Goal: Task Accomplishment & Management: Use online tool/utility

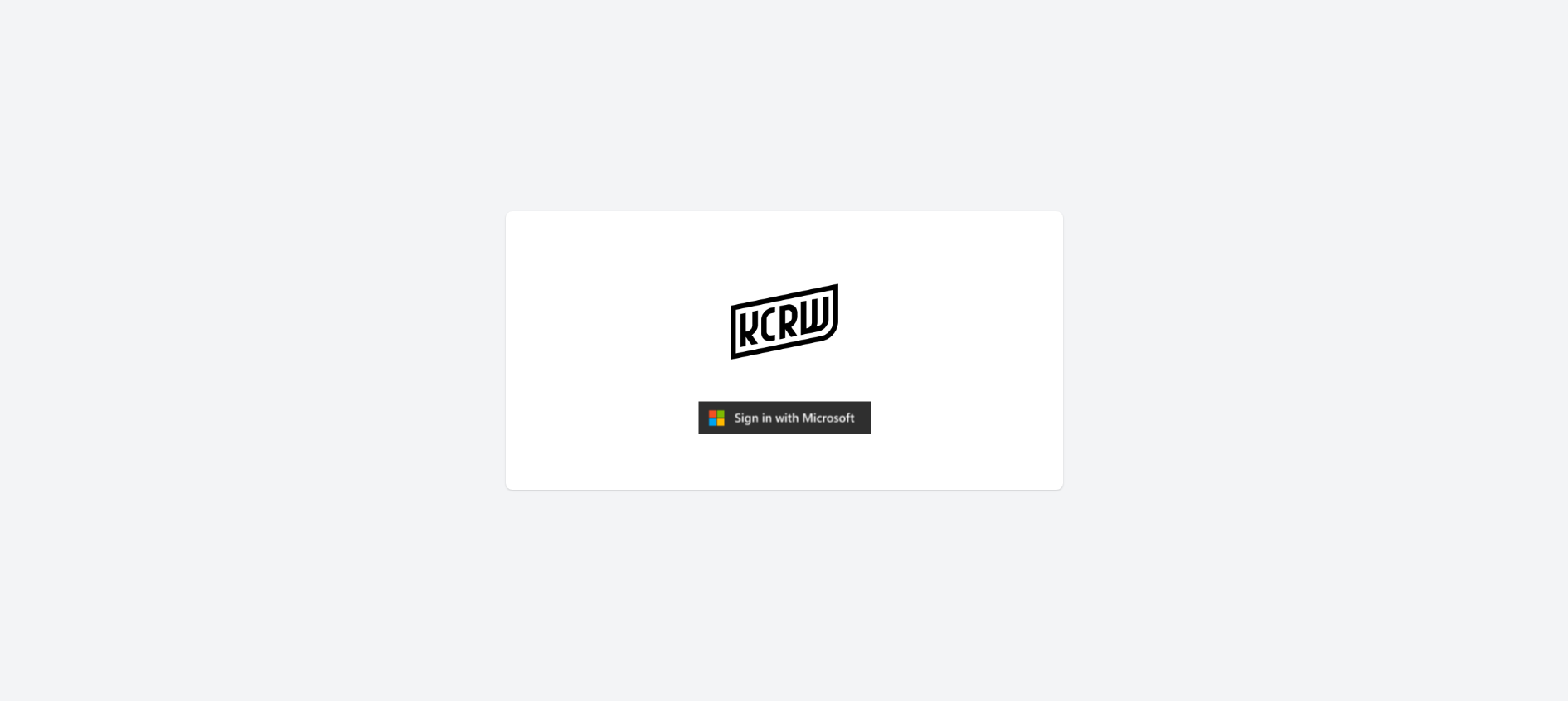
click at [818, 412] on img "submit" at bounding box center [784, 418] width 172 height 33
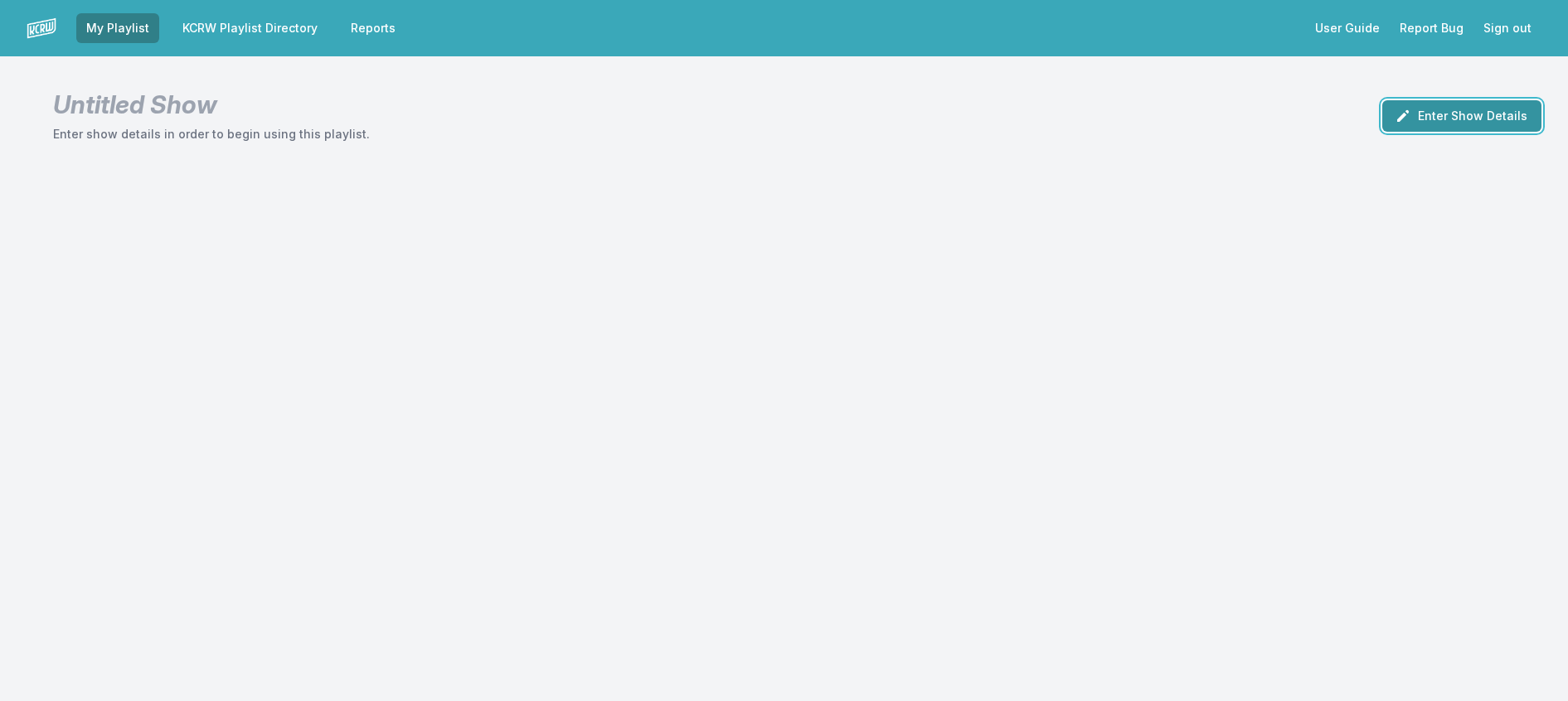
click at [1486, 132] on button "Enter Show Details" at bounding box center [1462, 116] width 159 height 31
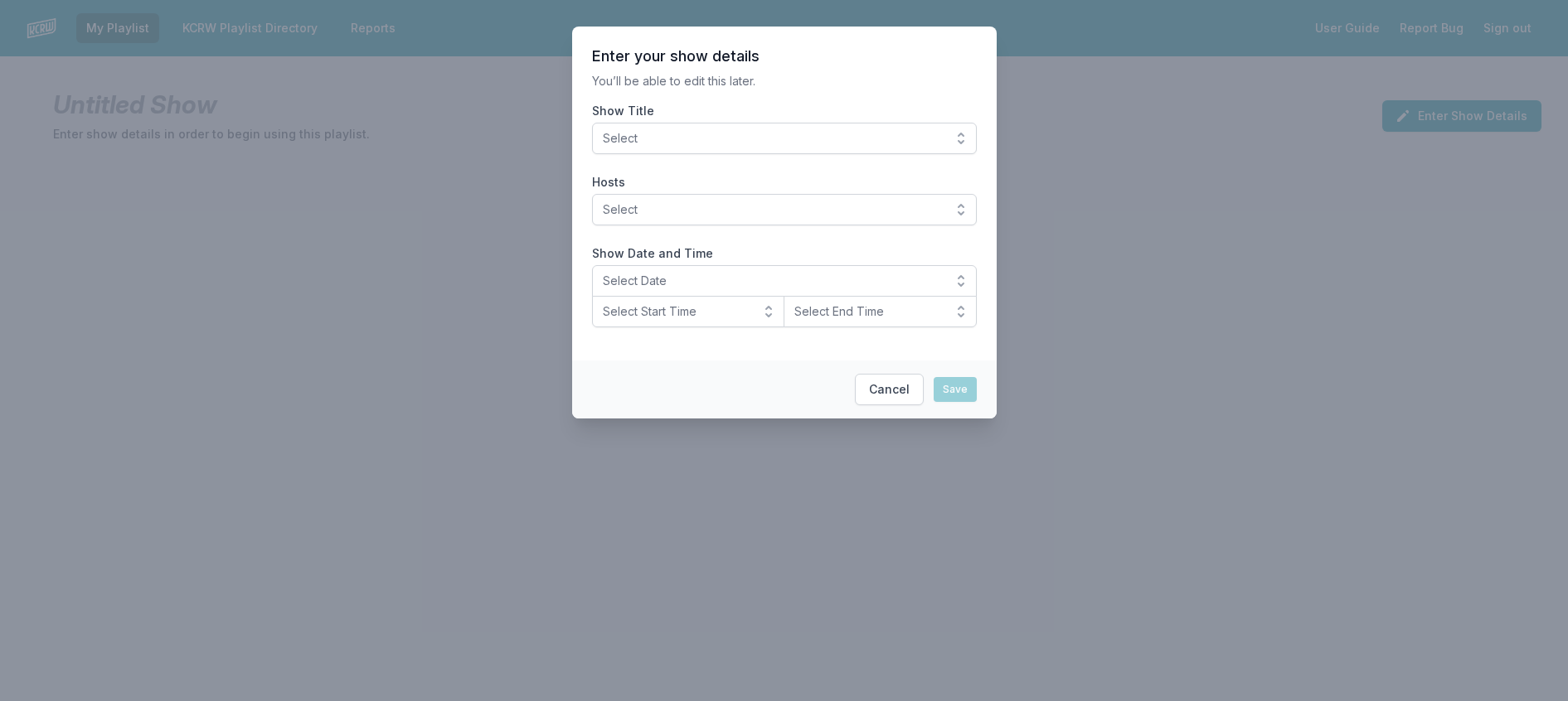
click at [899, 146] on span "Select" at bounding box center [773, 139] width 340 height 17
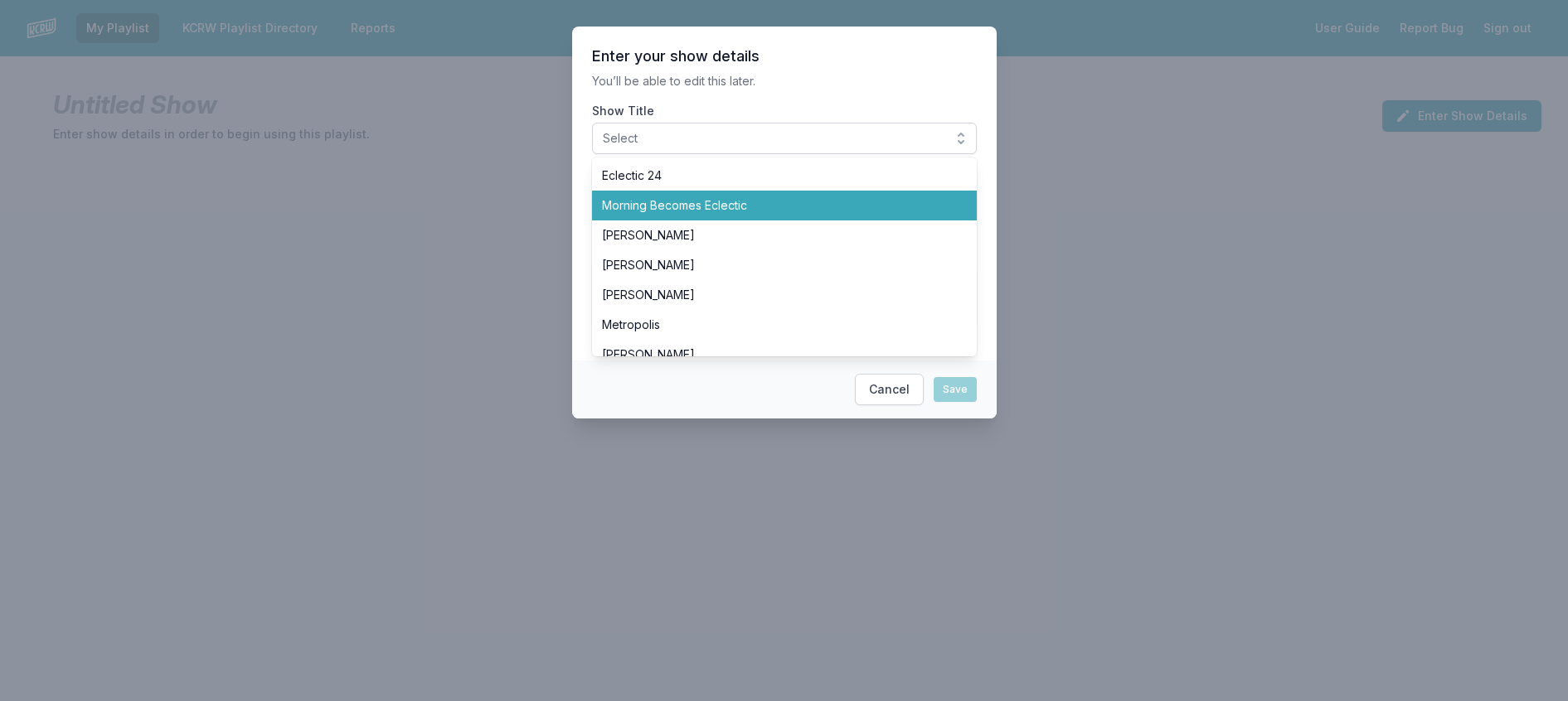
scroll to position [498, 0]
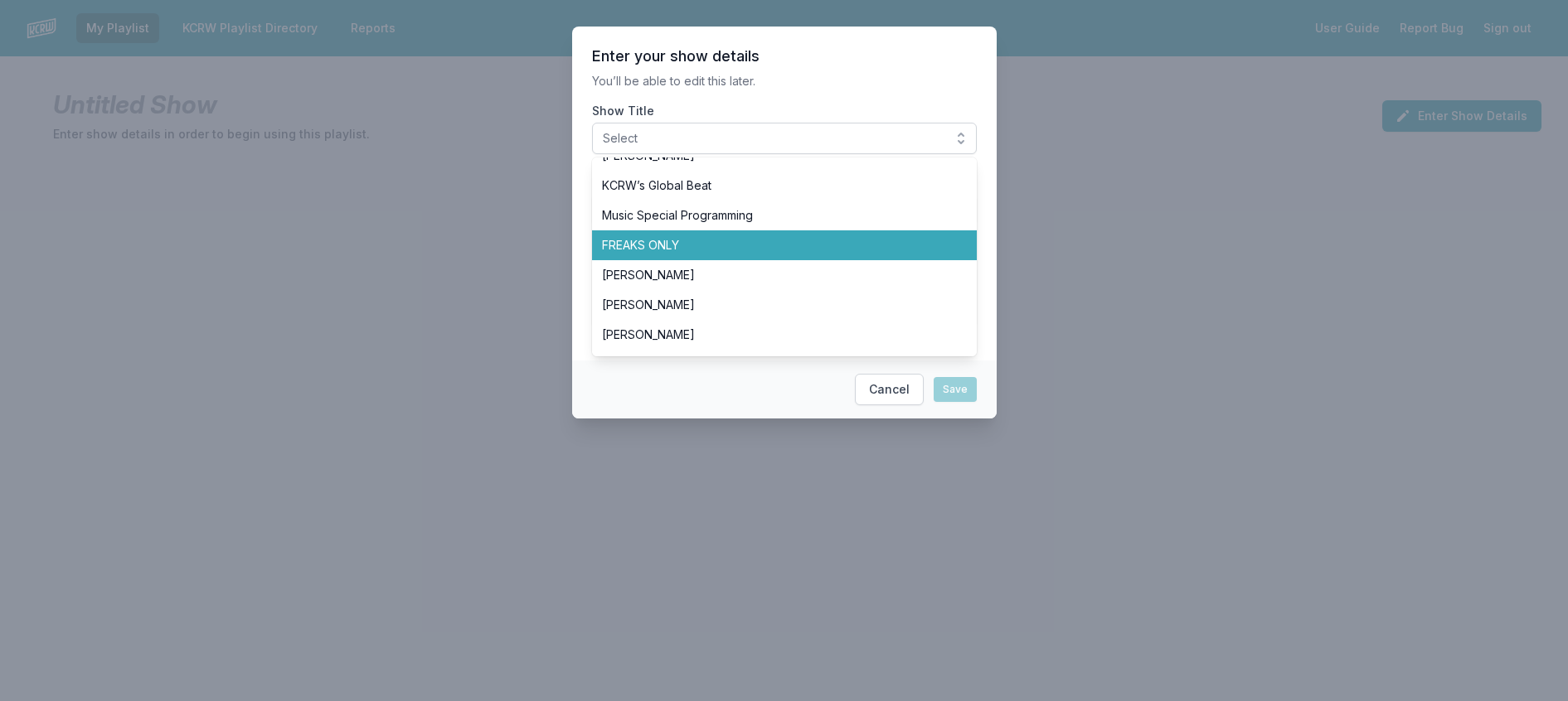
click at [809, 253] on span "FREAKS ONLY" at bounding box center [774, 245] width 345 height 17
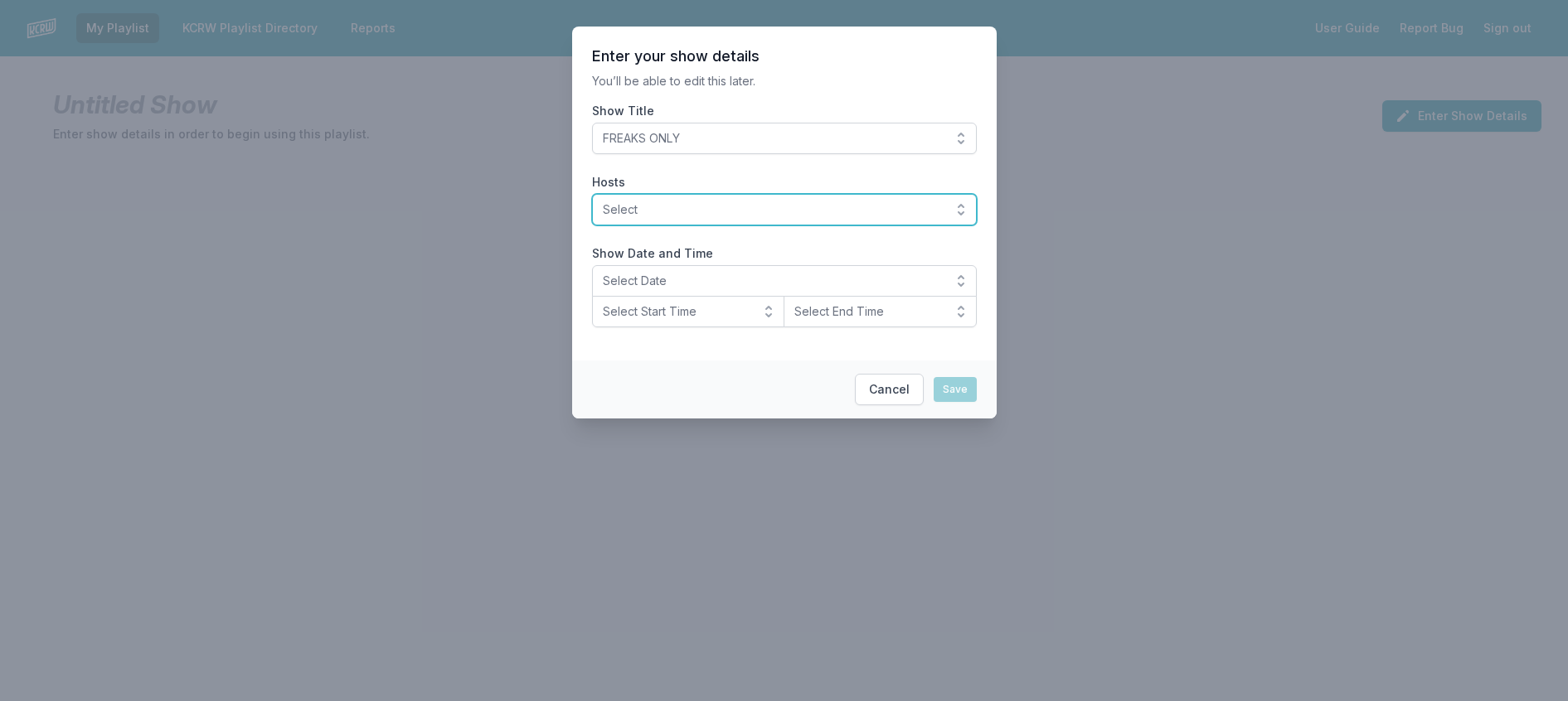
click at [776, 226] on button "Select" at bounding box center [784, 210] width 385 height 31
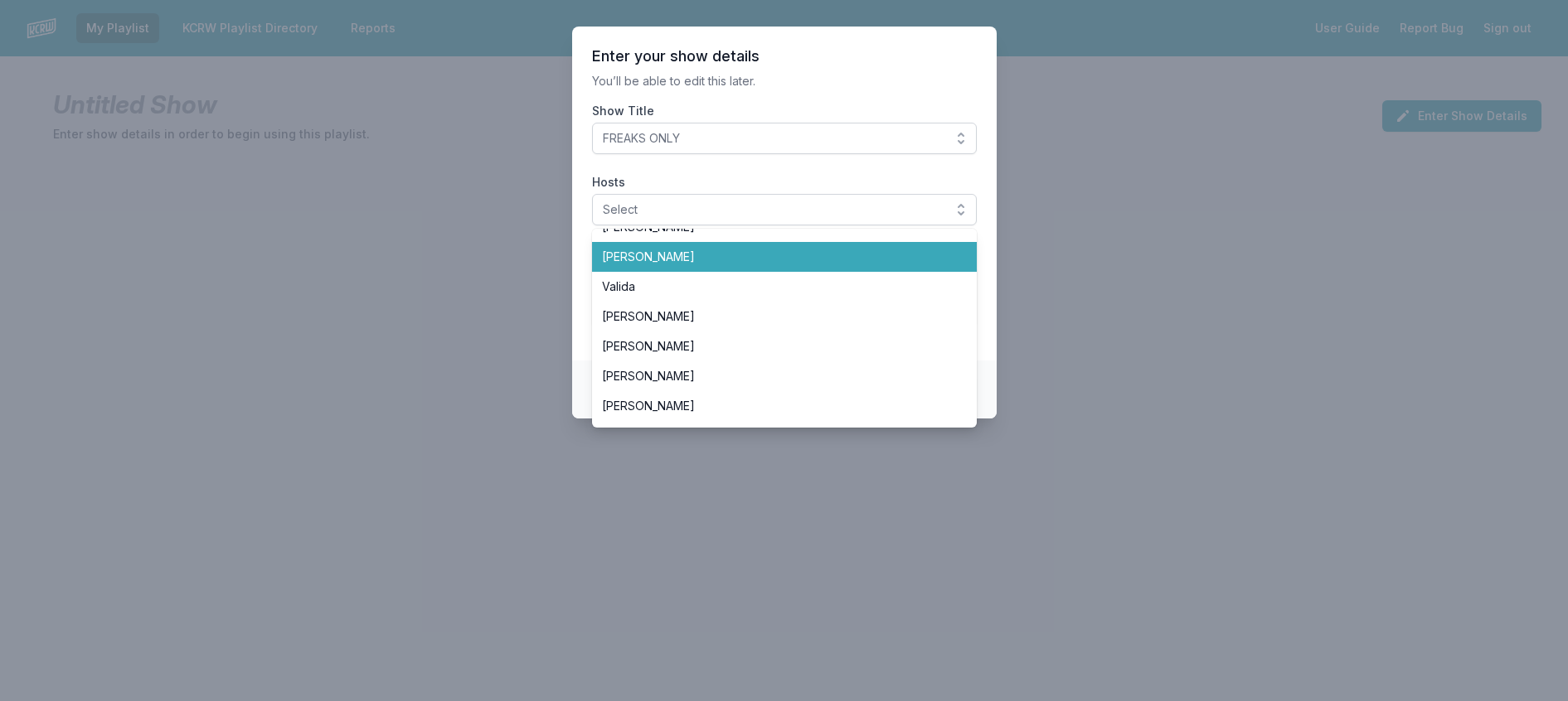
click at [772, 265] on span "[PERSON_NAME]" at bounding box center [774, 257] width 345 height 17
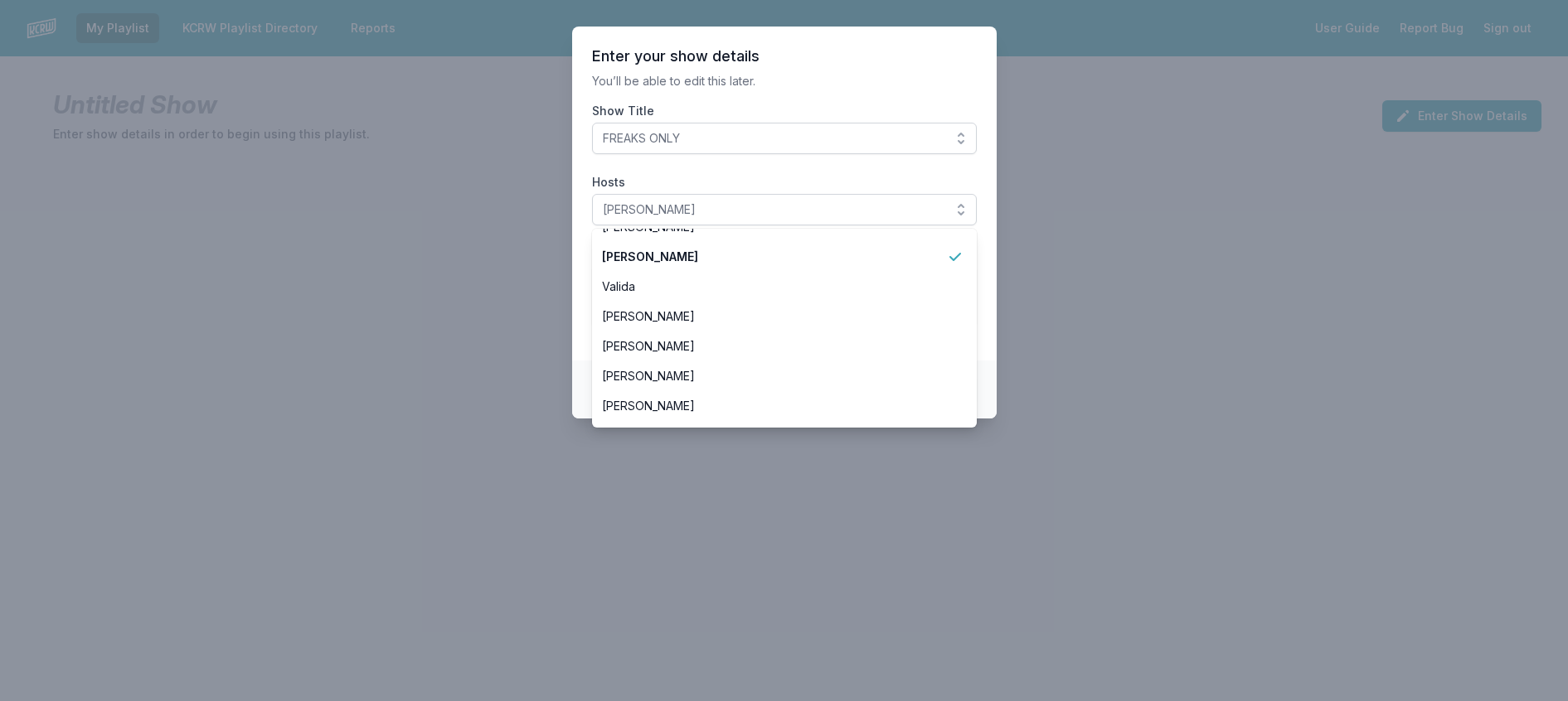
click at [845, 84] on p "You’ll be able to edit this later." at bounding box center [784, 81] width 385 height 17
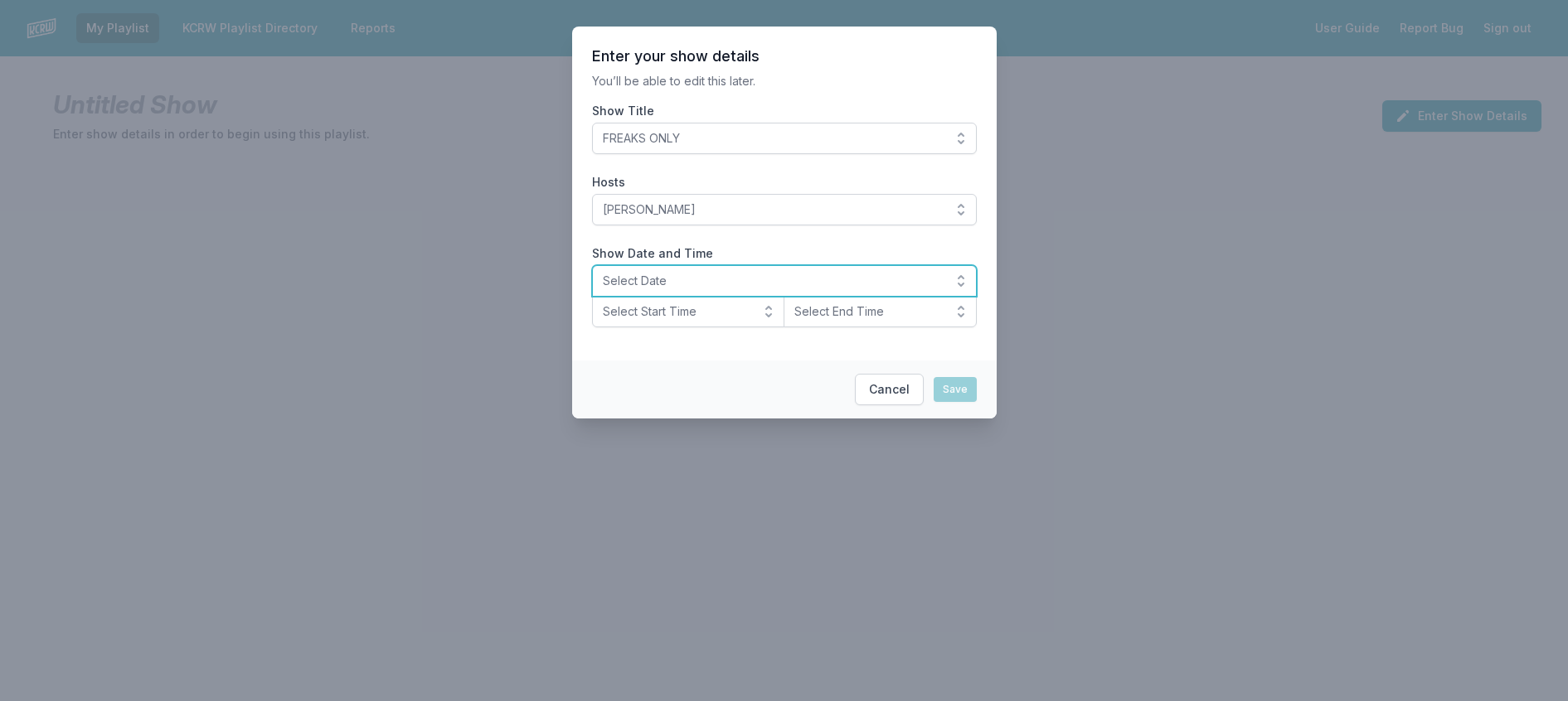
click at [640, 289] on span "Select Date" at bounding box center [773, 281] width 340 height 17
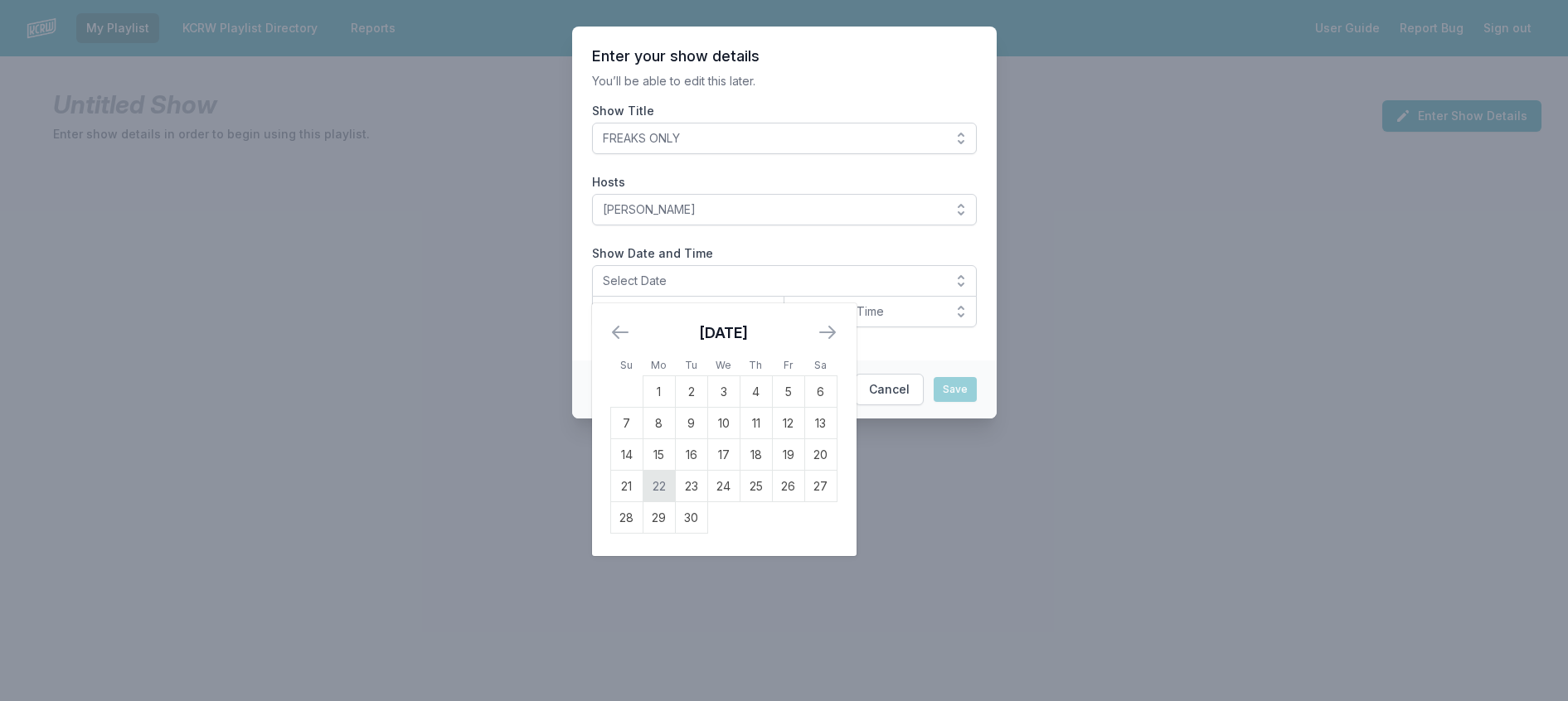
click at [643, 502] on td "22" at bounding box center [659, 486] width 32 height 31
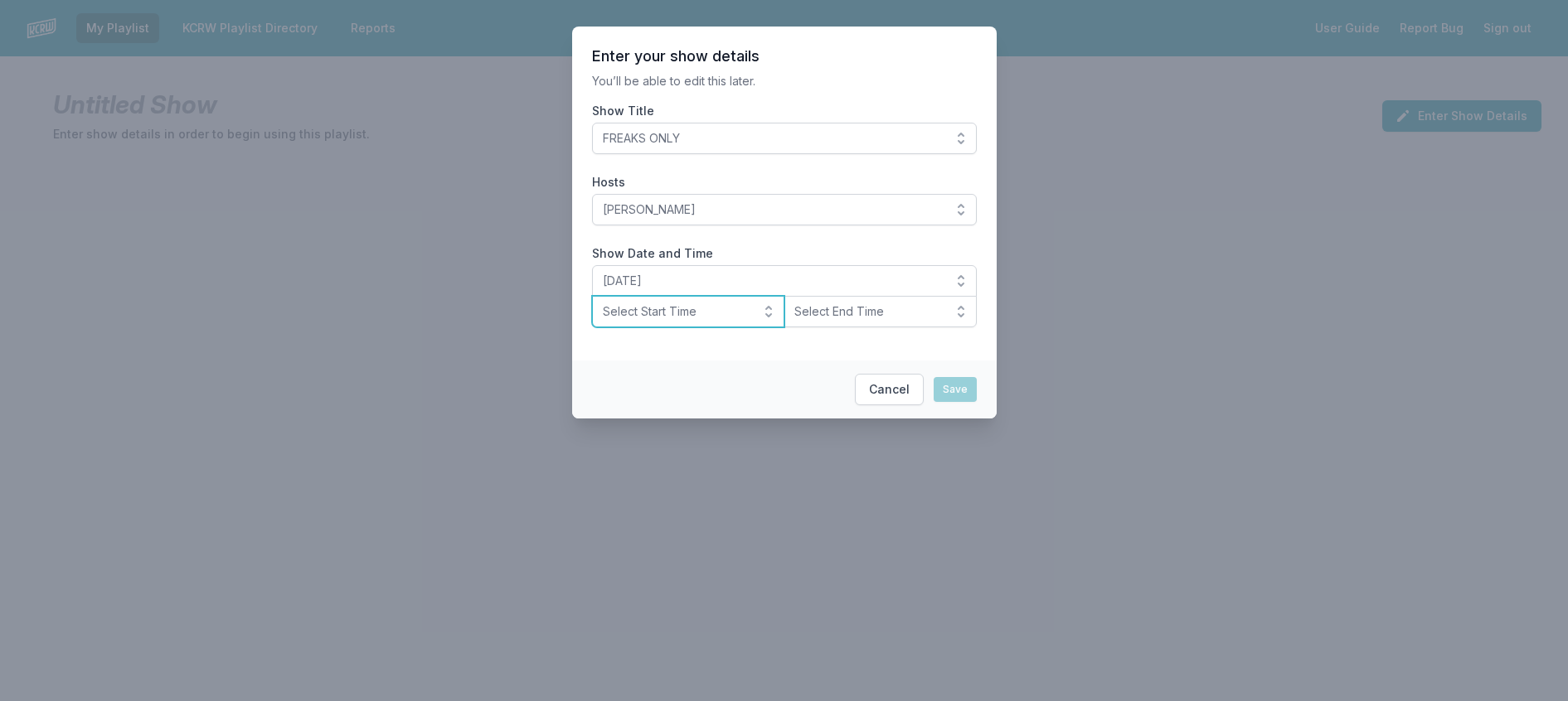
click at [656, 320] on span "Select Start Time" at bounding box center [677, 312] width 148 height 17
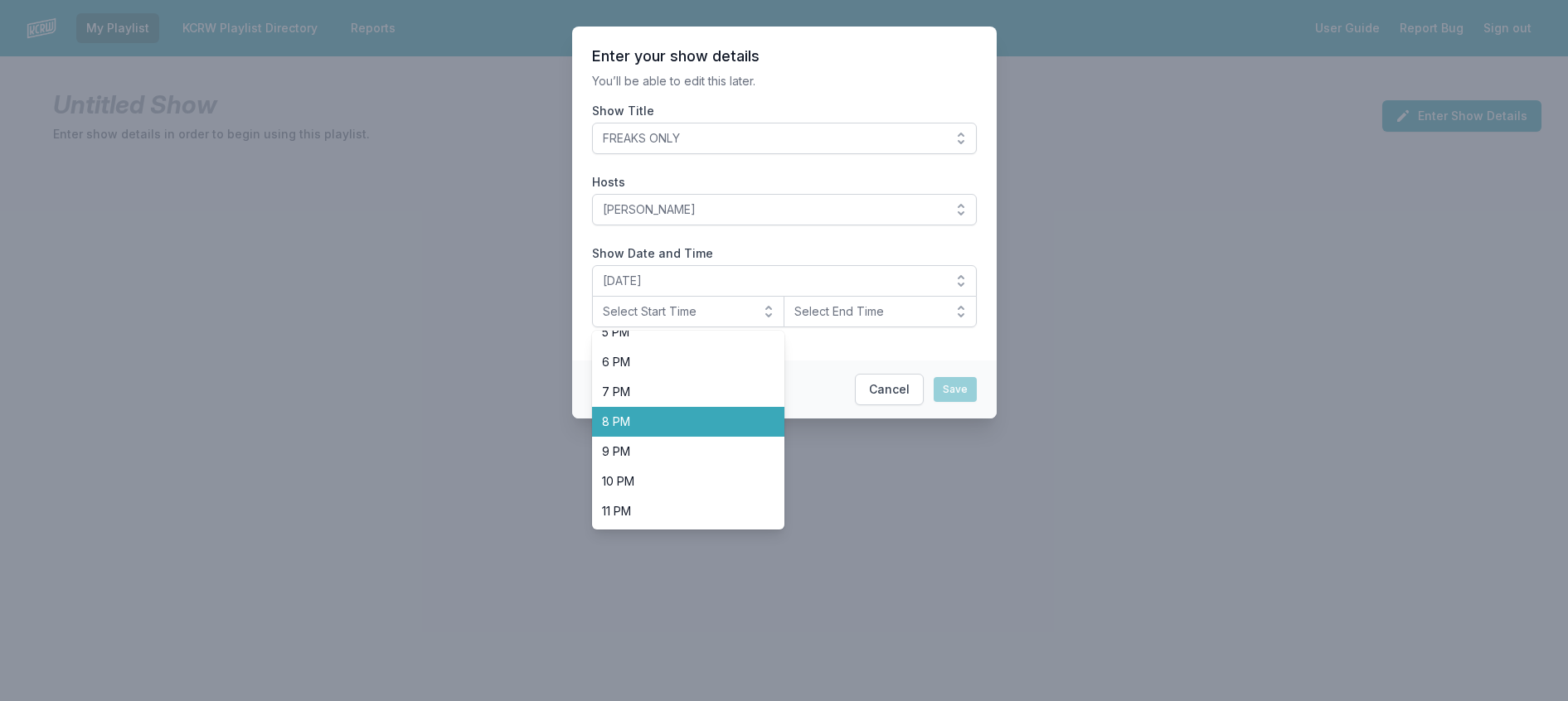
scroll to position [589, 0]
click at [705, 430] on span "8 PM" at bounding box center [679, 422] width 154 height 17
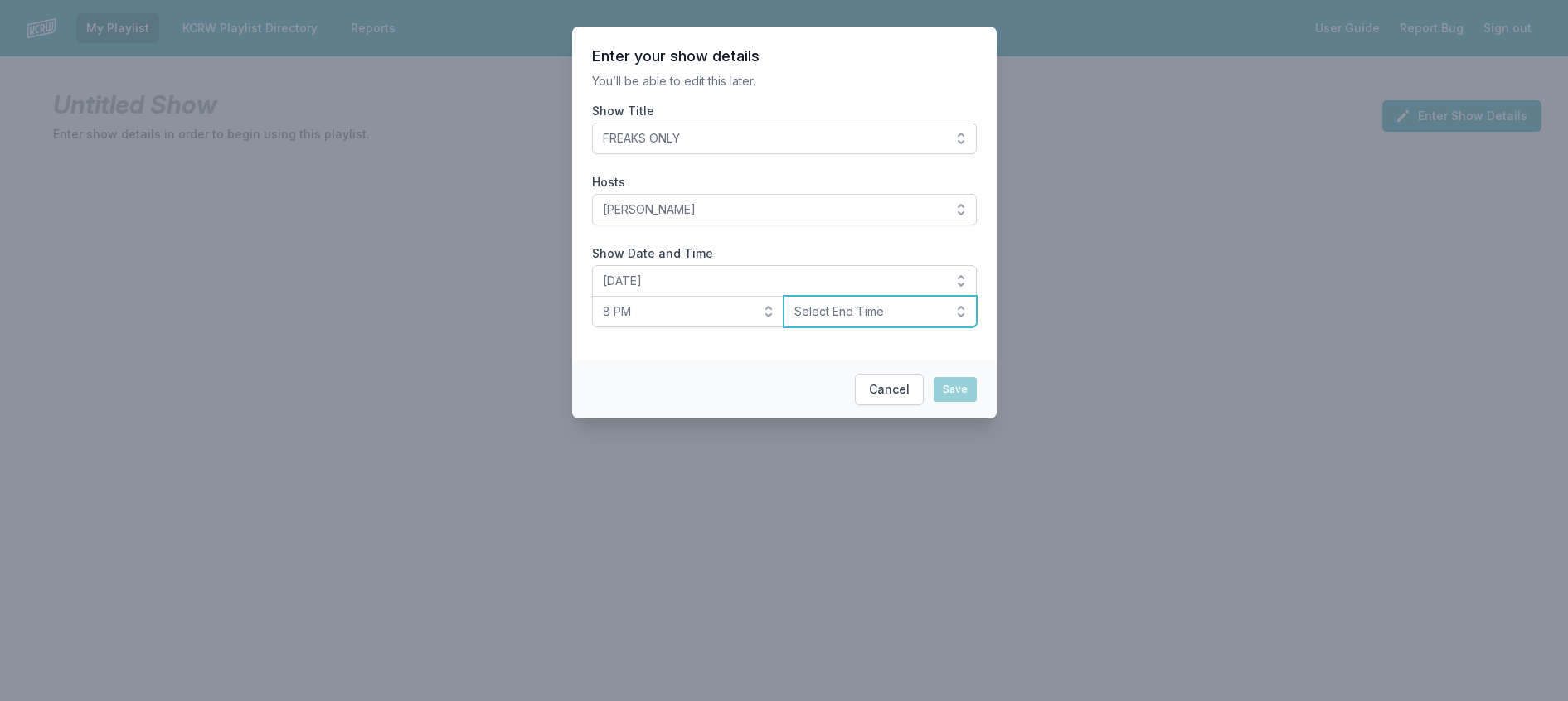
click at [913, 320] on span "Select End Time" at bounding box center [869, 312] width 148 height 17
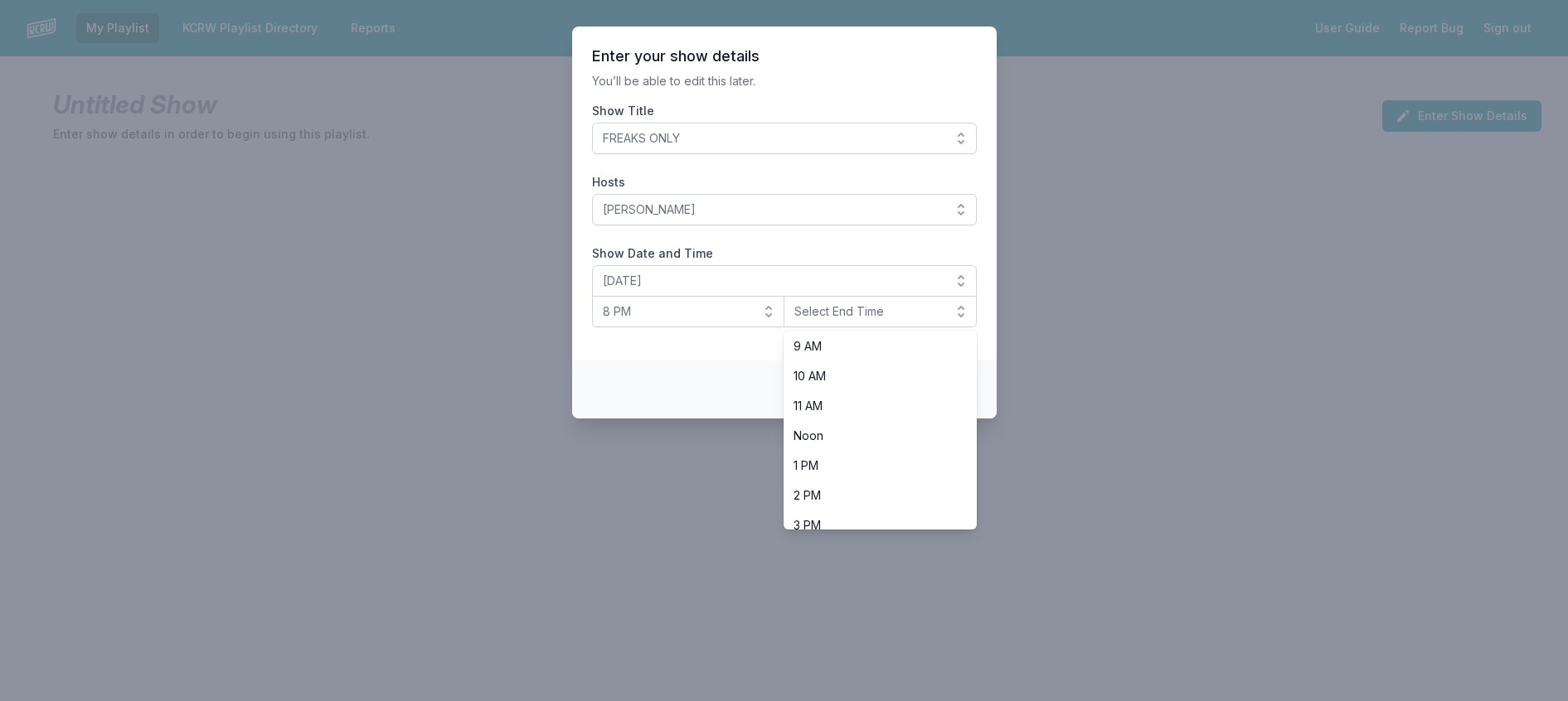
scroll to position [581, 0]
click at [873, 490] on span "10 PM" at bounding box center [870, 482] width 154 height 17
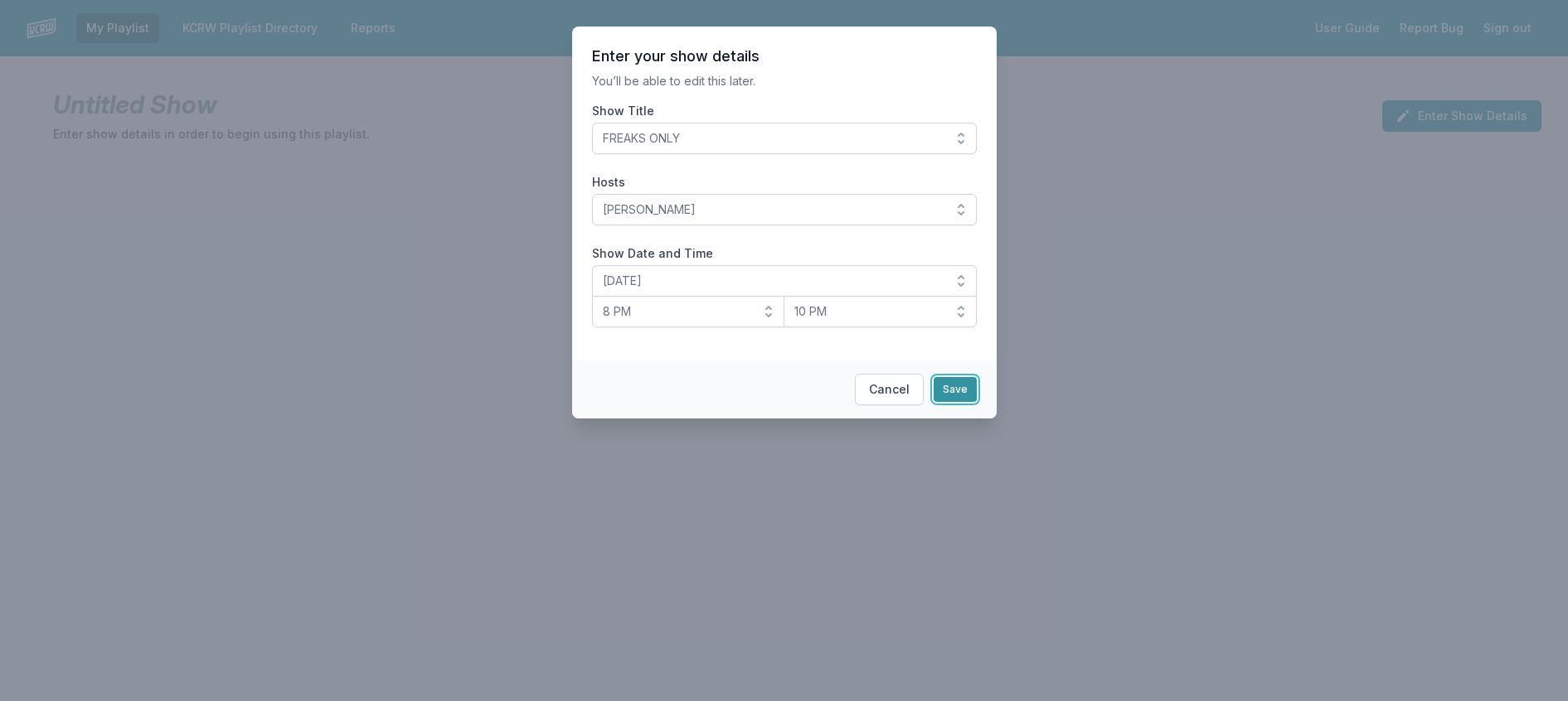
click at [976, 402] on button "Save" at bounding box center [955, 389] width 43 height 25
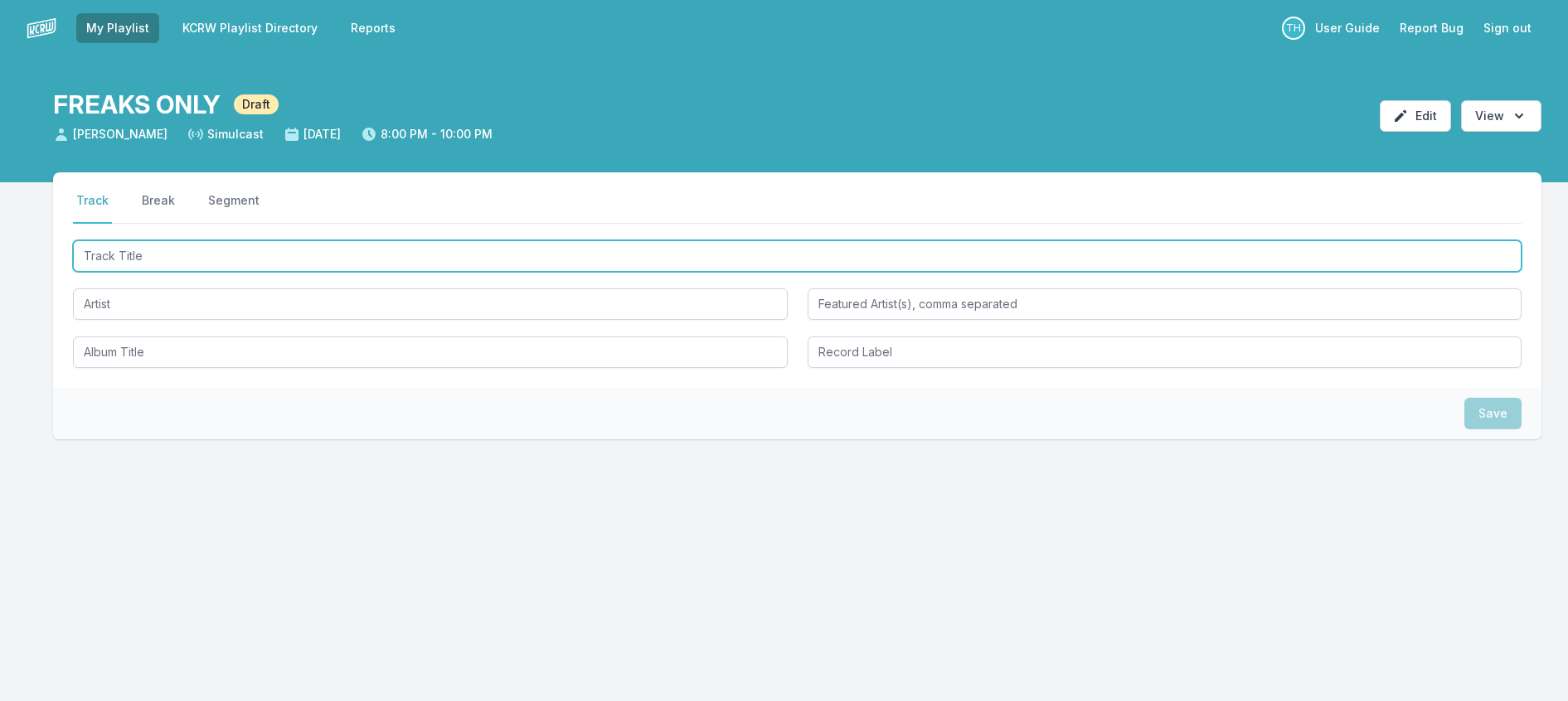
click at [164, 272] on input "Track Title" at bounding box center [797, 256] width 1449 height 31
type input "Blurry Moon"
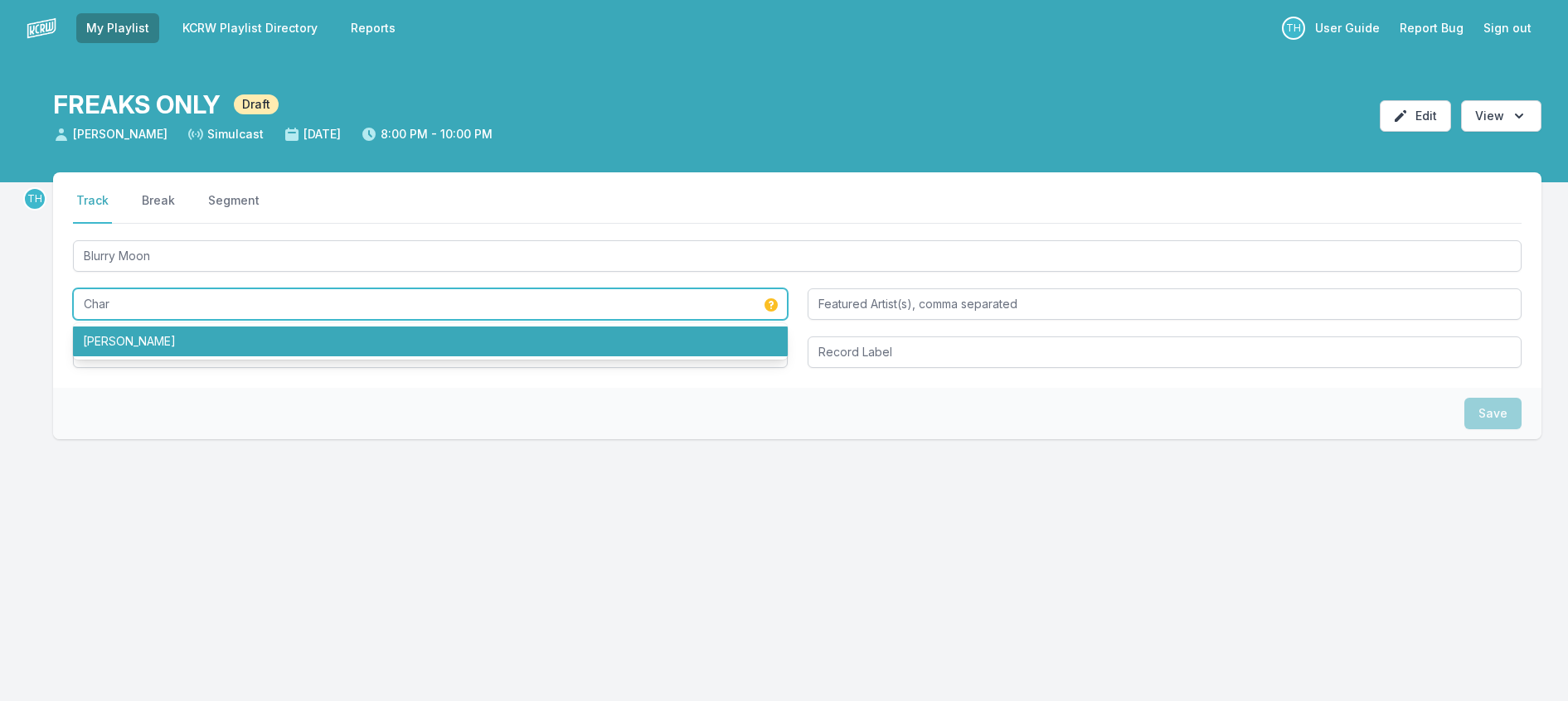
click at [154, 356] on li "[PERSON_NAME]" at bounding box center [430, 341] width 715 height 30
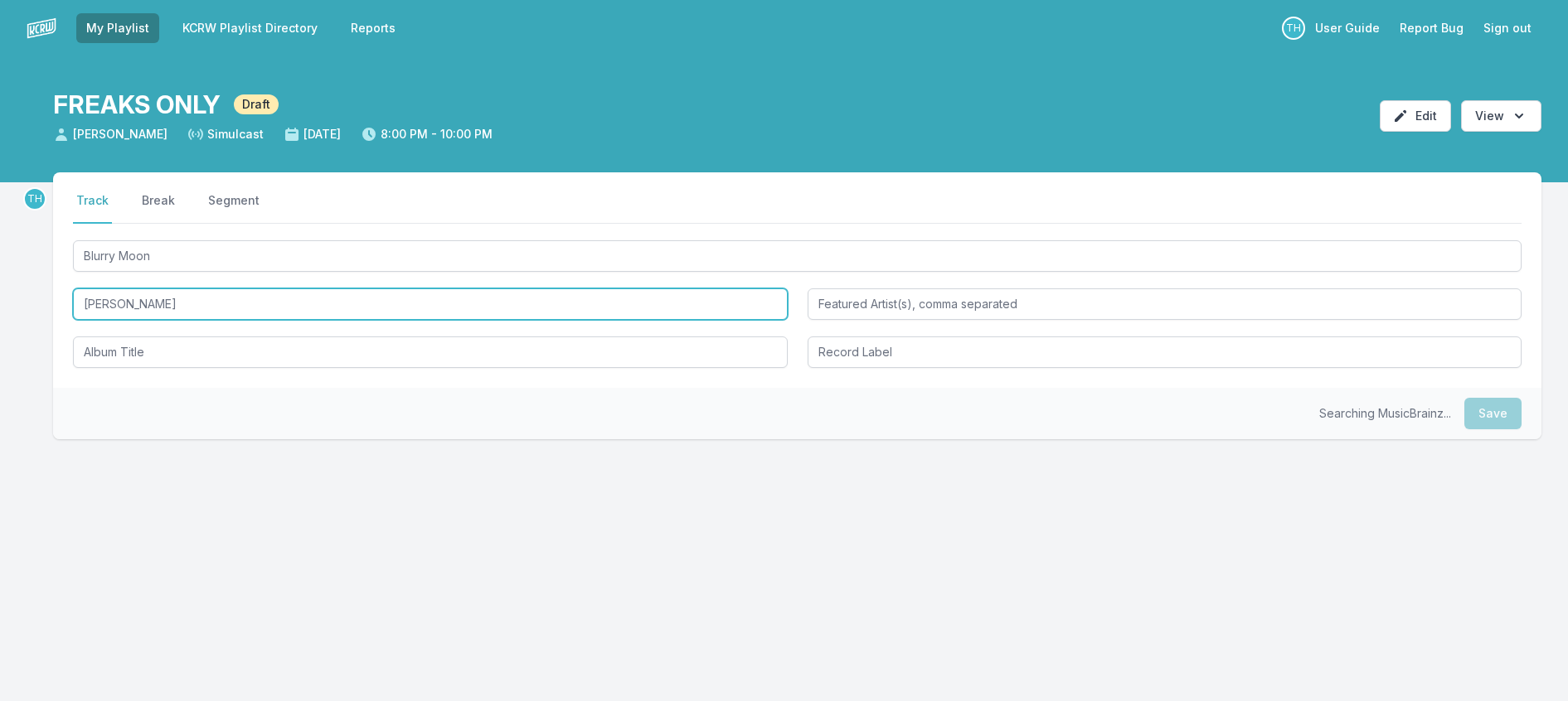
type input "[PERSON_NAME]"
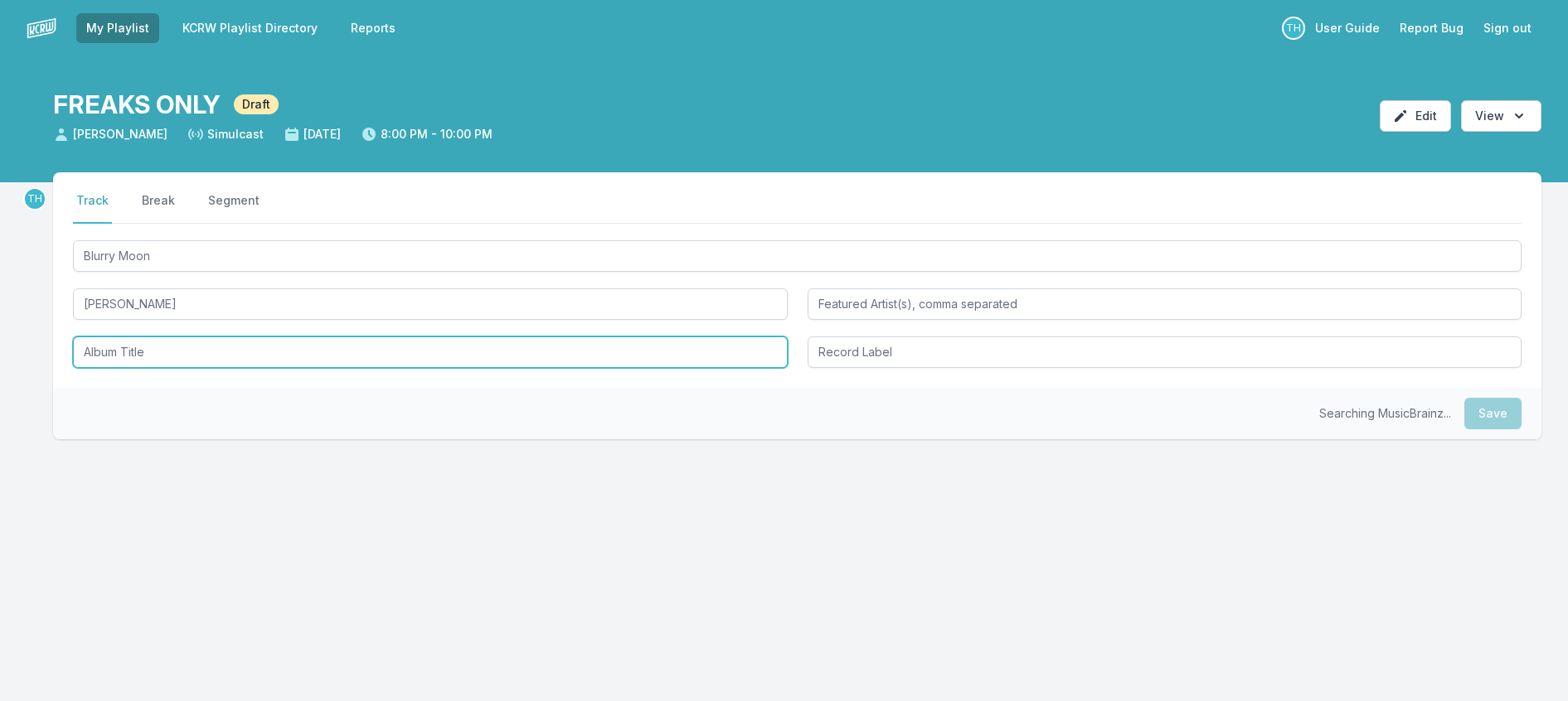
click at [148, 368] on input "Album Title" at bounding box center [430, 352] width 715 height 31
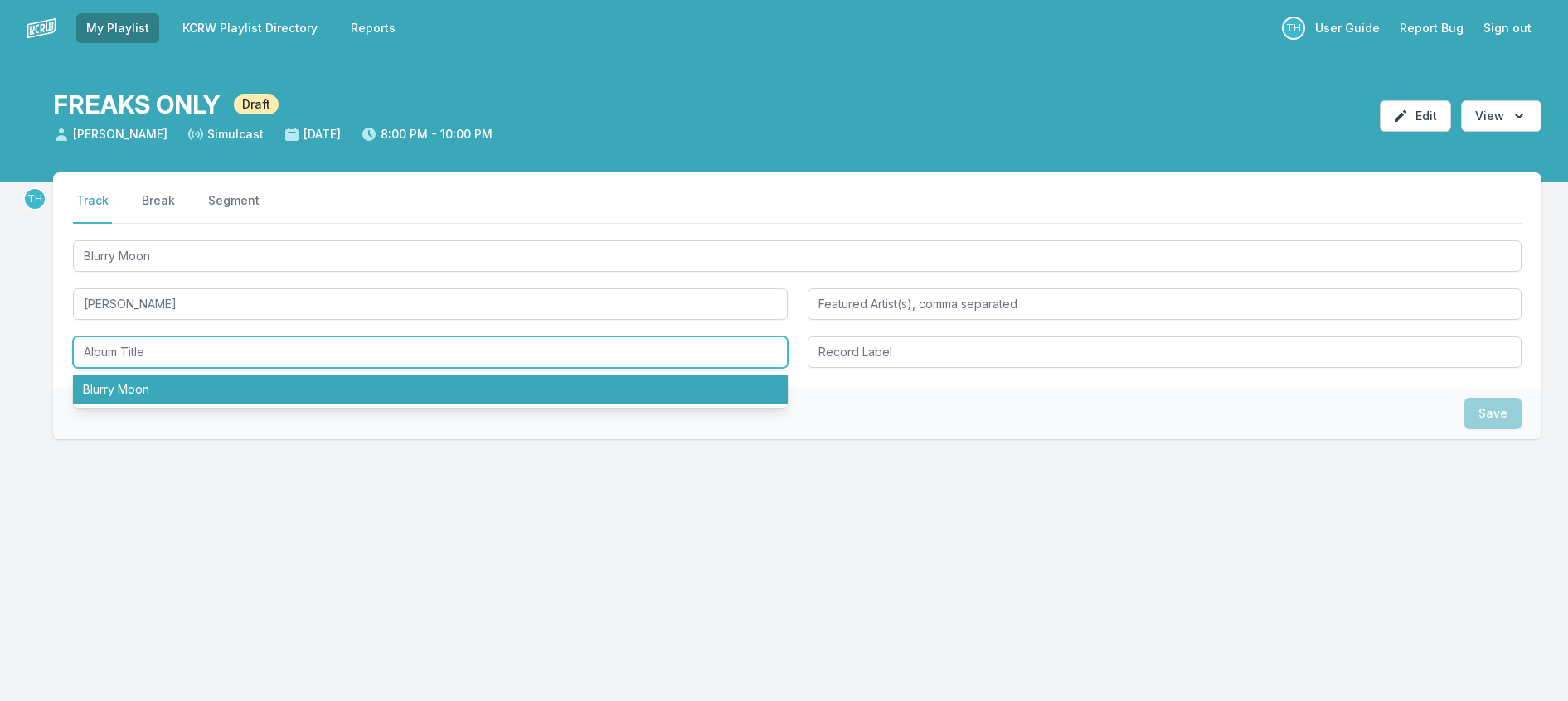
click at [156, 404] on li "Blurry Moon" at bounding box center [430, 389] width 715 height 30
type input "Blurry Moon"
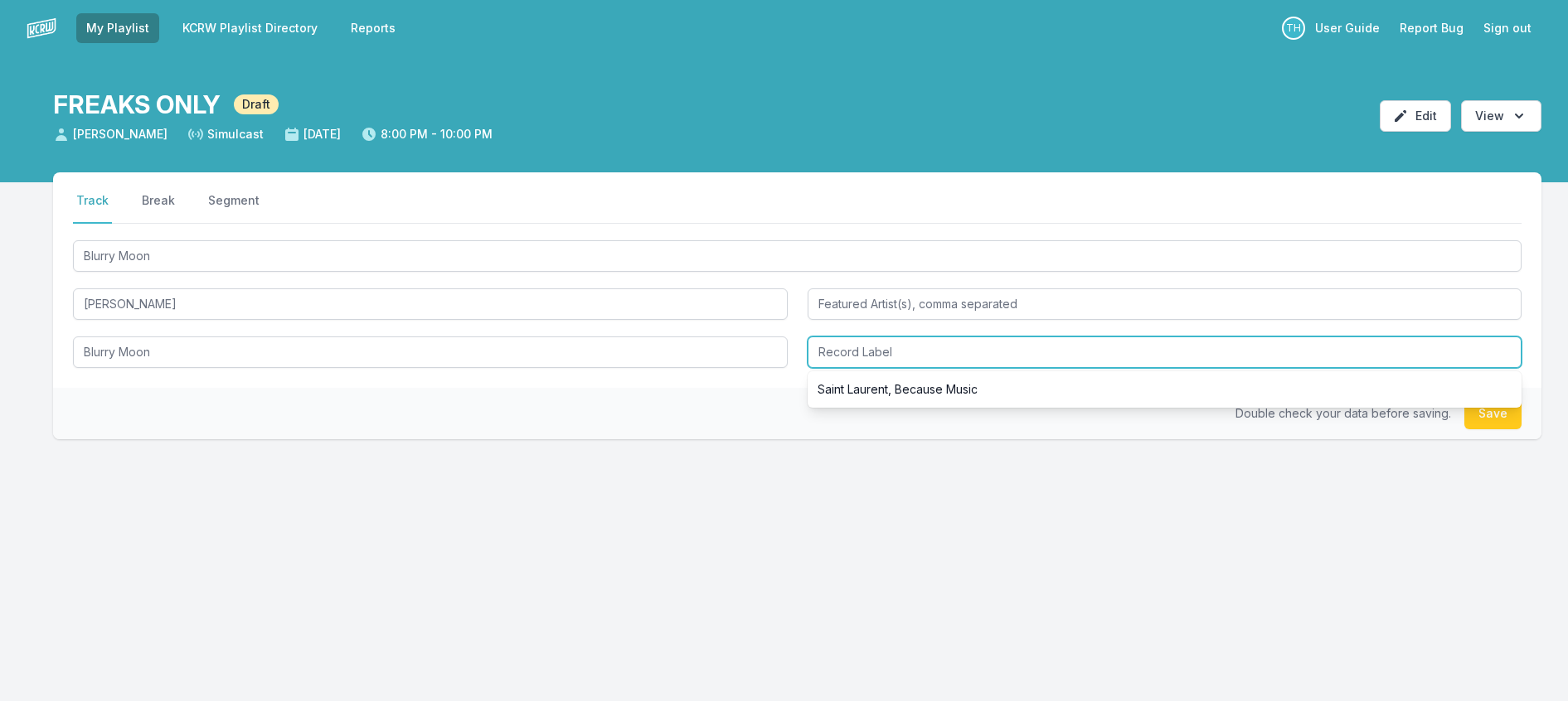
click at [905, 368] on input "Record Label" at bounding box center [1165, 352] width 715 height 31
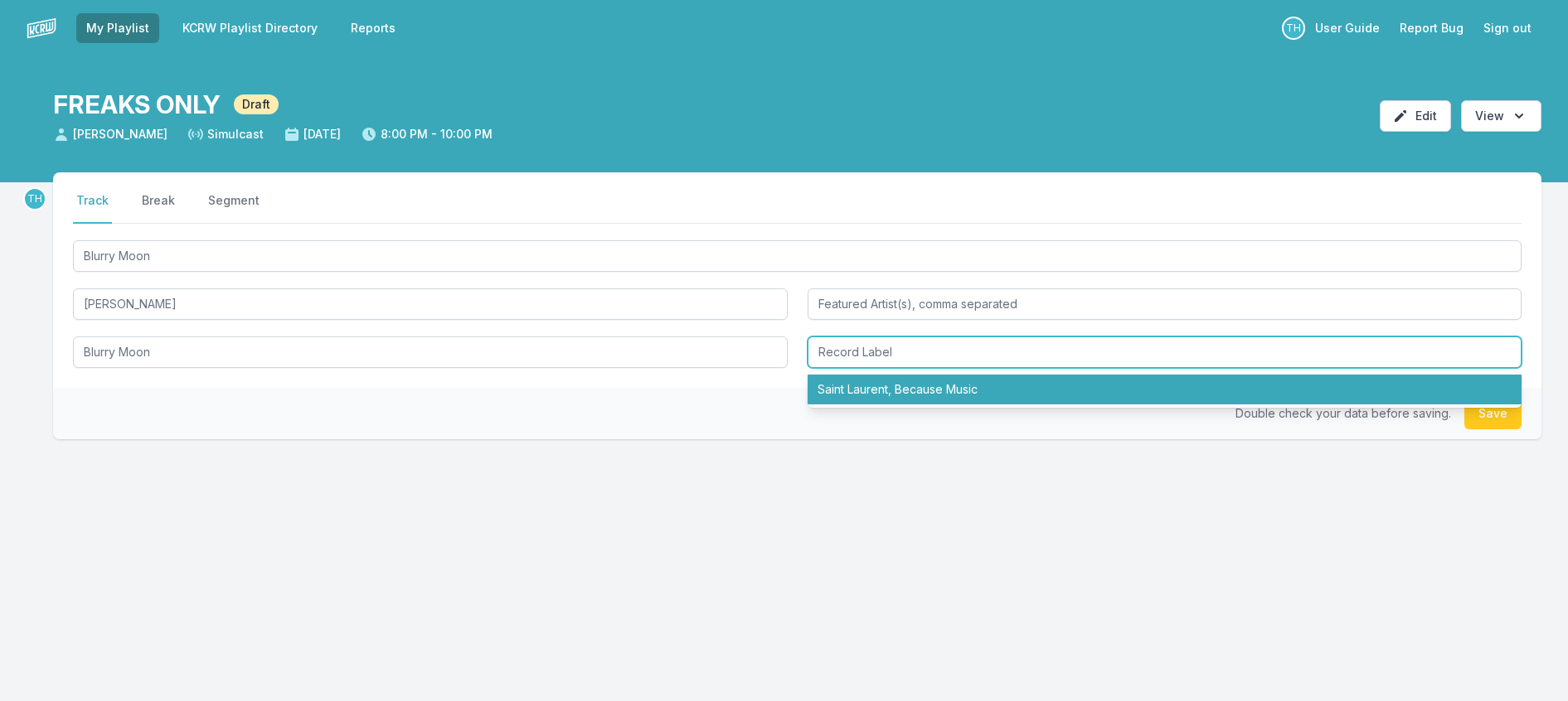
click at [898, 404] on li "Saint Laurent, Because Music" at bounding box center [1165, 389] width 715 height 30
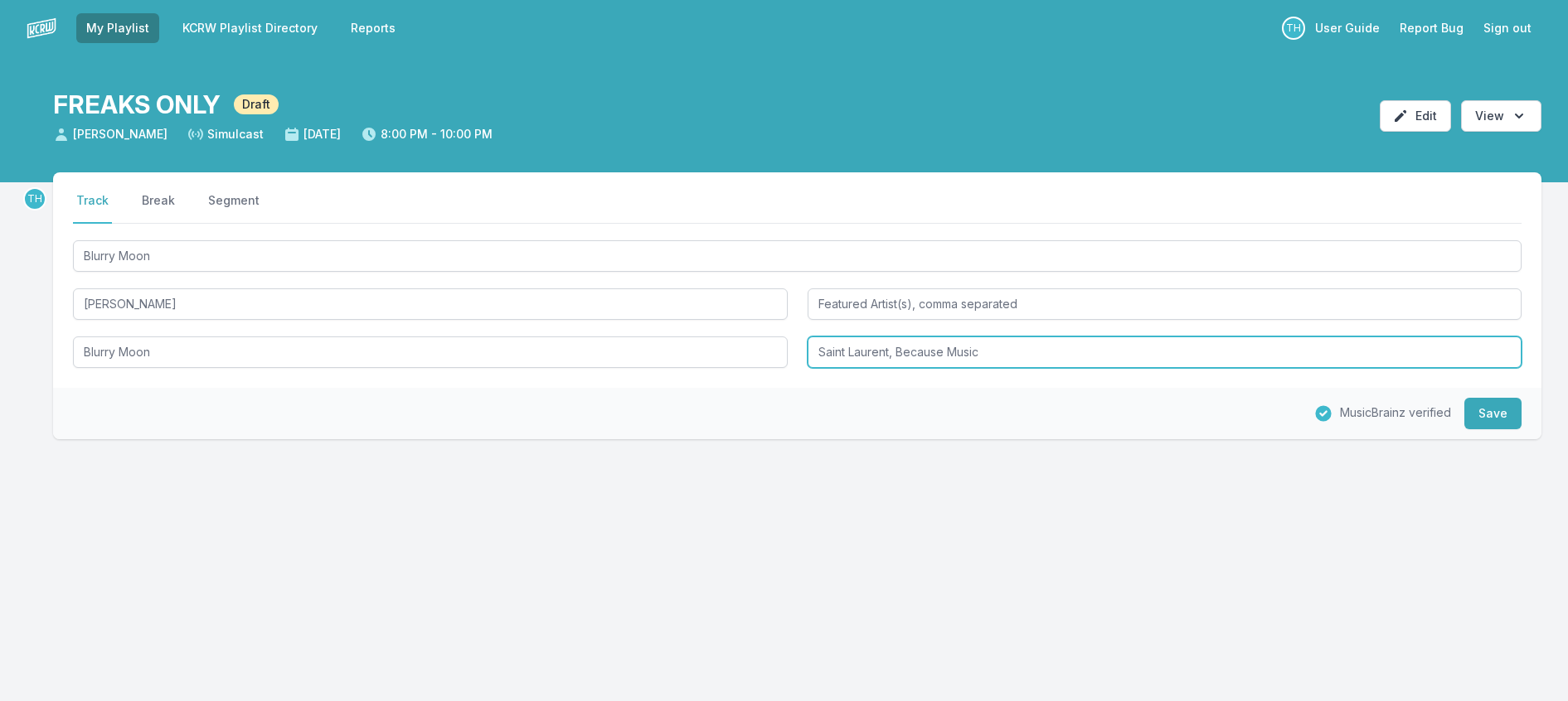
click at [907, 368] on input "Saint Laurent, Because Music" at bounding box center [1165, 352] width 715 height 31
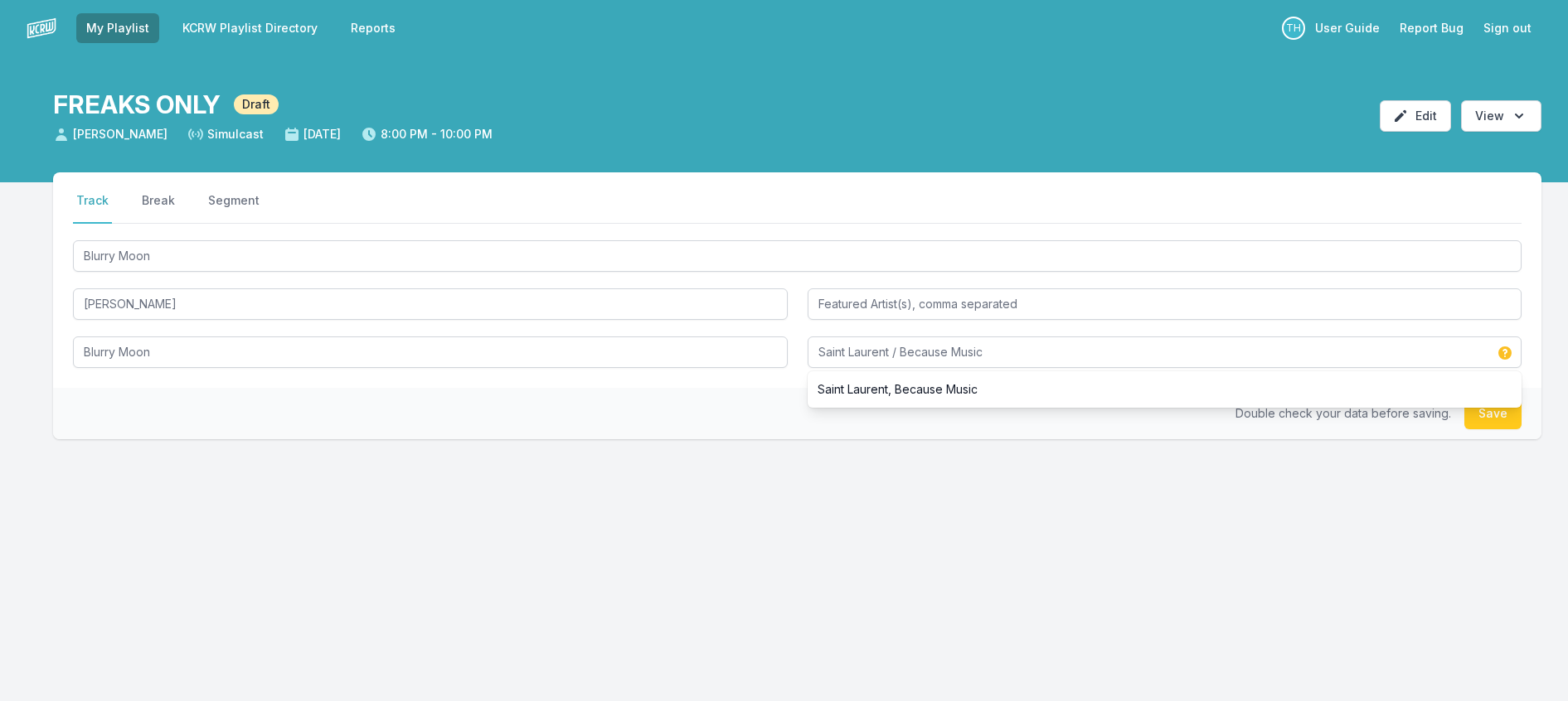
drag, startPoint x: 169, startPoint y: 449, endPoint x: 828, endPoint y: 440, distance: 659.1
click at [180, 439] on div "Double check your data before saving. Save" at bounding box center [796, 414] width 1488 height 52
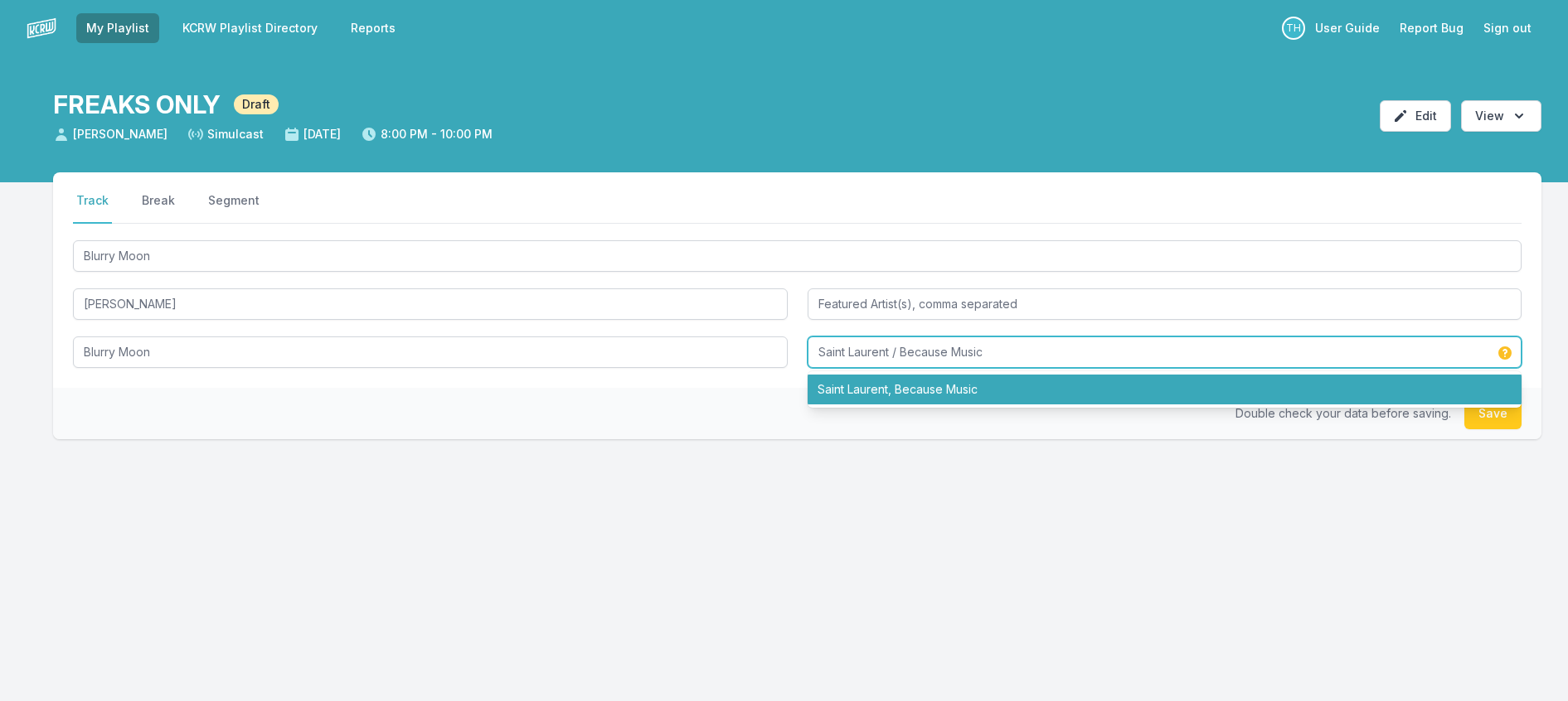
drag, startPoint x: 965, startPoint y: 390, endPoint x: 1178, endPoint y: 443, distance: 219.5
click at [1178, 368] on div "Saint Laurent / Because Music Saint Laurent, Because Music" at bounding box center [1165, 352] width 715 height 31
type input "Saint Laurent / Because"
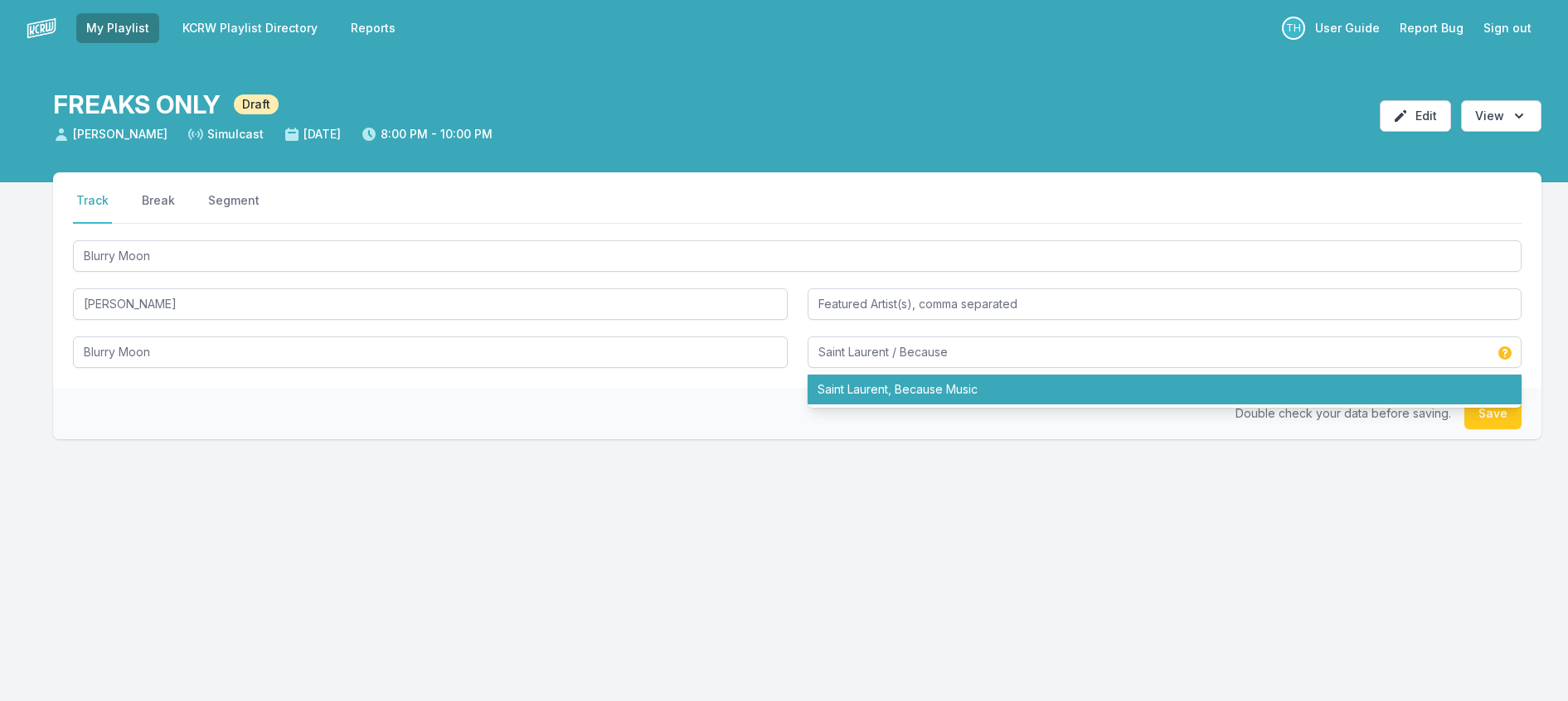
drag, startPoint x: 834, startPoint y: 482, endPoint x: 1297, endPoint y: 516, distance: 464.2
click at [847, 439] on div "Double check your data before saving. Save" at bounding box center [796, 414] width 1488 height 52
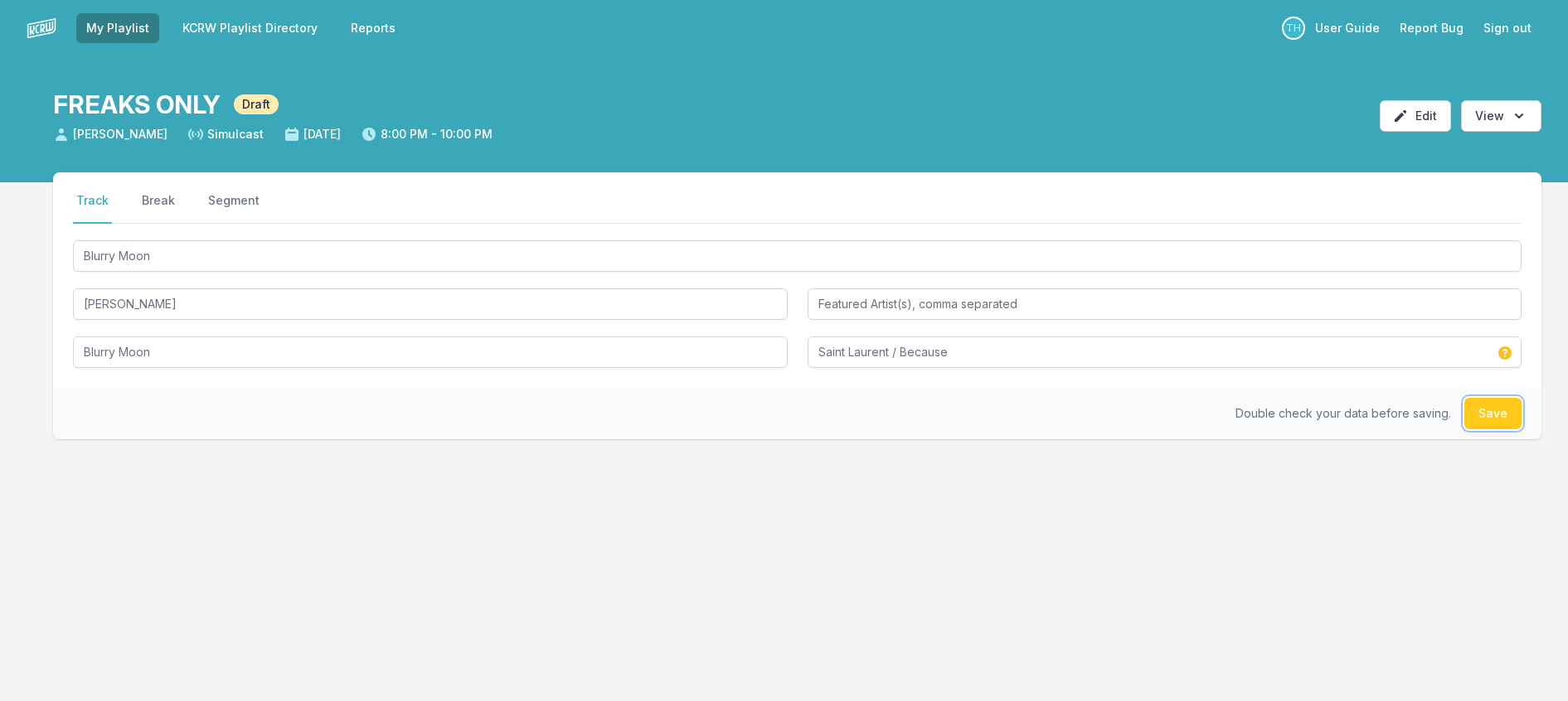
click at [1494, 429] on button "Save" at bounding box center [1493, 413] width 57 height 31
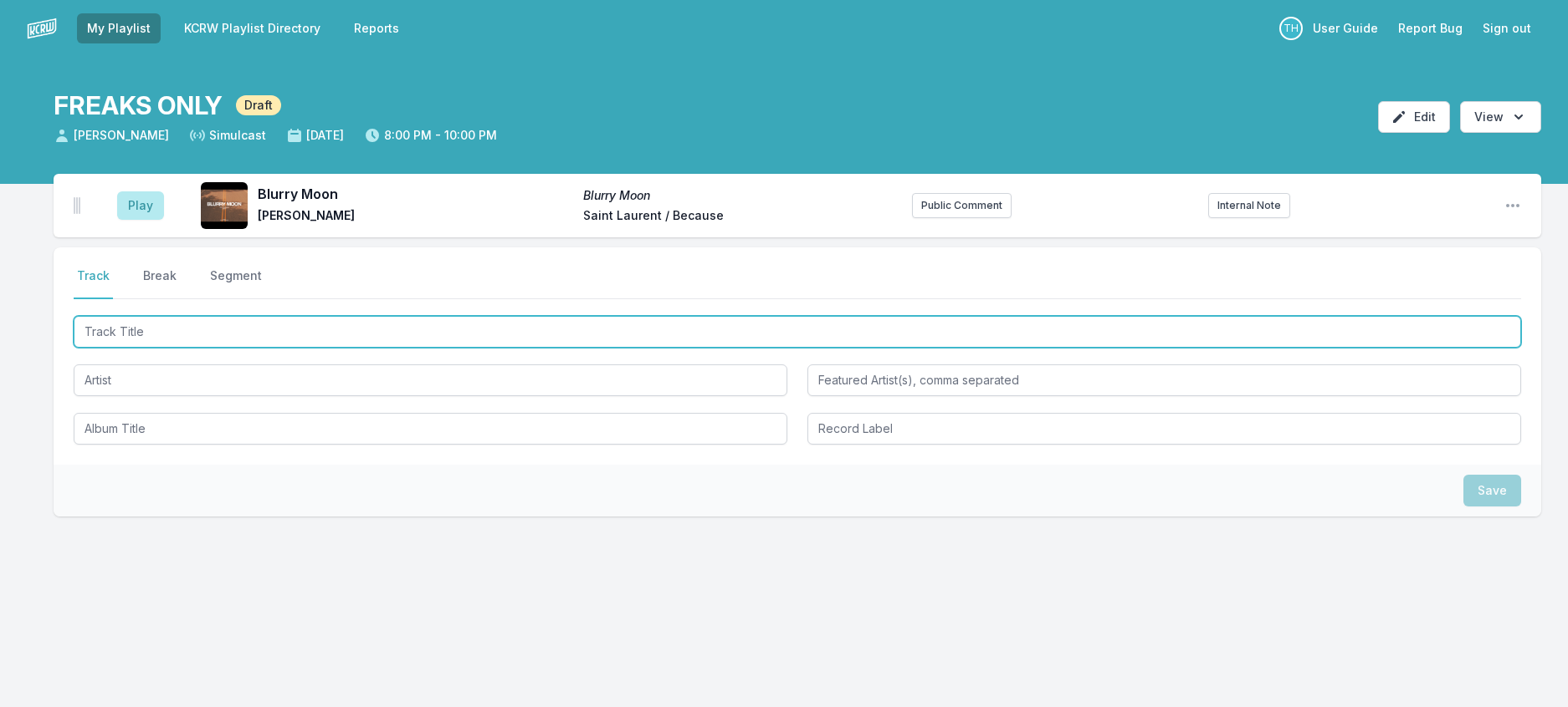
click at [294, 348] on input "Track Title" at bounding box center [797, 332] width 1448 height 32
type input "UFO"
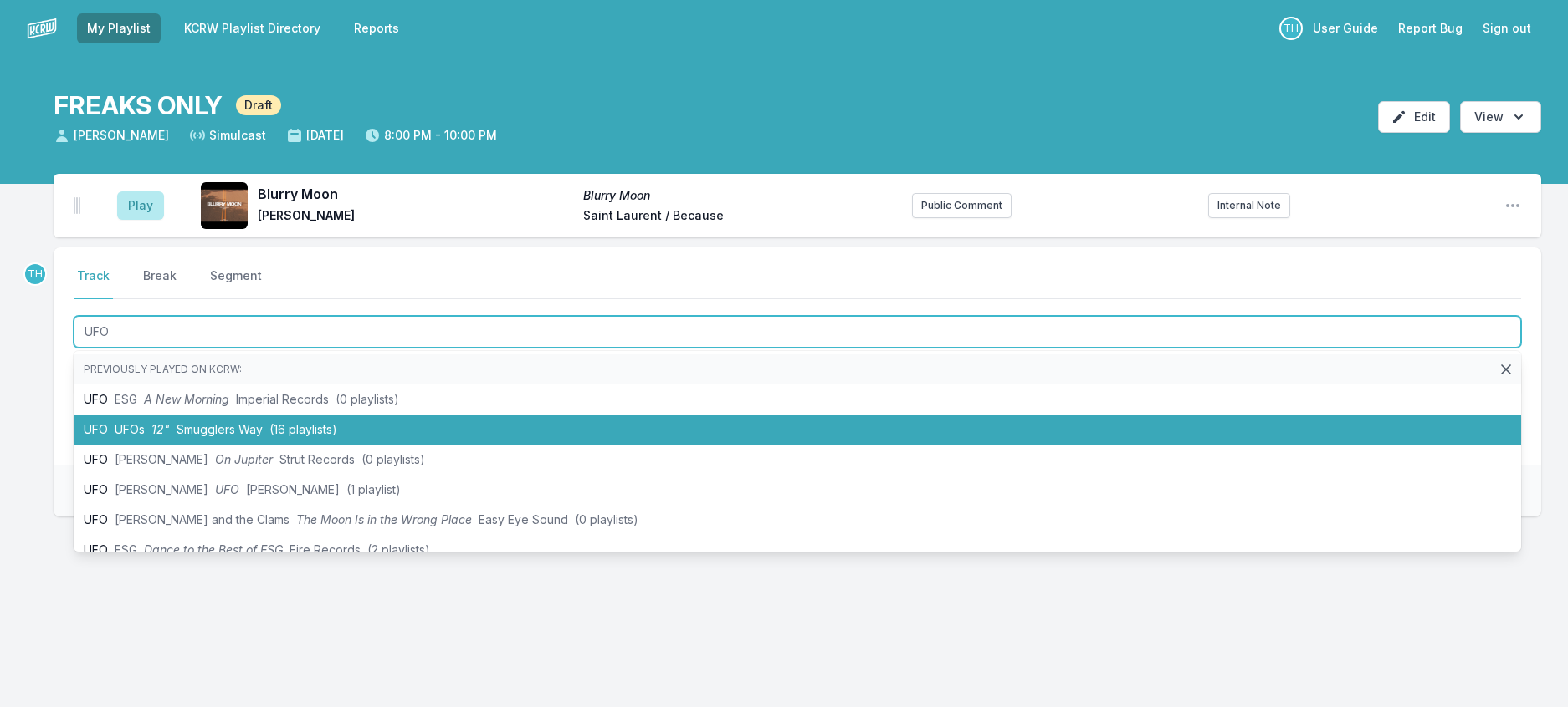
click at [253, 437] on span "Smugglers Way" at bounding box center [219, 429] width 86 height 14
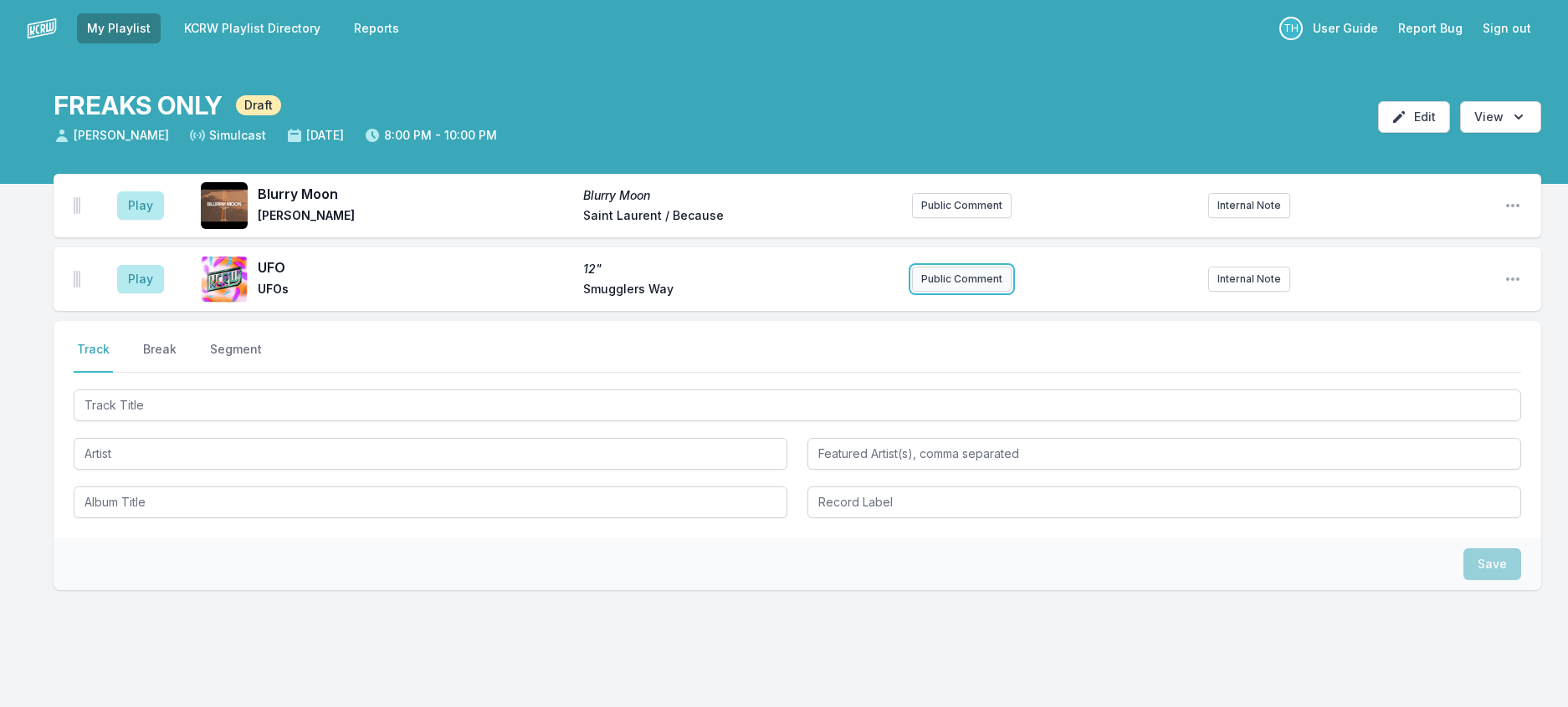
click at [940, 292] on button "Public Comment" at bounding box center [961, 279] width 100 height 25
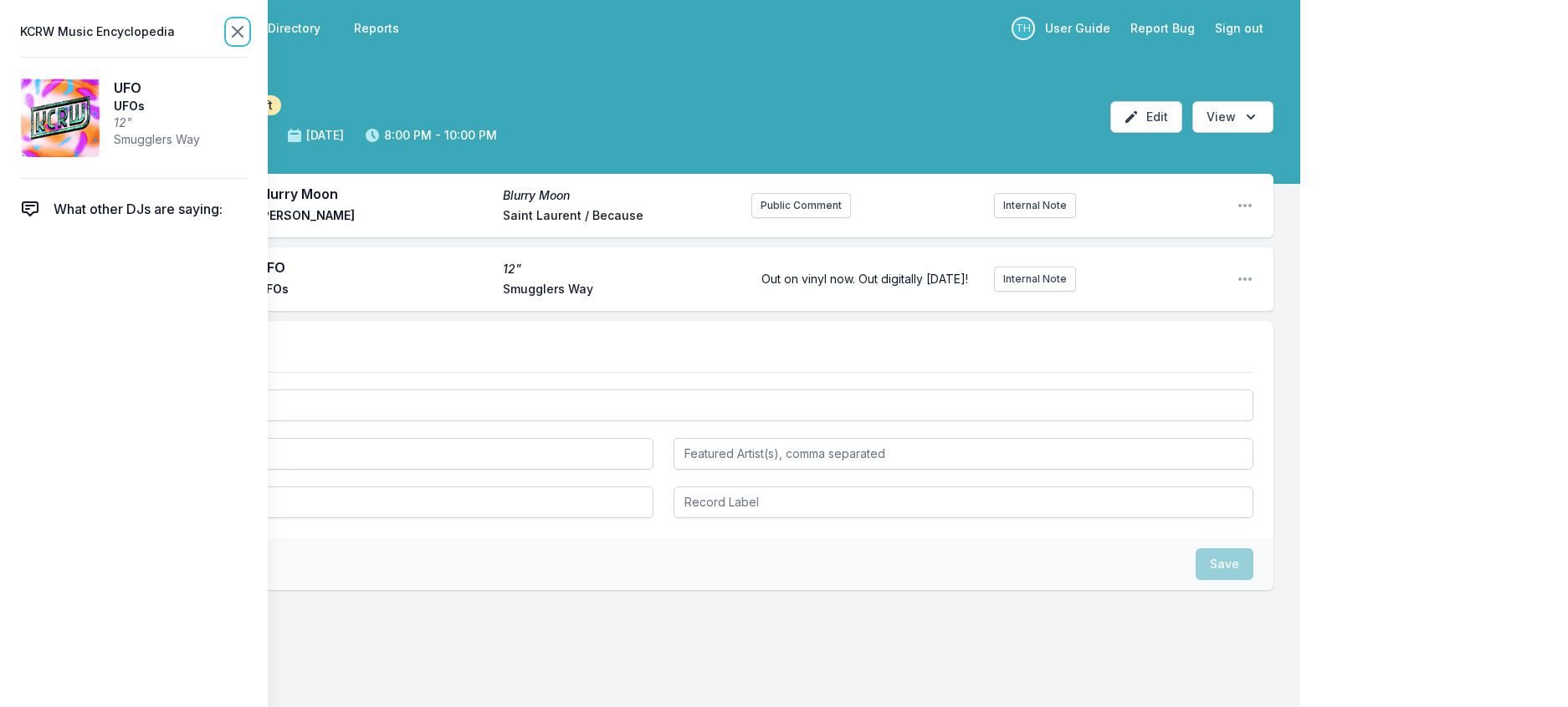
click at [243, 36] on icon at bounding box center [237, 32] width 10 height 10
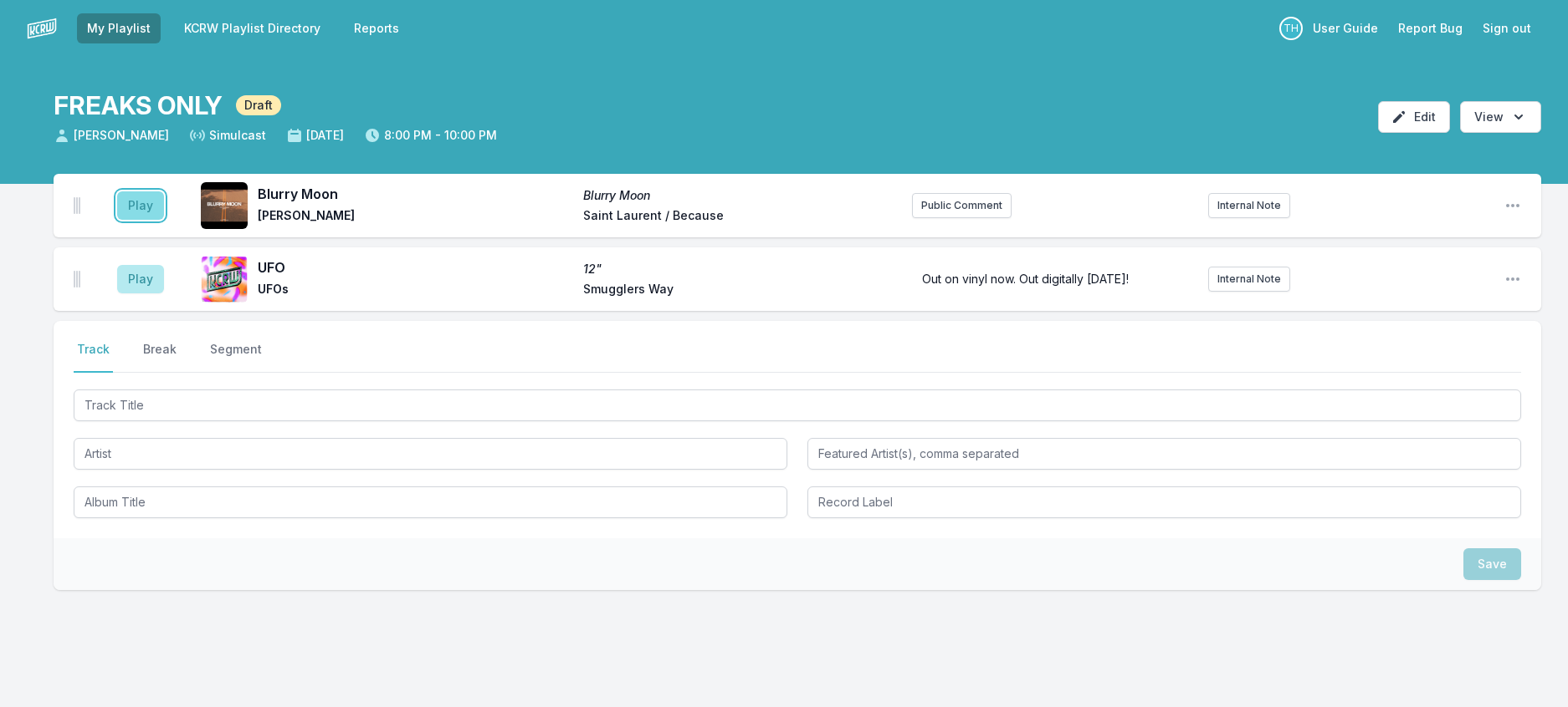
click at [164, 220] on button "Play" at bounding box center [141, 205] width 47 height 28
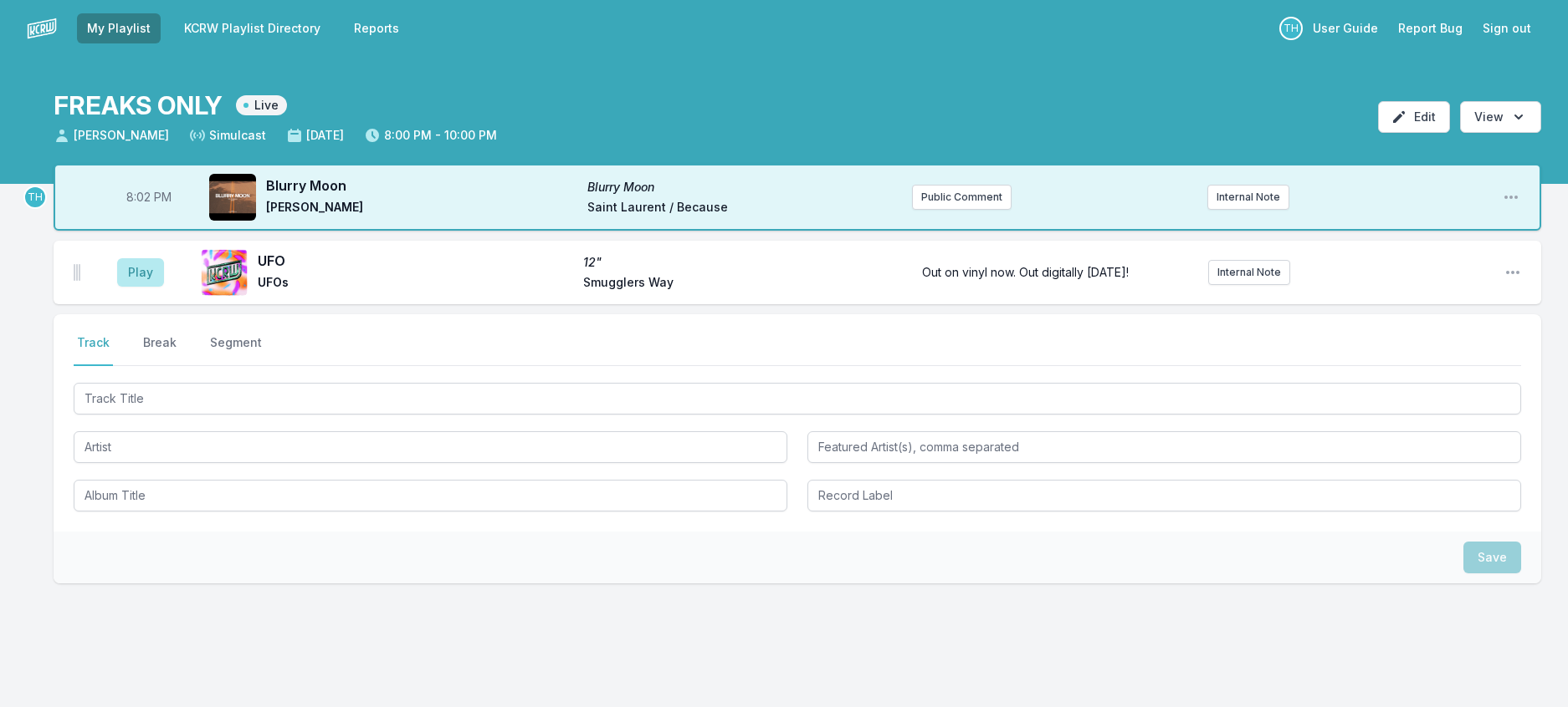
click at [161, 206] on span "8:02 PM" at bounding box center [148, 198] width 45 height 17
click at [161, 214] on input "20:02" at bounding box center [148, 198] width 93 height 32
type input "20:00"
drag, startPoint x: 1562, startPoint y: 489, endPoint x: 1430, endPoint y: 494, distance: 132.1
click at [1560, 490] on div "8:02 PM Blurry Moon Blurry Moon [PERSON_NAME] Saint Laurent / Because Public Co…" at bounding box center [784, 454] width 1568 height 580
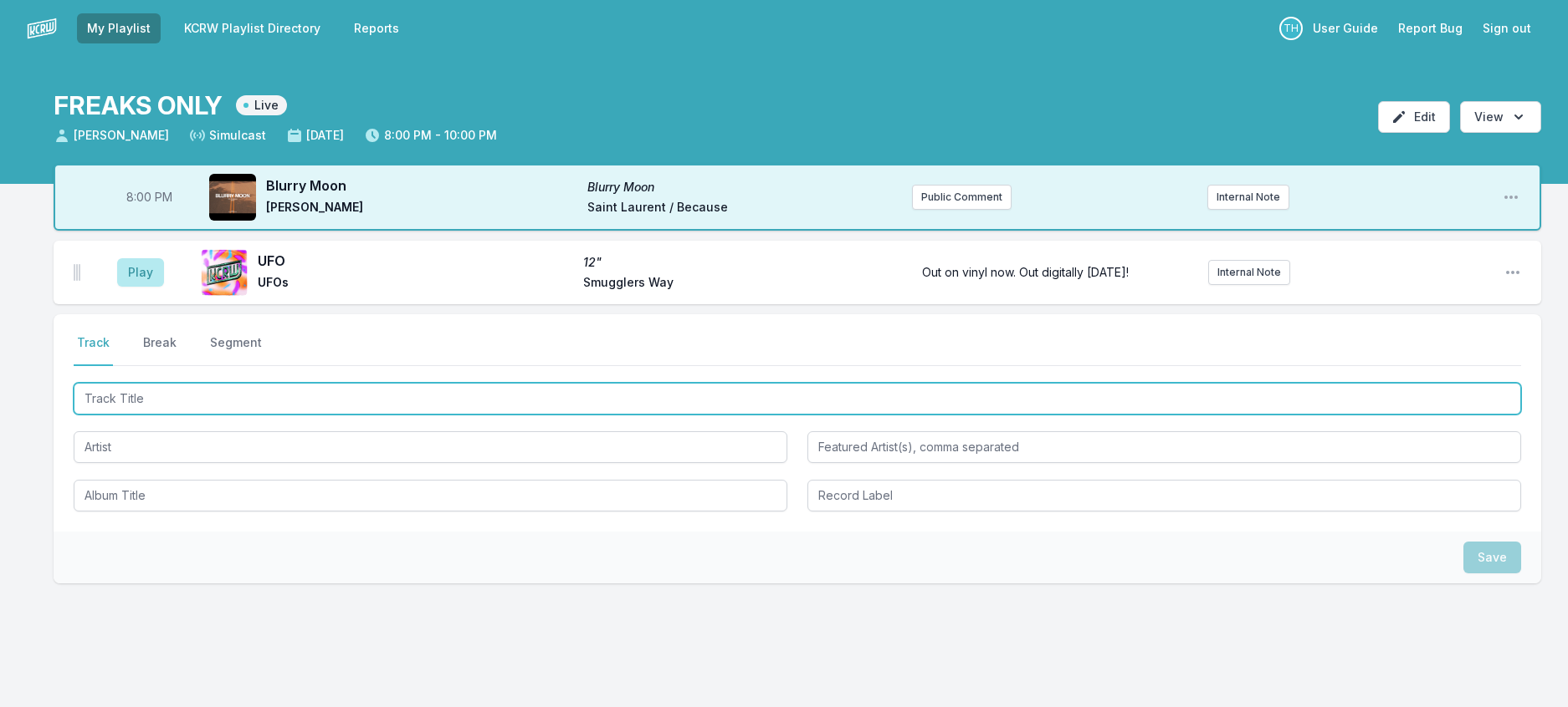
click at [105, 415] on input "Track Title" at bounding box center [797, 399] width 1448 height 32
type input "t"
type input "The Planet Doesn't Mind"
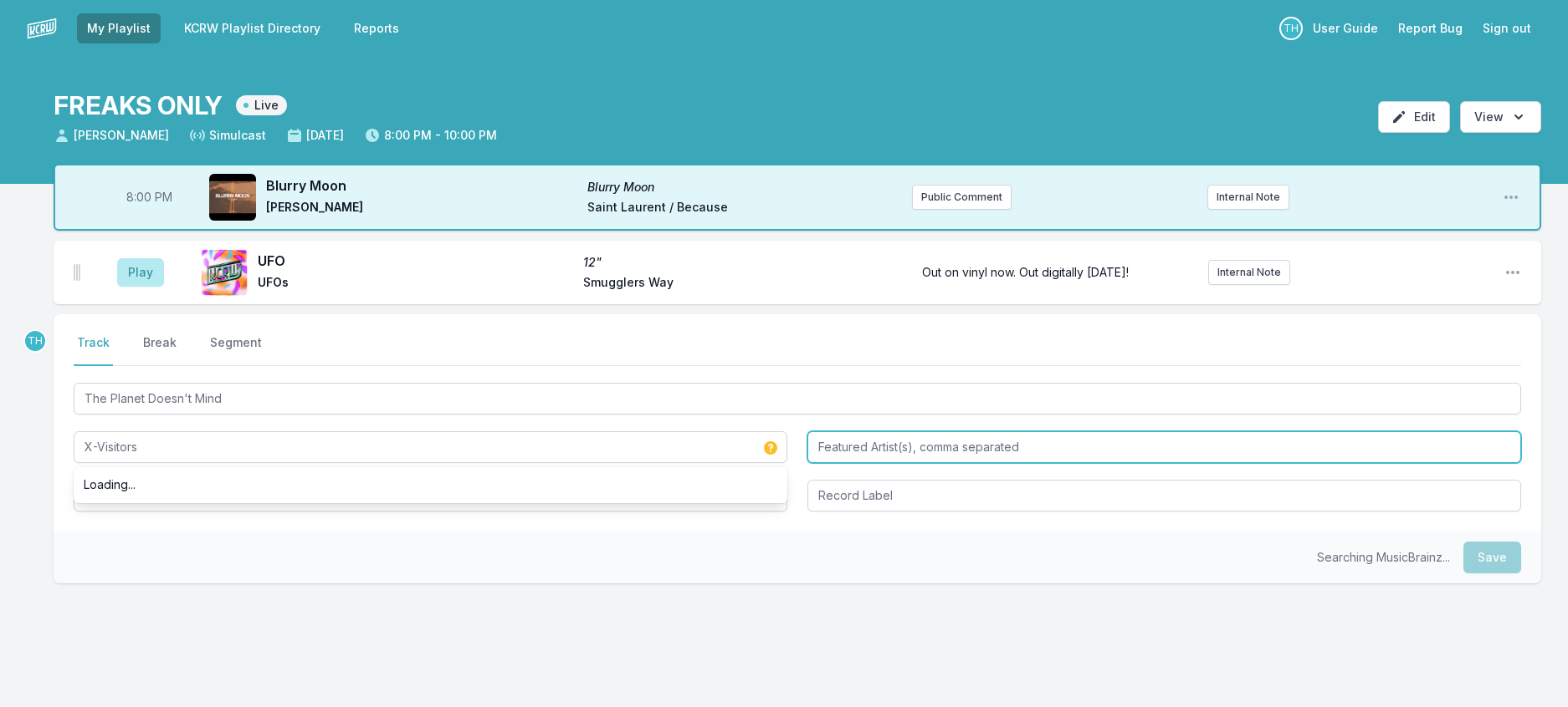
type input "X-Visitors"
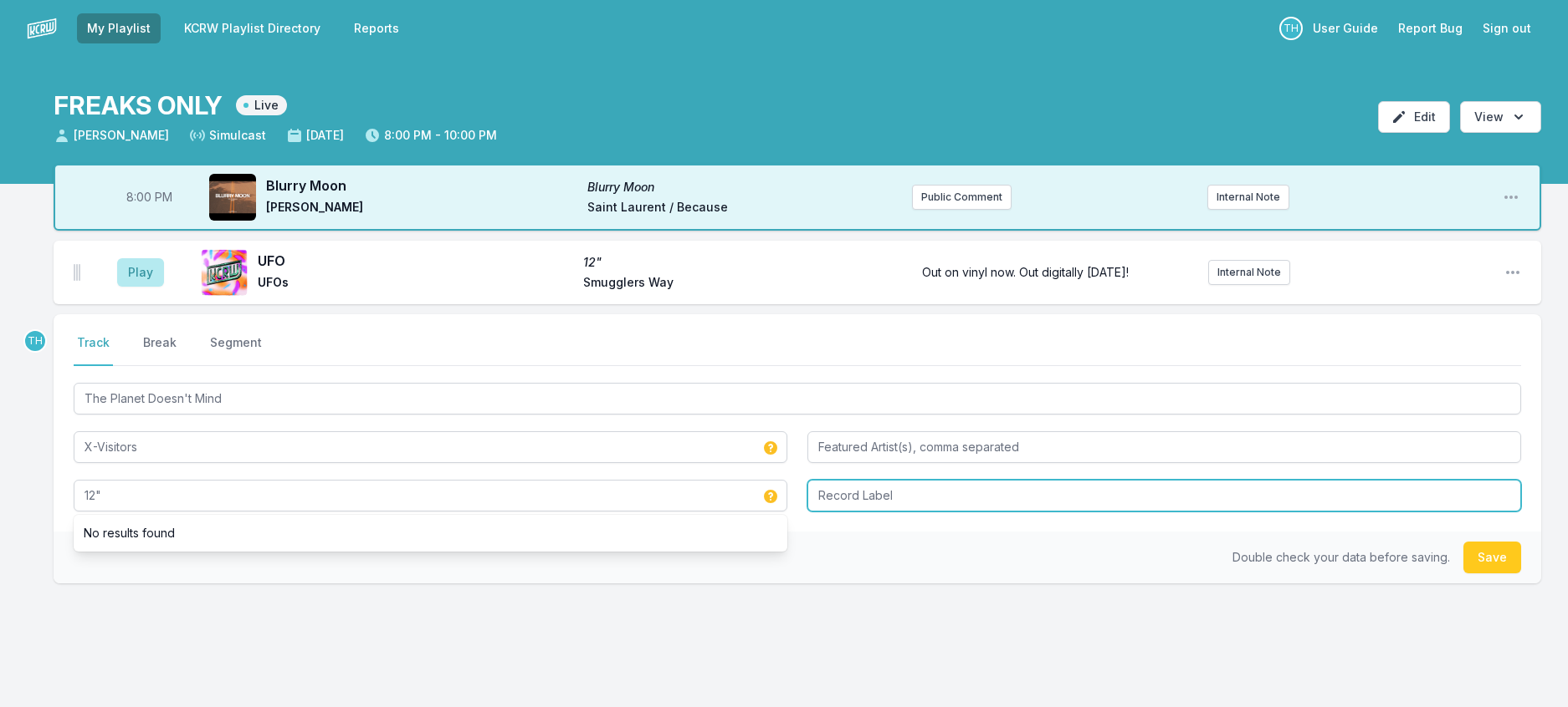
type input "12""
type input "t"
type input "Dancing Bear"
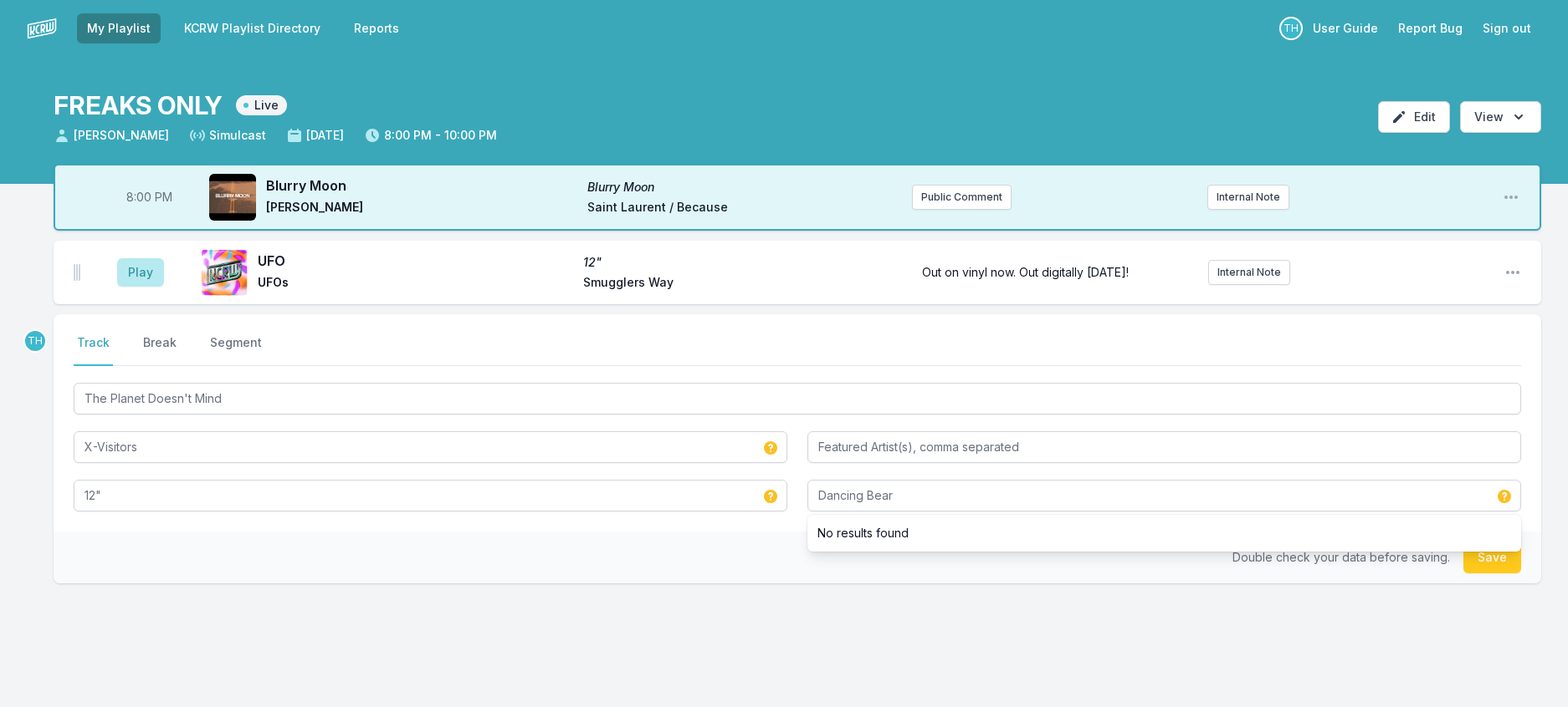
click at [690, 584] on div "Double check your data before saving. Save" at bounding box center [797, 558] width 1488 height 52
click at [1477, 574] on button "Save" at bounding box center [1492, 558] width 58 height 32
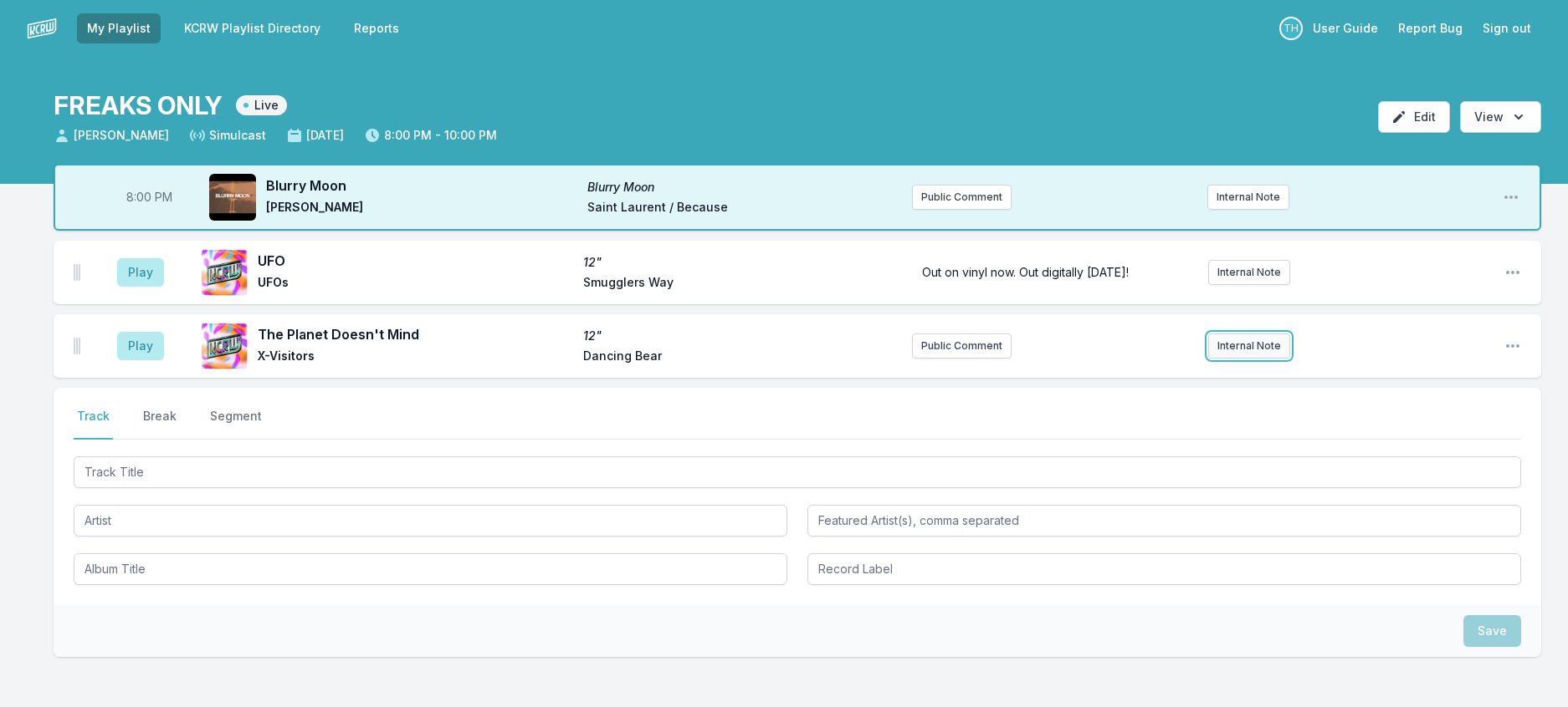
click at [1210, 359] on button "Internal Note" at bounding box center [1249, 346] width 82 height 25
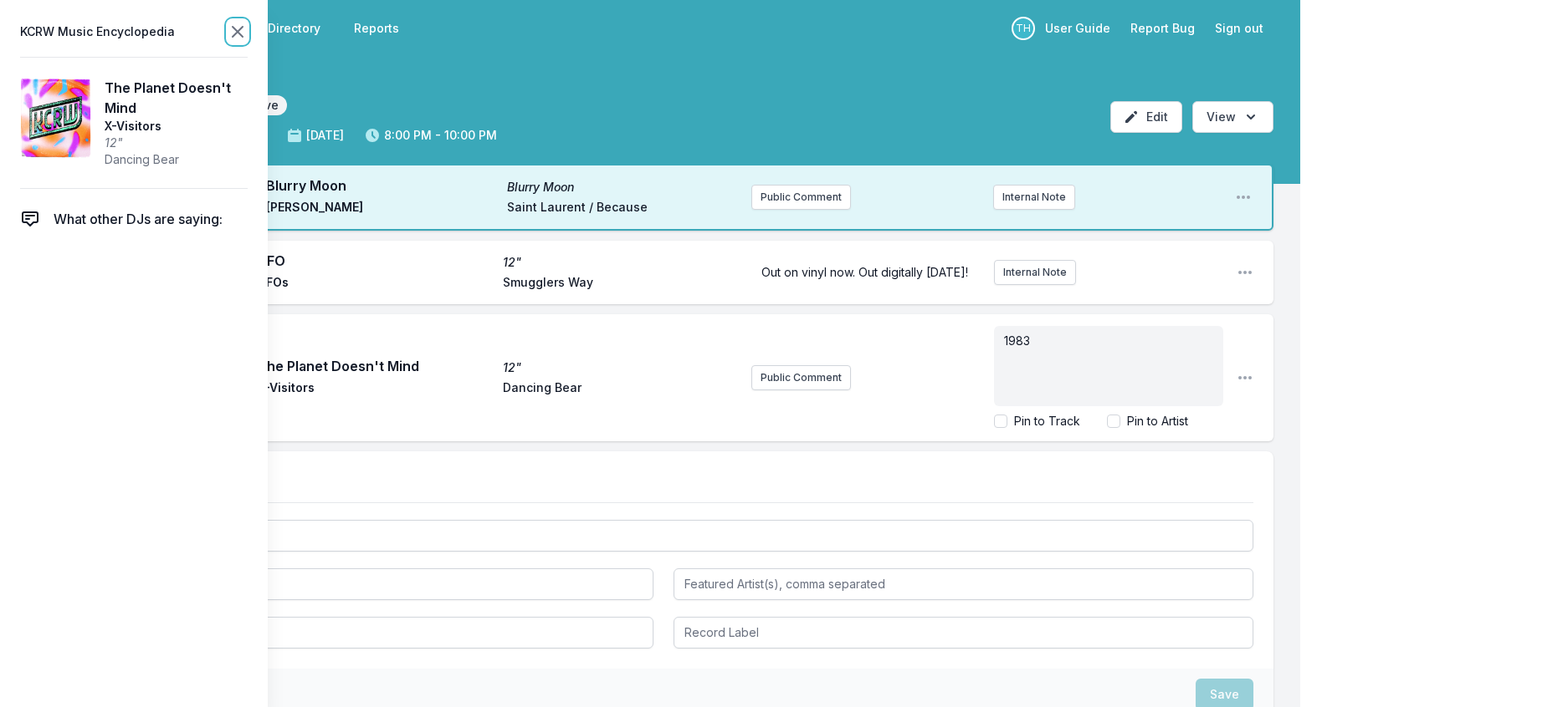
click at [247, 36] on icon at bounding box center [238, 32] width 21 height 21
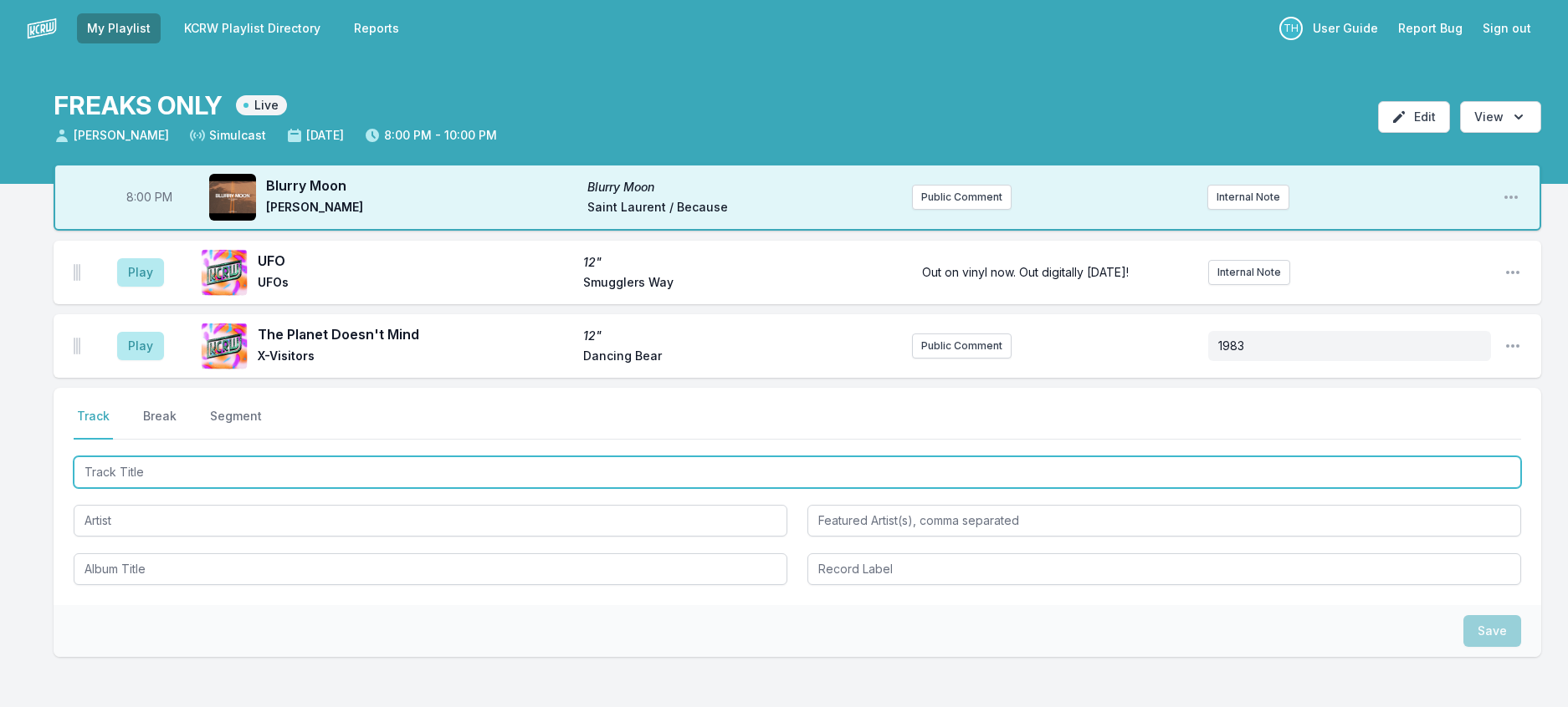
click at [151, 489] on input "Track Title" at bounding box center [797, 472] width 1448 height 32
type input "Mercury"
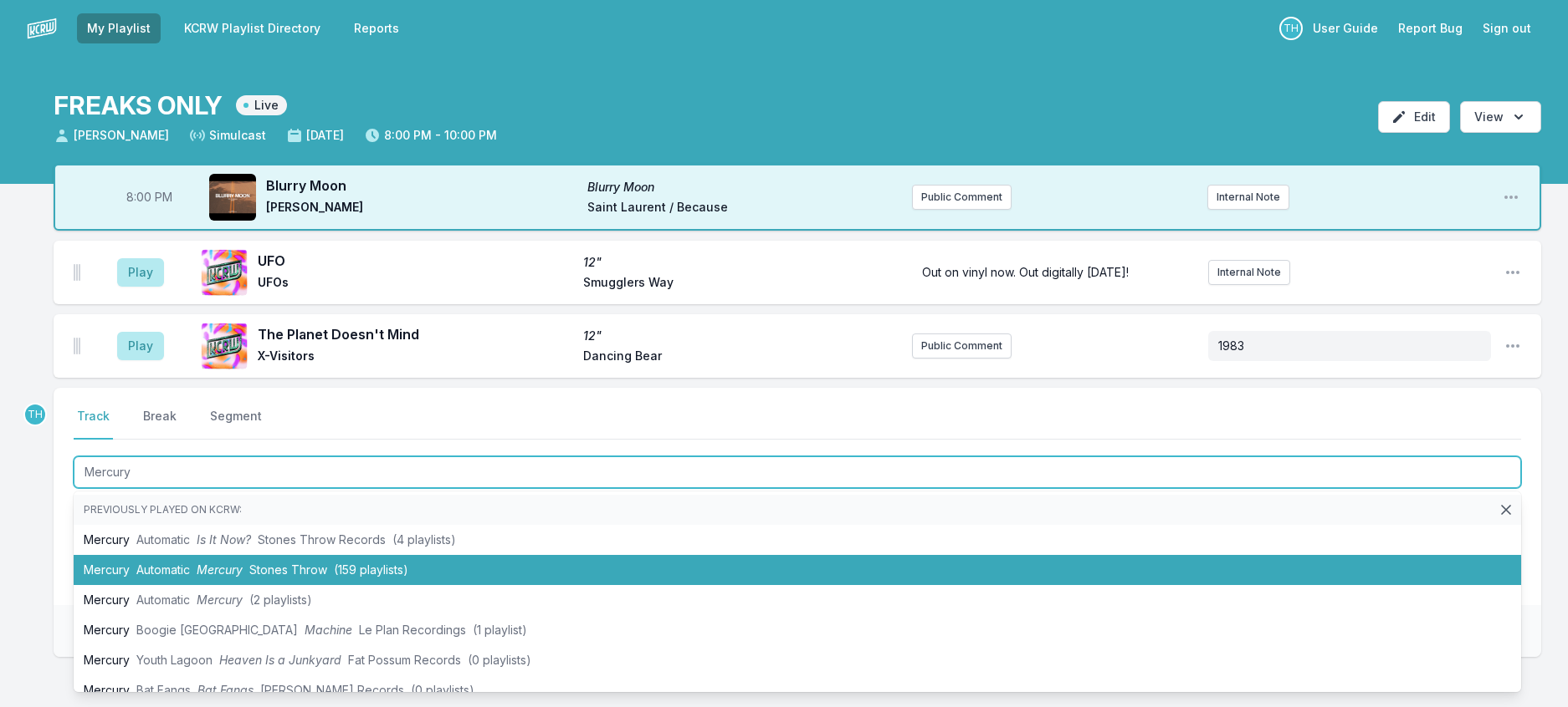
drag, startPoint x: 232, startPoint y: 637, endPoint x: 245, endPoint y: 632, distance: 13.9
click at [232, 586] on li "Mercury Automatic Mercury Stones Throw (159 playlists)" at bounding box center [797, 570] width 1448 height 30
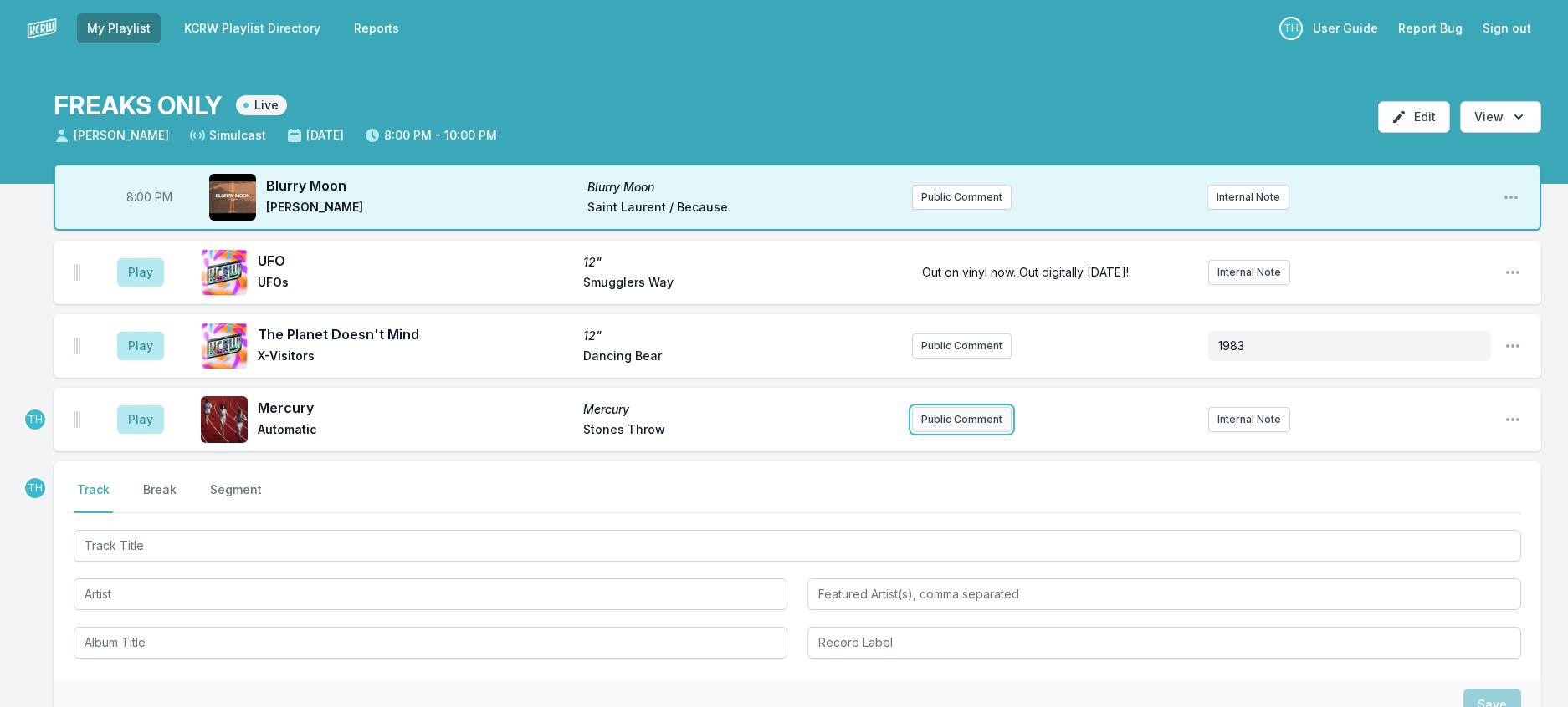
click at [964, 432] on button "Public Comment" at bounding box center [961, 420] width 100 height 25
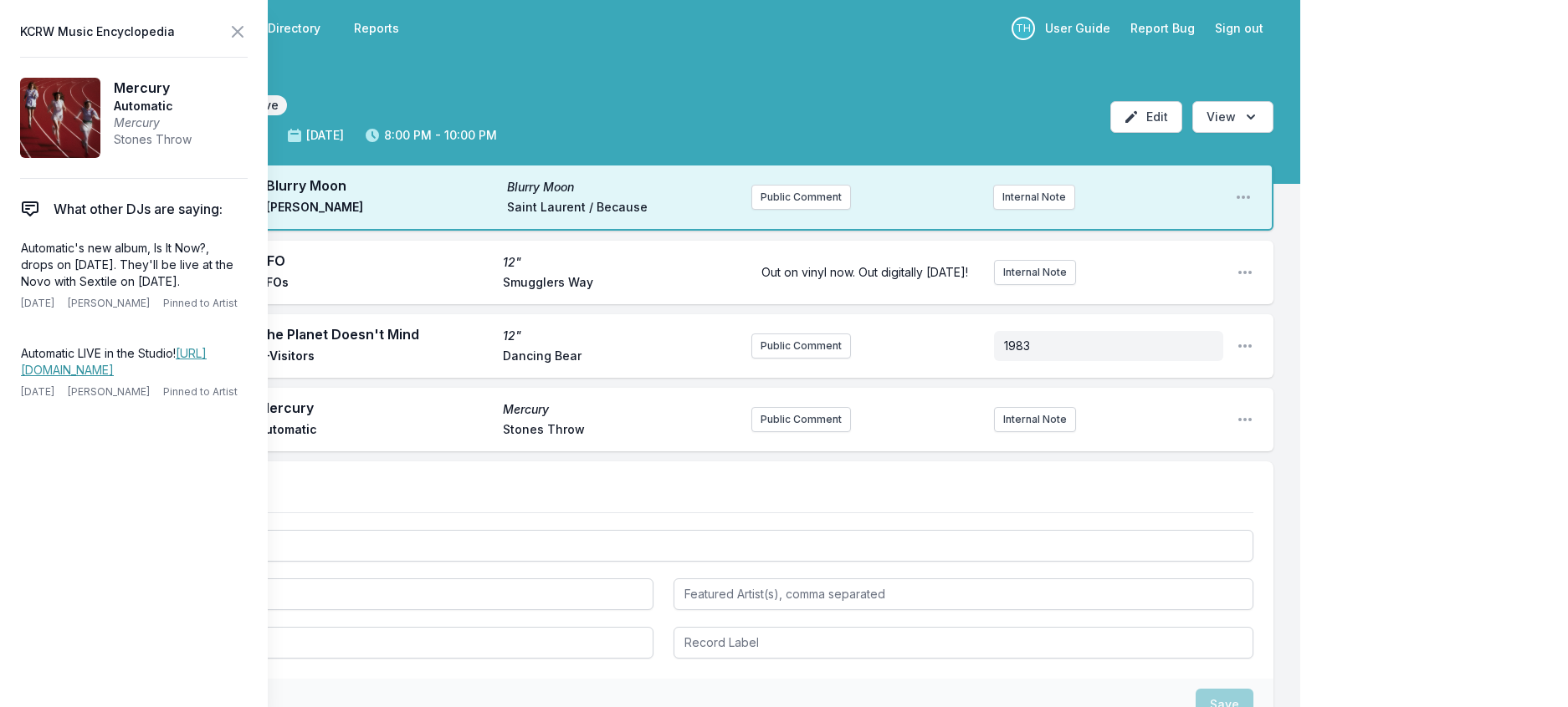
drag, startPoint x: 192, startPoint y: 315, endPoint x: 4, endPoint y: 280, distance: 191.2
click at [4, 280] on aside "KCRW Music Encyclopedia Mercury Automatic Mercury Stones Throw What other DJs a…" at bounding box center [133, 354] width 268 height 707
copy p "Automatic's new album, Is It Now?, drops on [DATE]. They'll be live at the Novo…"
click at [781, 432] on button "Public Comment" at bounding box center [801, 420] width 100 height 25
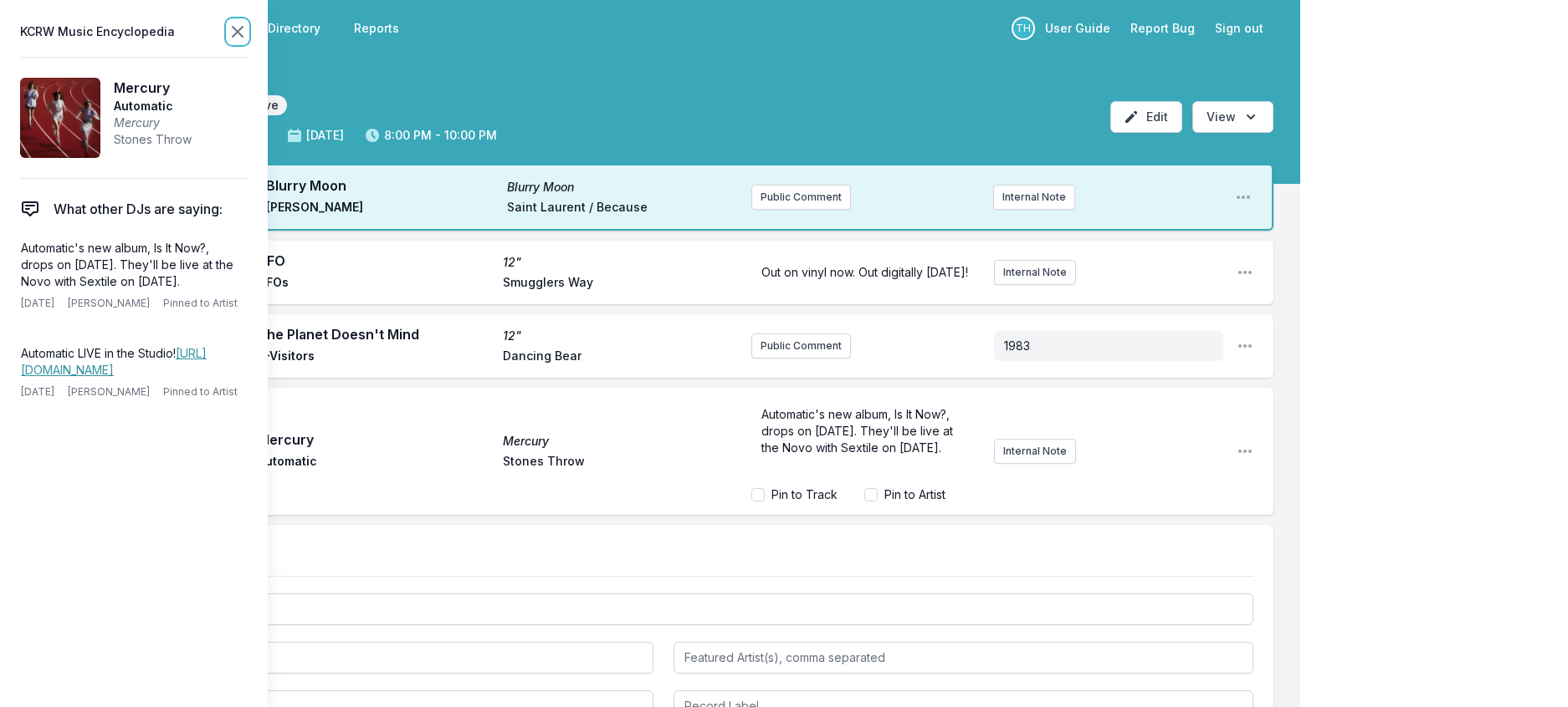
click at [247, 35] on icon at bounding box center [238, 32] width 21 height 21
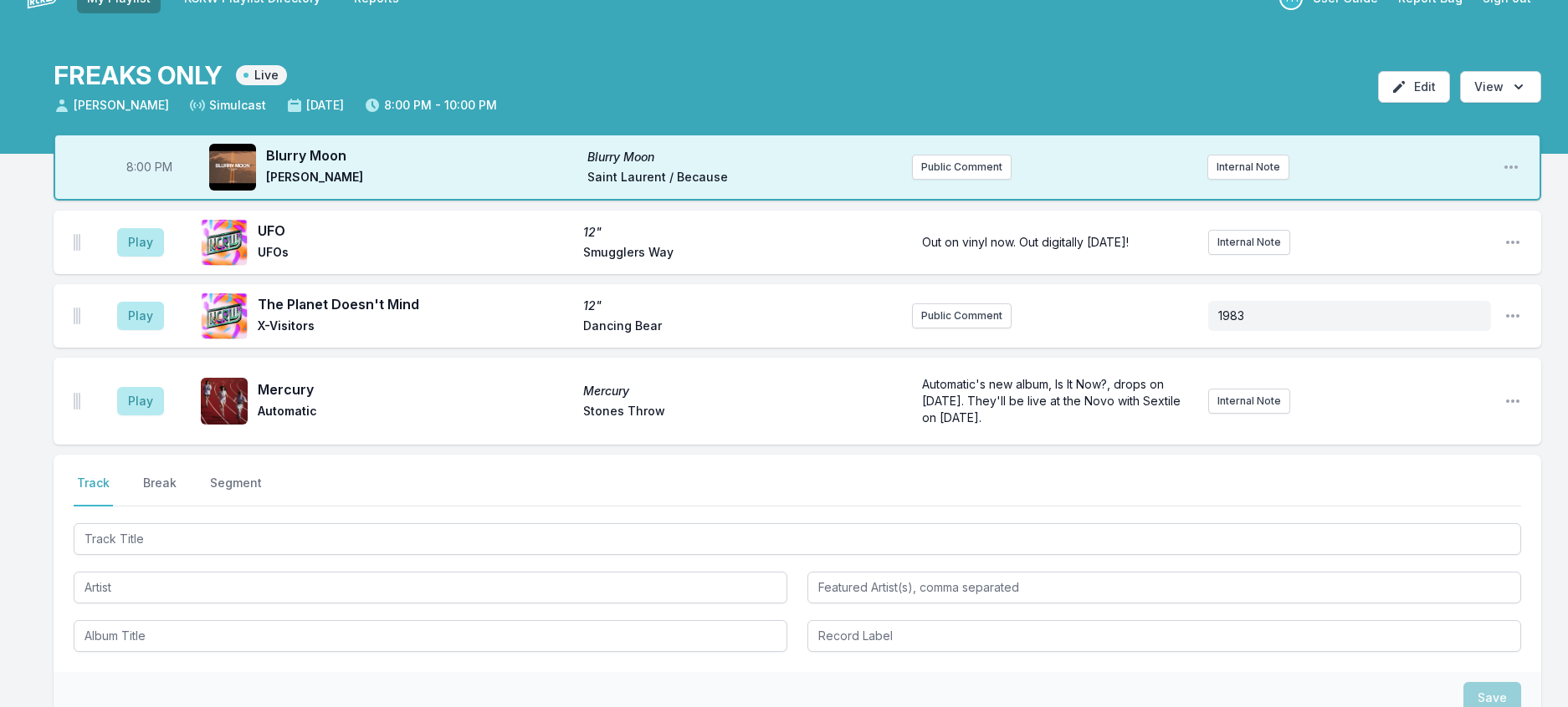
scroll to position [84, 0]
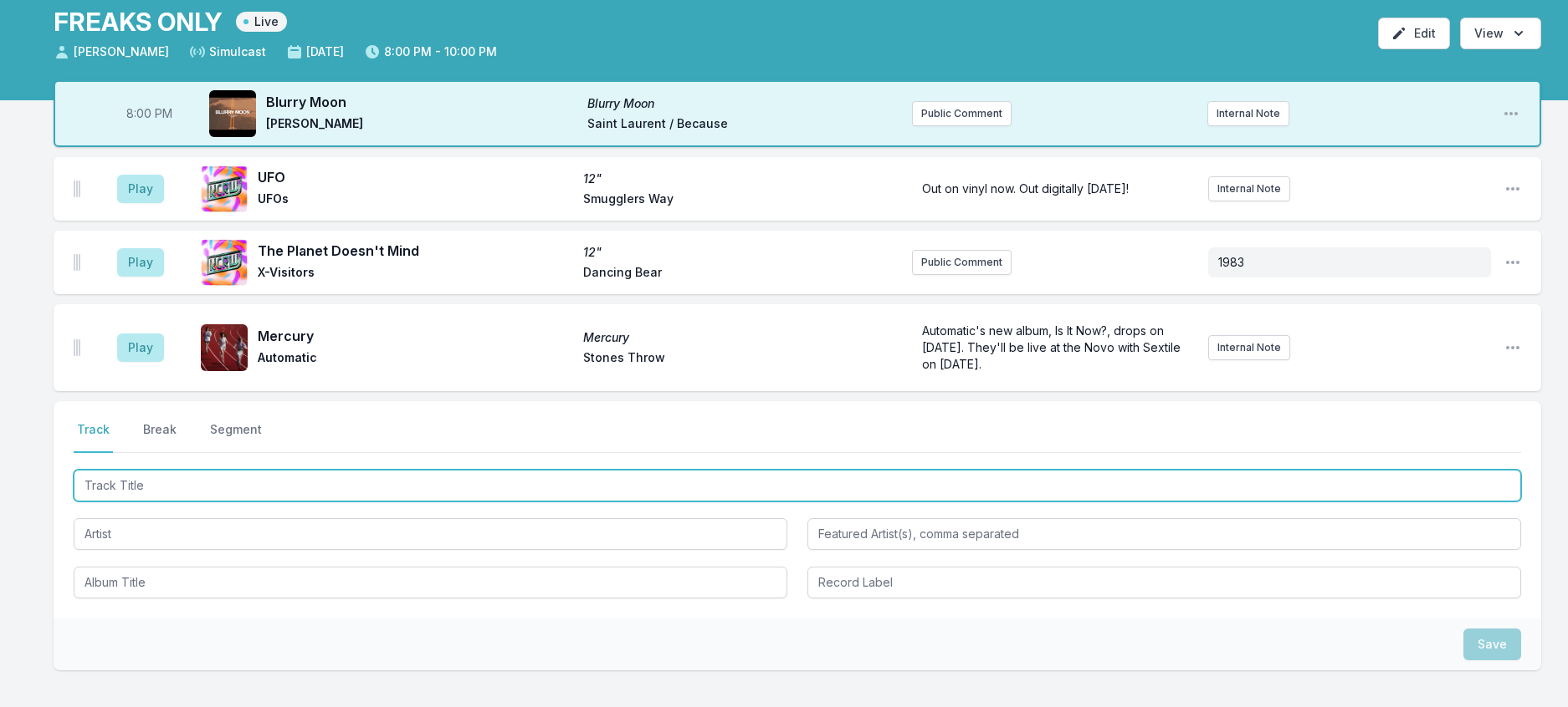
click at [194, 502] on input "Track Title" at bounding box center [797, 486] width 1448 height 32
type input "Paint A Picture"
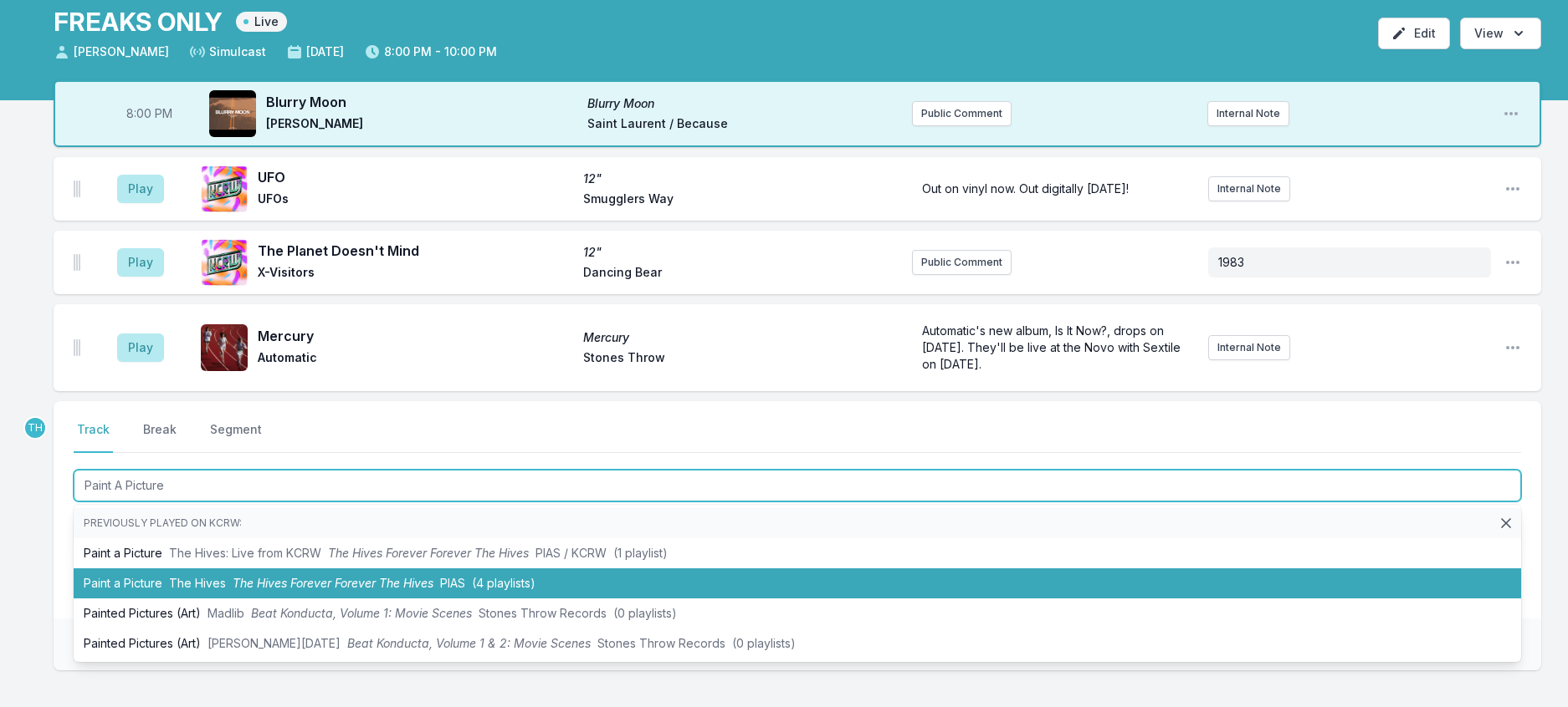
click at [263, 599] on li "Paint a Picture The Hives The Hives Forever Forever The Hives PIAS (4 playlists)" at bounding box center [797, 584] width 1448 height 30
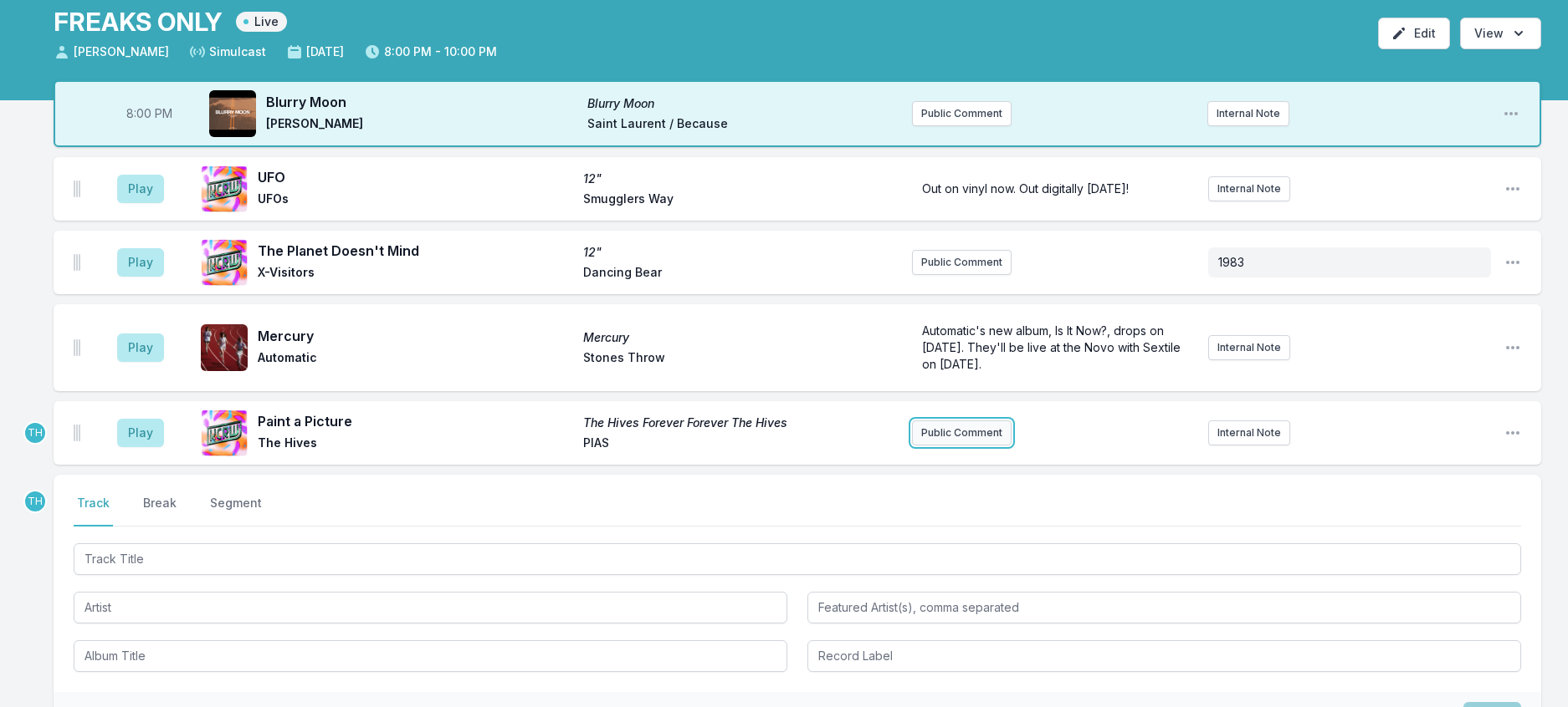
click at [945, 446] on button "Public Comment" at bounding box center [961, 433] width 100 height 25
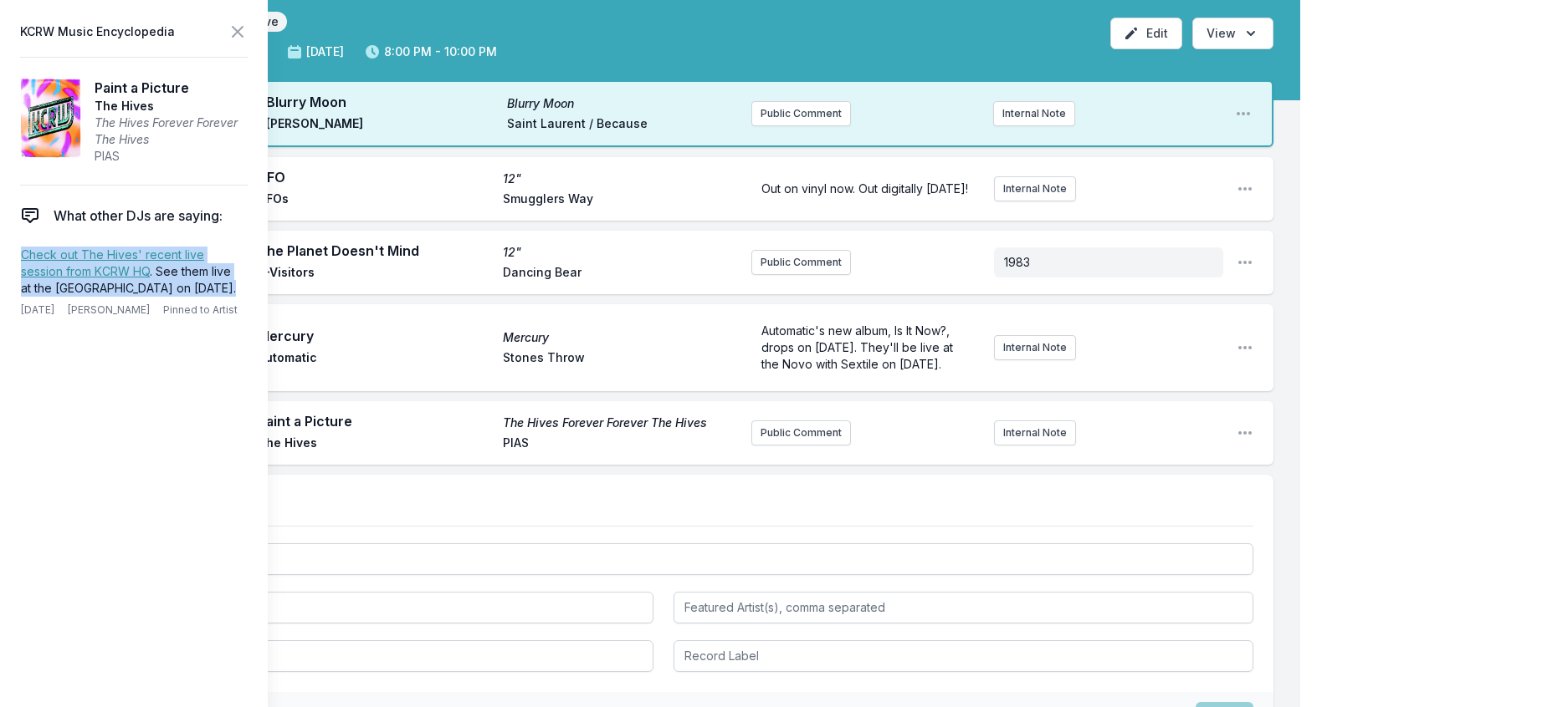
drag, startPoint x: 213, startPoint y: 324, endPoint x: 1, endPoint y: 288, distance: 215.0
click at [1, 288] on aside "KCRW Music Encyclopedia Paint a Picture The Hives The Hives Forever Forever The…" at bounding box center [133, 354] width 268 height 707
copy p "Check out The Hives' recent live session from KCRW HQ . See them live at the [G…"
click at [763, 446] on button "Public Comment" at bounding box center [801, 433] width 100 height 25
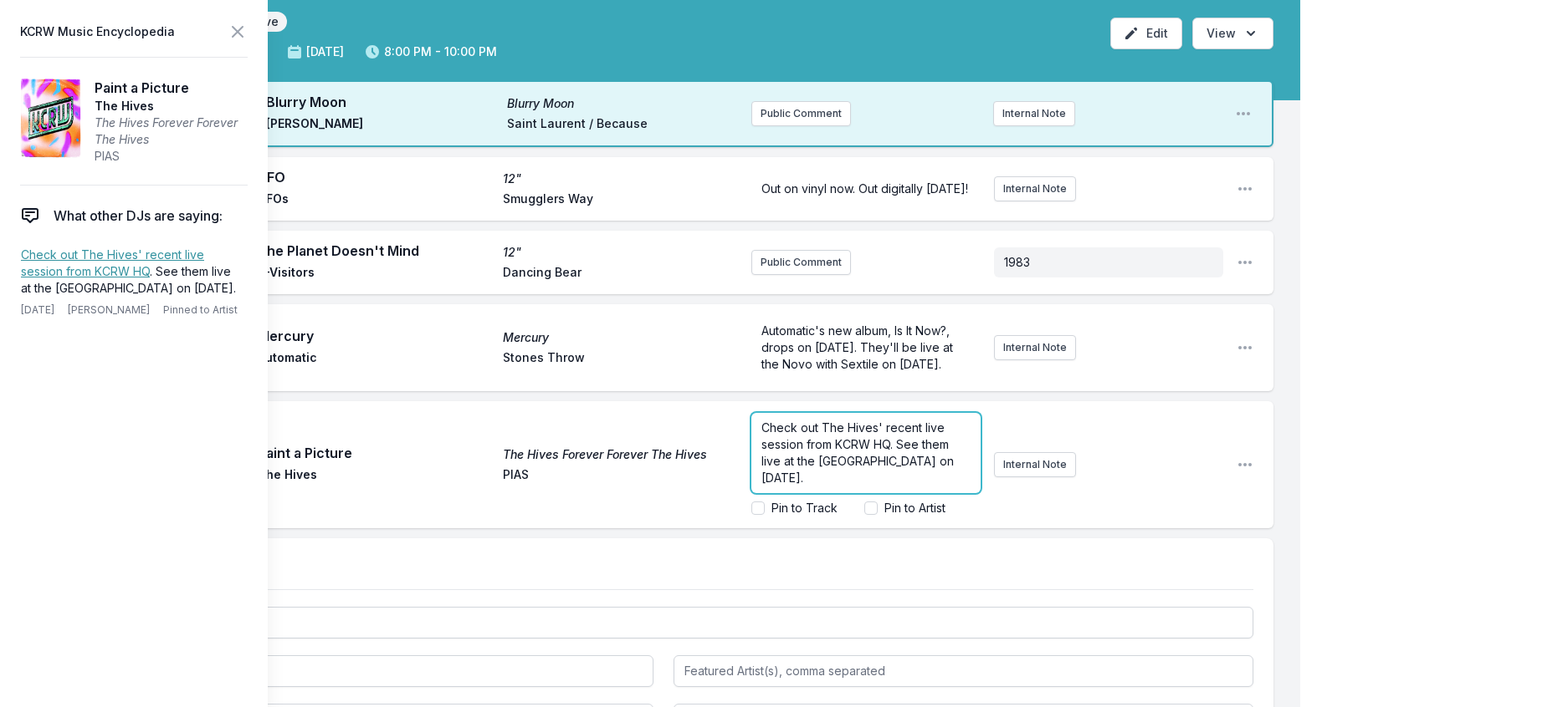
click at [869, 487] on p "Check out The Hives' recent live session from KCRW HQ. See them live at the [GE…" at bounding box center [866, 453] width 209 height 67
click at [867, 487] on p "Check out The Hives' recent live session from KCRW HQ. See them live at the [GE…" at bounding box center [866, 437] width 209 height 101
drag, startPoint x: 770, startPoint y: 529, endPoint x: 754, endPoint y: 532, distance: 16.3
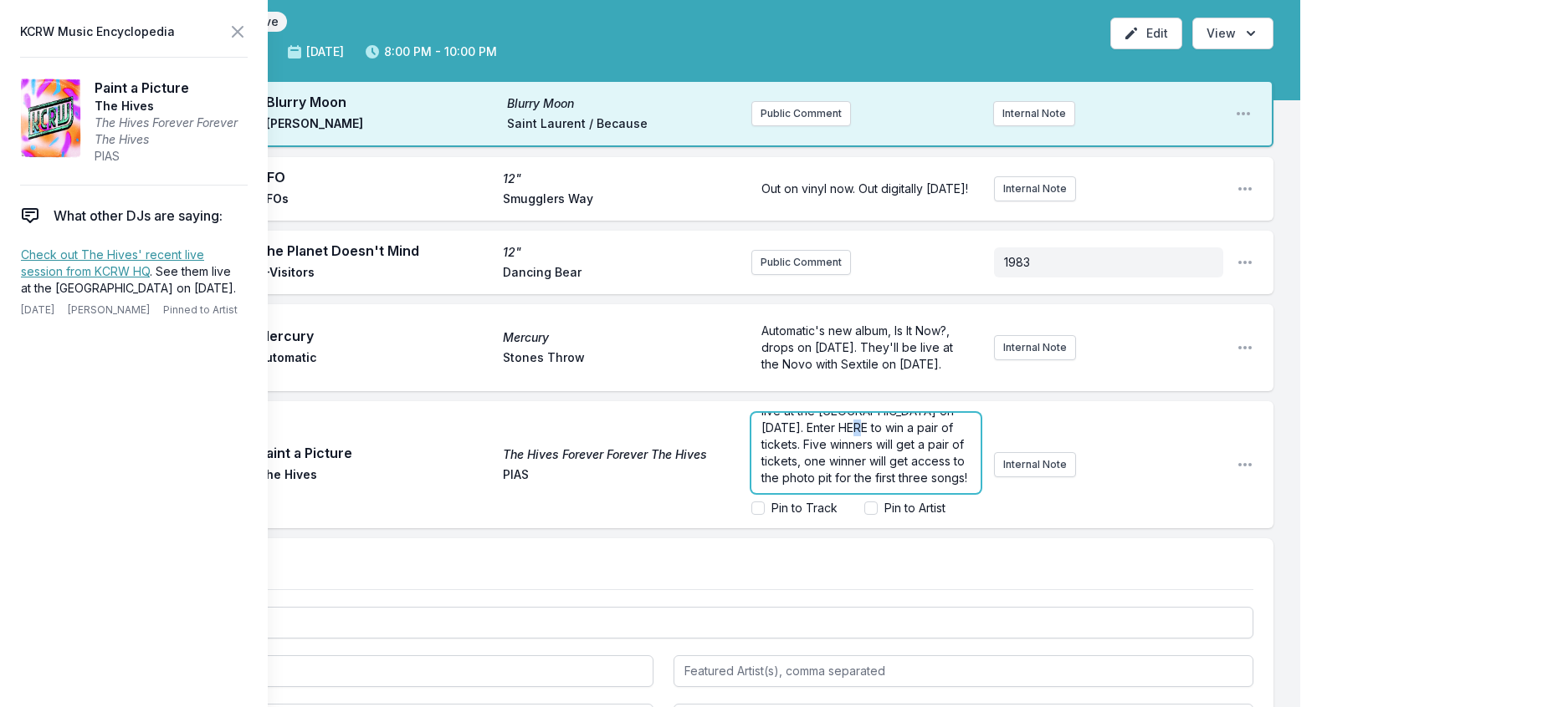
click at [762, 485] on span "Check out The Hives' recent live session from KCRW HQ. See them live at the [GE…" at bounding box center [864, 427] width 206 height 115
click at [775, 485] on span "Check out The Hives' recent live session from KCRW HQ. See them live at the [GE…" at bounding box center [864, 427] width 206 height 115
click at [772, 485] on span "Check out The Hives' recent live session from KCRW HQ. See them live at the [GE…" at bounding box center [864, 427] width 206 height 115
drag, startPoint x: 772, startPoint y: 528, endPoint x: 728, endPoint y: 528, distance: 44.0
click at [751, 493] on div "Check out The Hives' recent live session from KCRW HQ. See them live at the [GE…" at bounding box center [866, 453] width 230 height 80
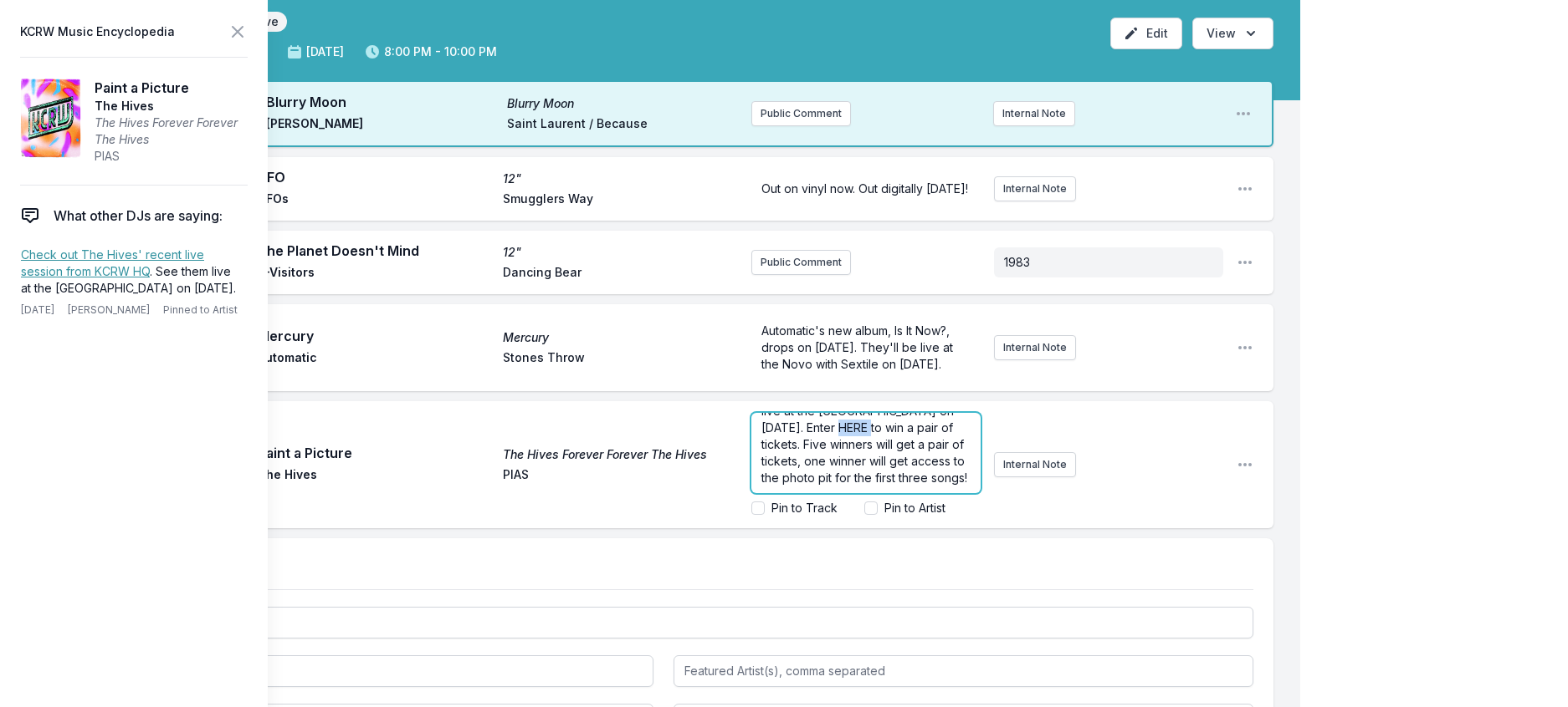
drag, startPoint x: 755, startPoint y: 526, endPoint x: 767, endPoint y: 529, distance: 12.4
click at [762, 485] on span "Check out The Hives' recent live session from KCRW HQ. See them live at the [GE…" at bounding box center [864, 427] width 206 height 115
click at [775, 485] on span "Check out The Hives' recent live session from KCRW HQ. See them live at the [GE…" at bounding box center [864, 427] width 206 height 115
drag, startPoint x: 772, startPoint y: 529, endPoint x: 740, endPoint y: 534, distance: 32.4
click at [762, 485] on span "Check out The Hives' recent live session from KCRW HQ. See them live at the [GE…" at bounding box center [864, 427] width 206 height 115
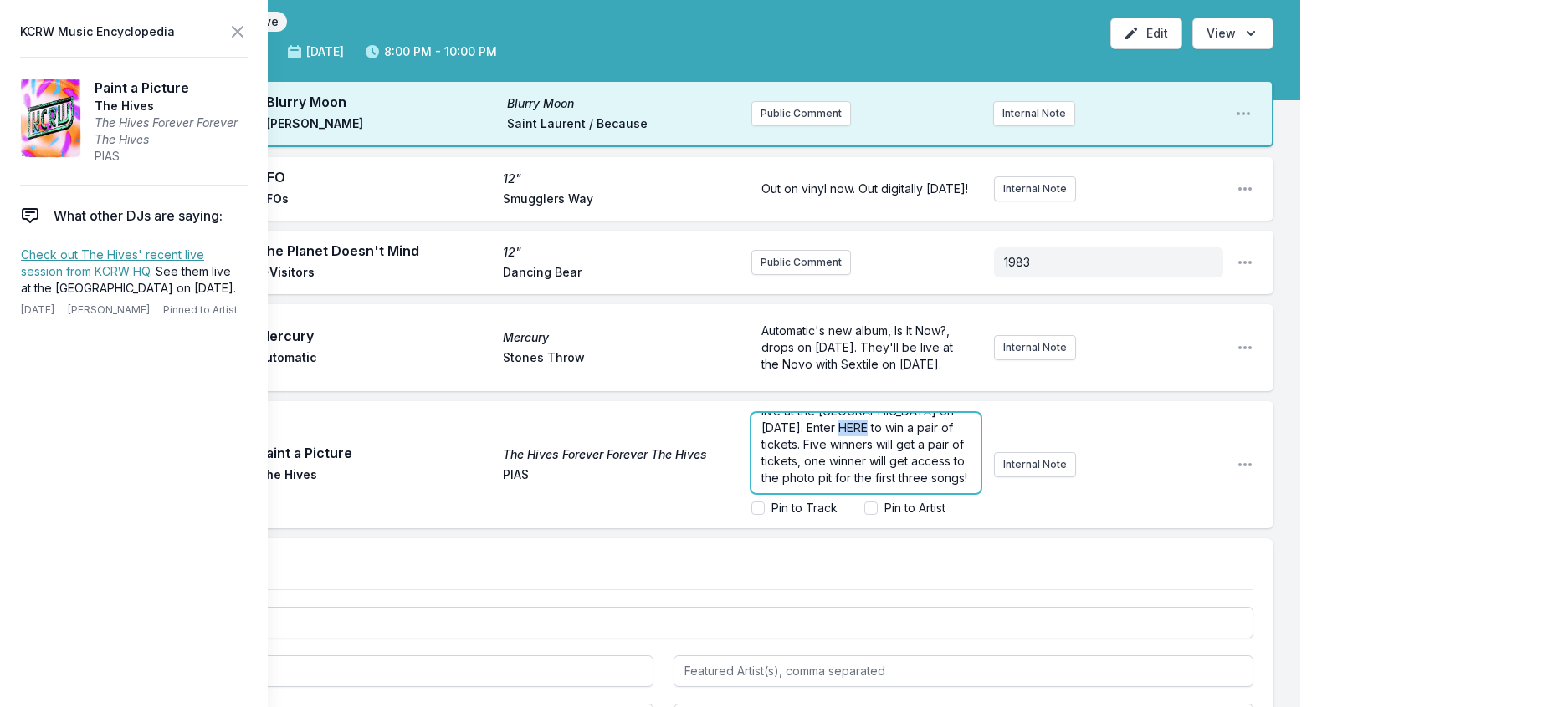
copy span "HERE"
drag, startPoint x: 772, startPoint y: 545, endPoint x: 737, endPoint y: 545, distance: 35.0
click at [751, 493] on div "Check out The Hives' recent live session from KCRW HQ. See them live at the [GE…" at bounding box center [866, 453] width 230 height 80
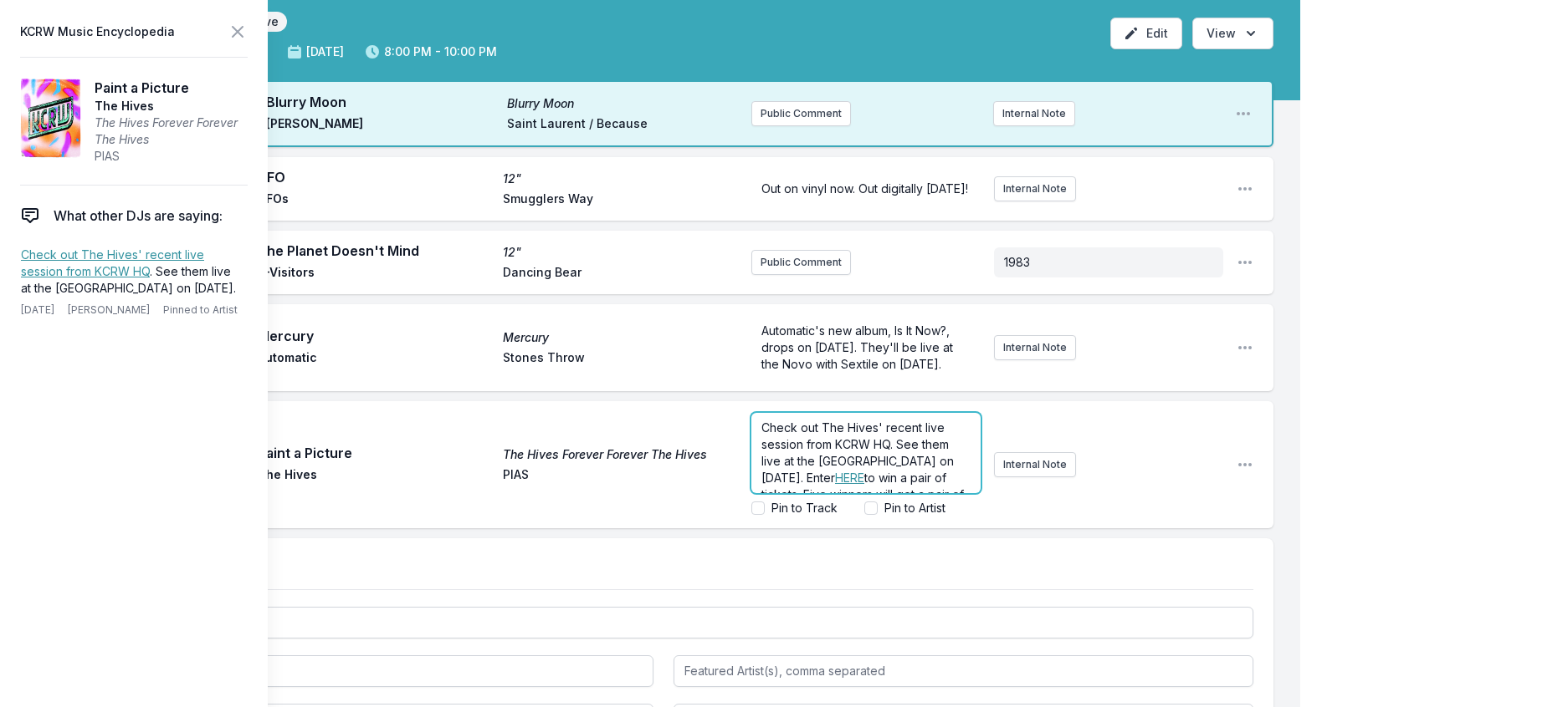
click at [849, 485] on span "Check out The Hives' recent live session from KCRW HQ. See them live at the [GE…" at bounding box center [860, 452] width 196 height 64
click at [247, 39] on icon at bounding box center [238, 32] width 21 height 21
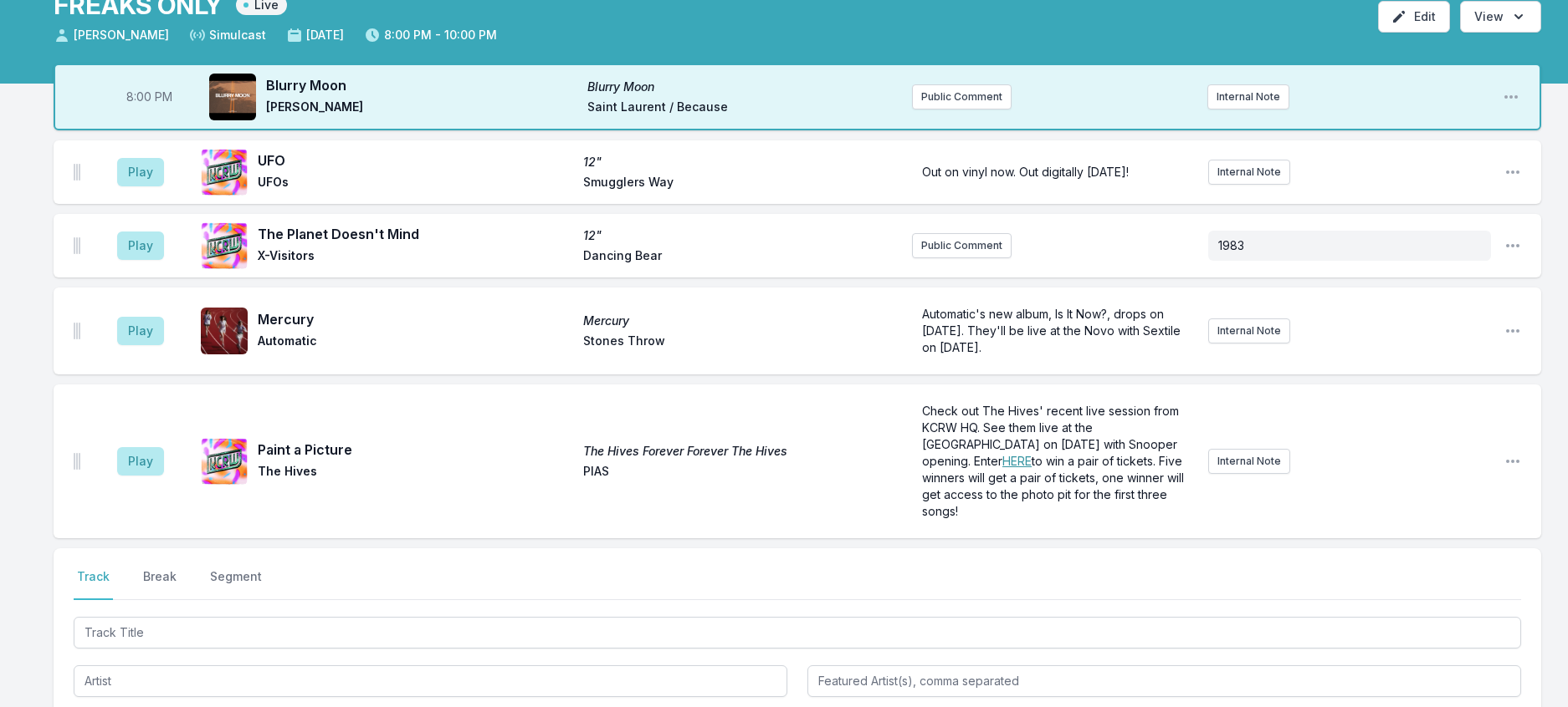
scroll to position [84, 0]
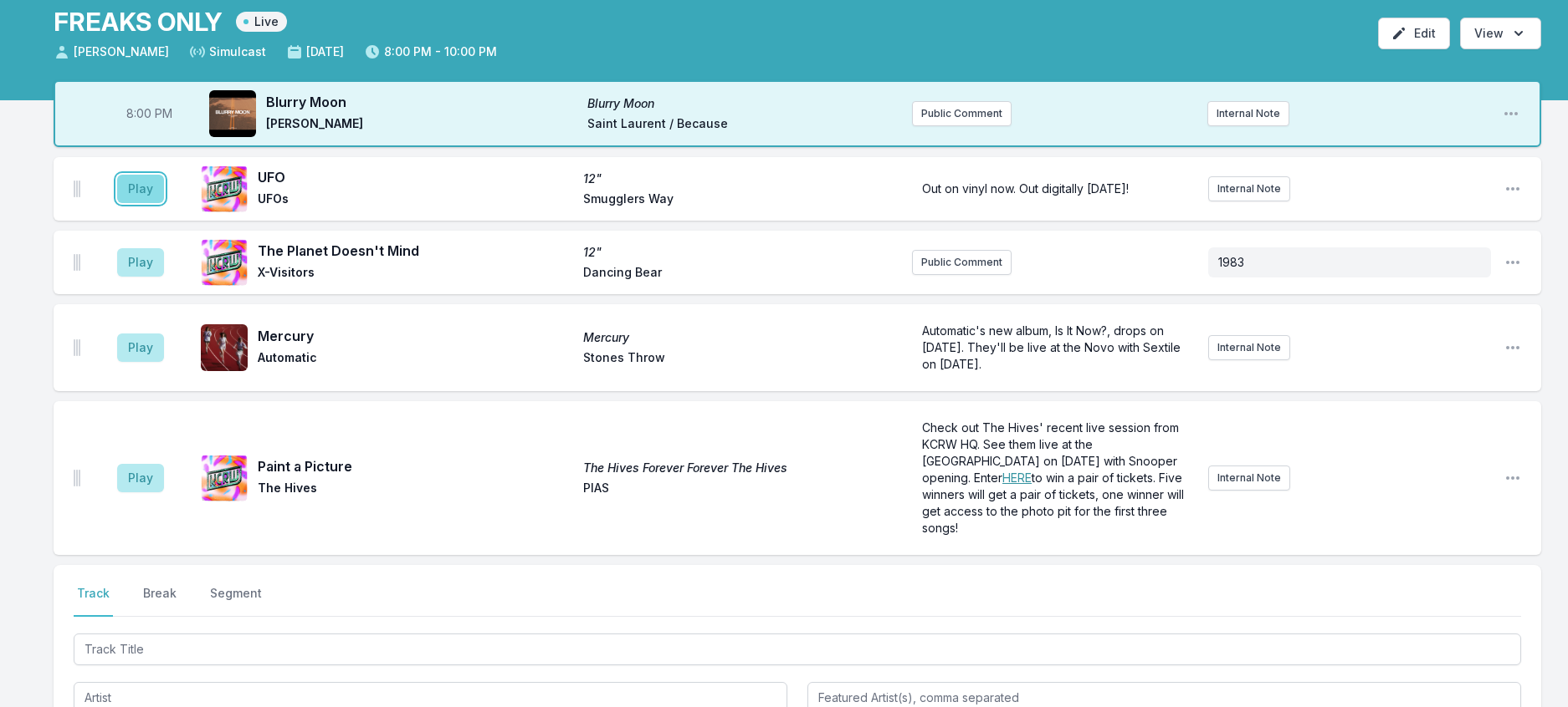
click at [161, 203] on button "Play" at bounding box center [141, 188] width 47 height 28
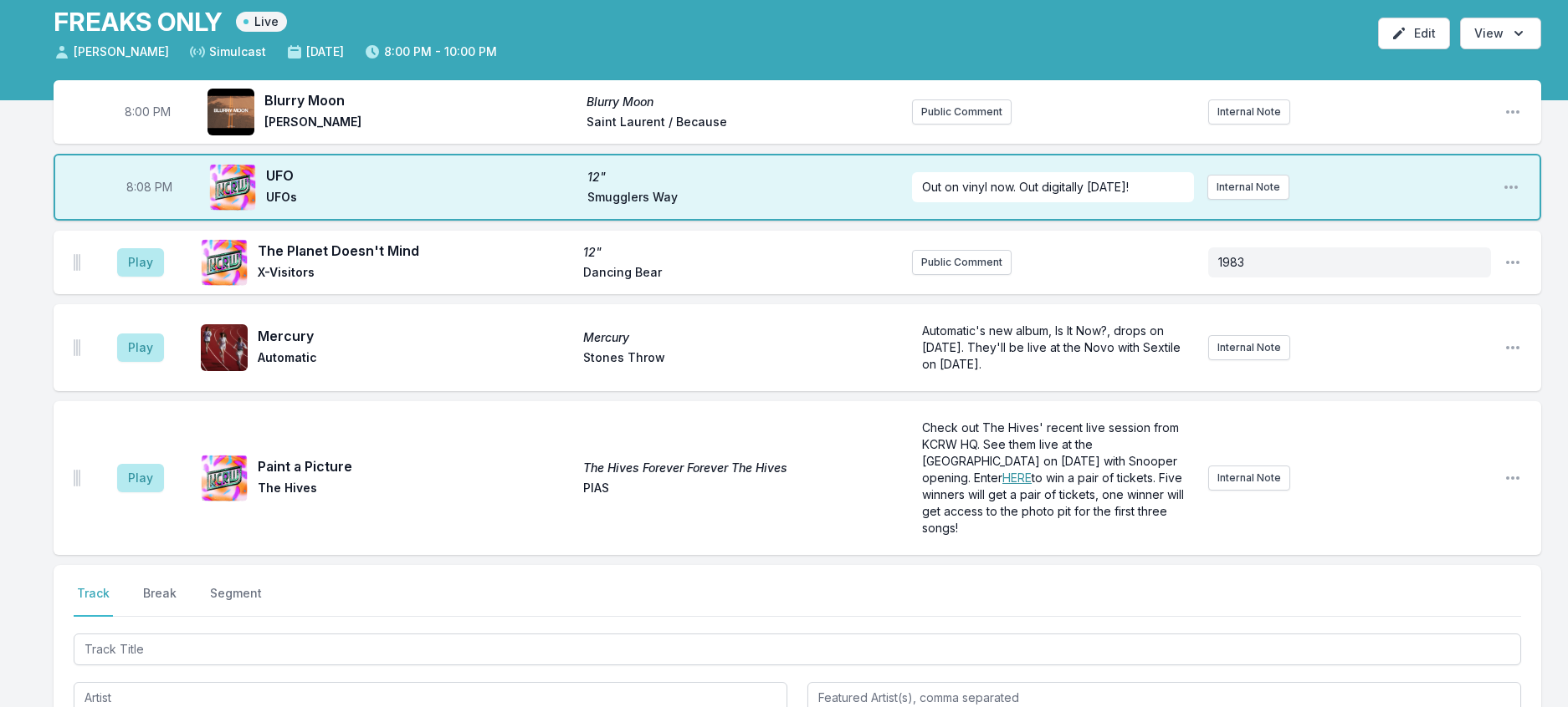
click at [161, 196] on span "8:08 PM" at bounding box center [148, 187] width 46 height 17
click at [161, 203] on input "20:08" at bounding box center [148, 187] width 93 height 32
type input "20:04"
type input "20:05"
click at [1556, 161] on div "8:00 PM Blurry Moon Blurry Moon [PERSON_NAME] Saint Laurent / Because Public Co…" at bounding box center [784, 537] width 1568 height 915
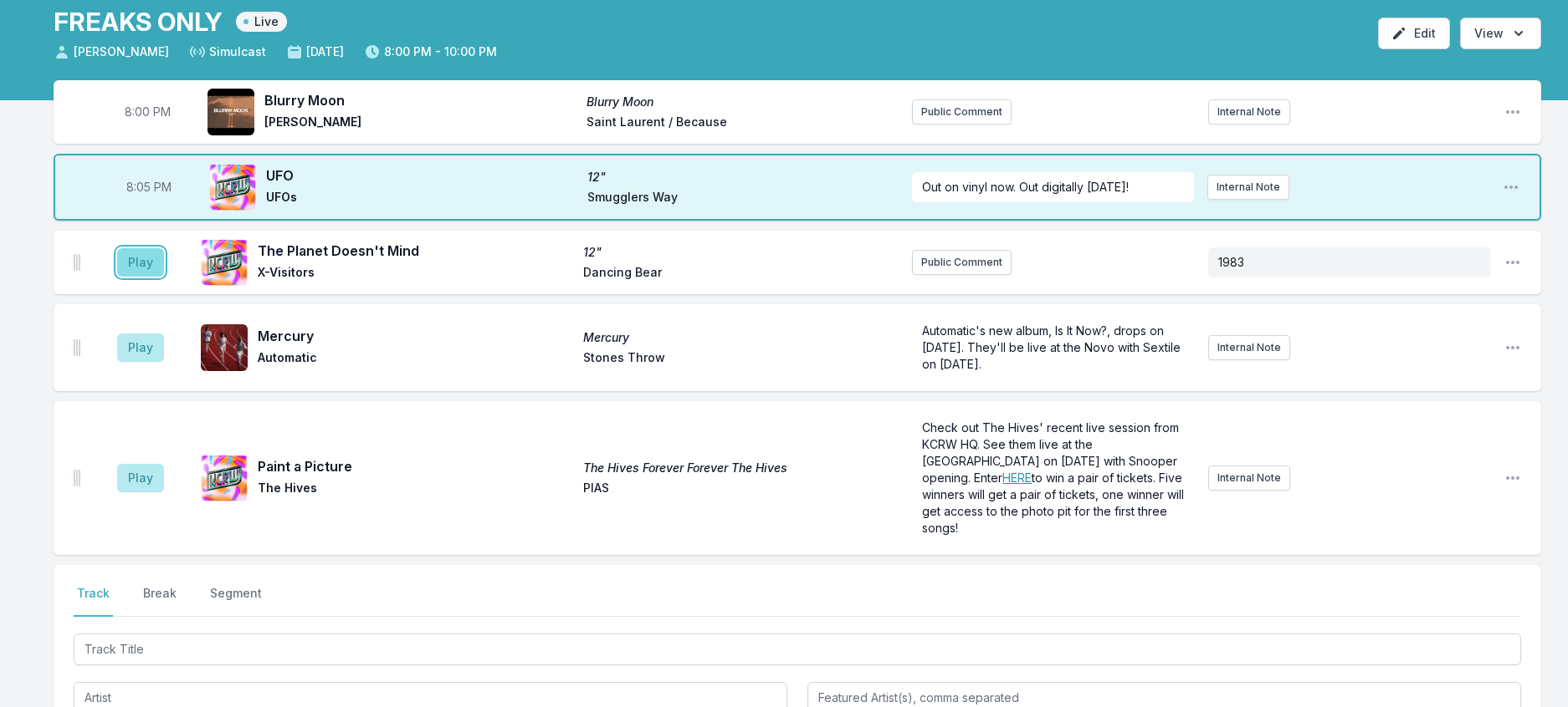
click at [144, 277] on button "Play" at bounding box center [141, 262] width 47 height 28
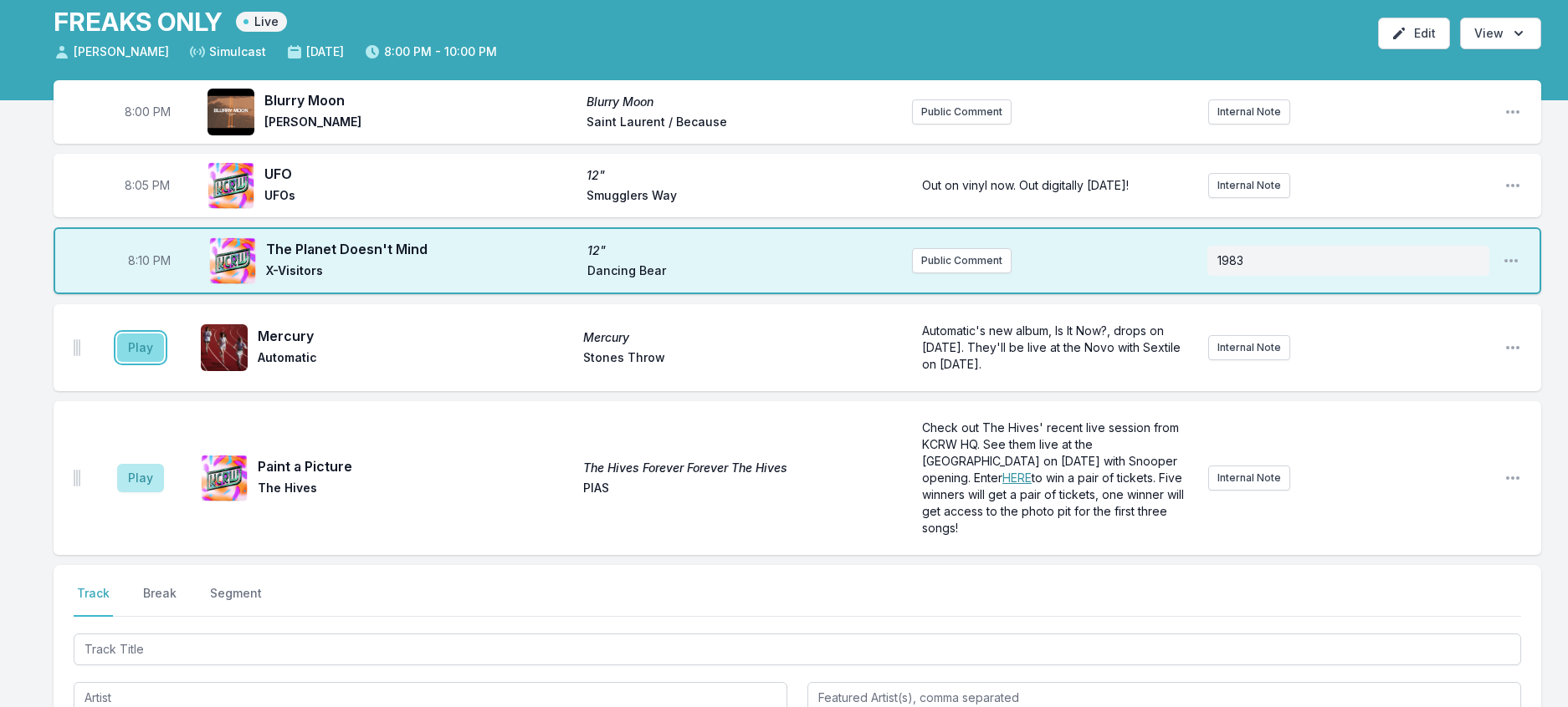
click at [158, 362] on button "Play" at bounding box center [141, 348] width 47 height 28
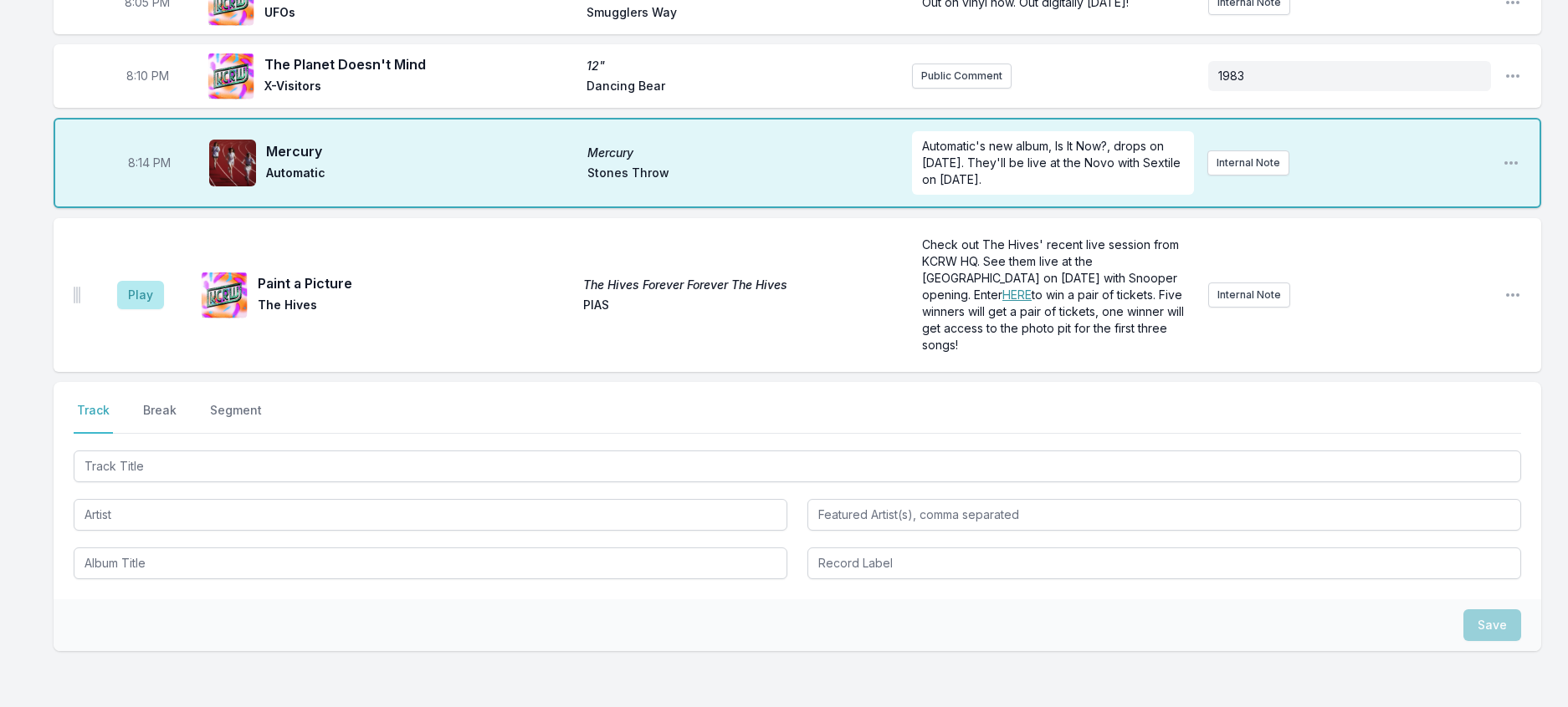
scroll to position [335, 0]
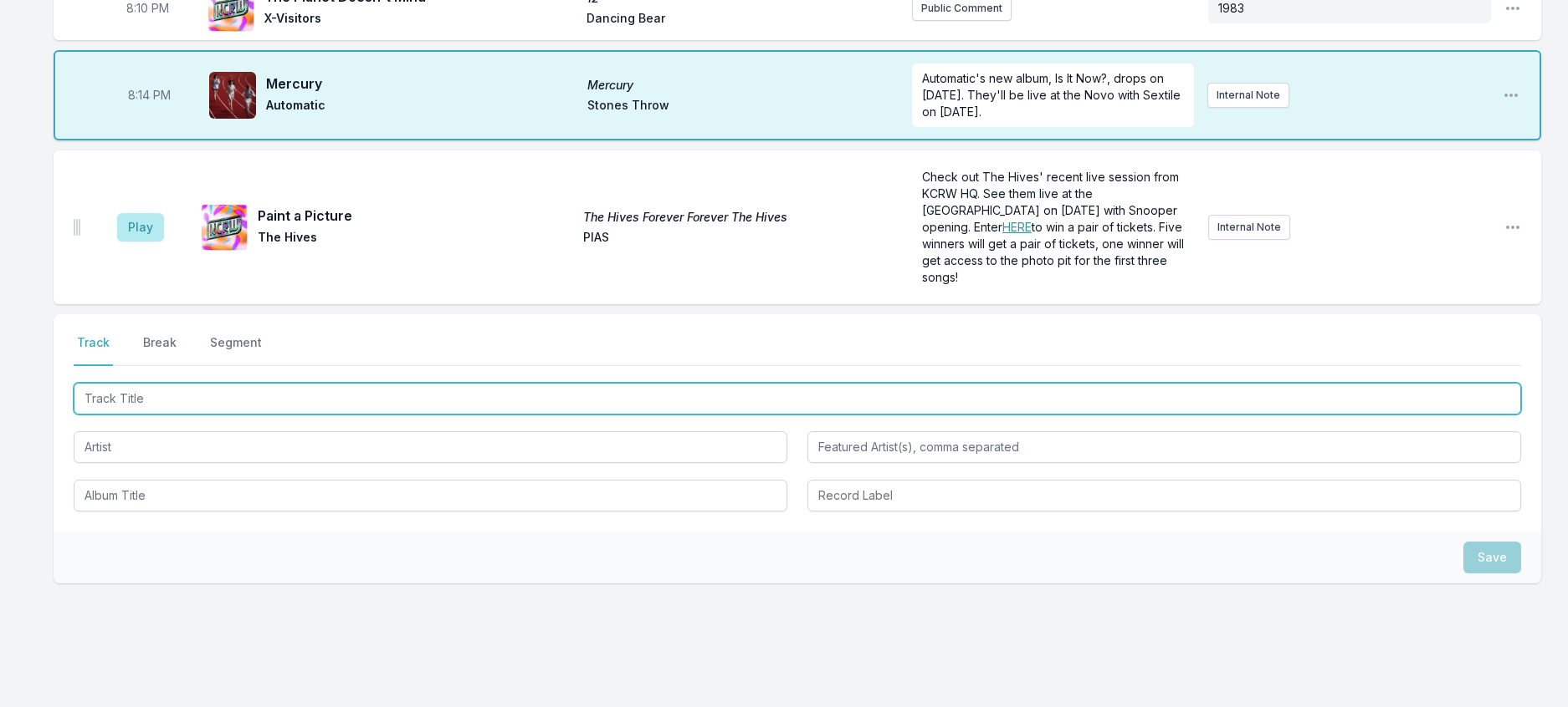
click at [210, 415] on input "Track Title" at bounding box center [797, 399] width 1448 height 32
type input "e"
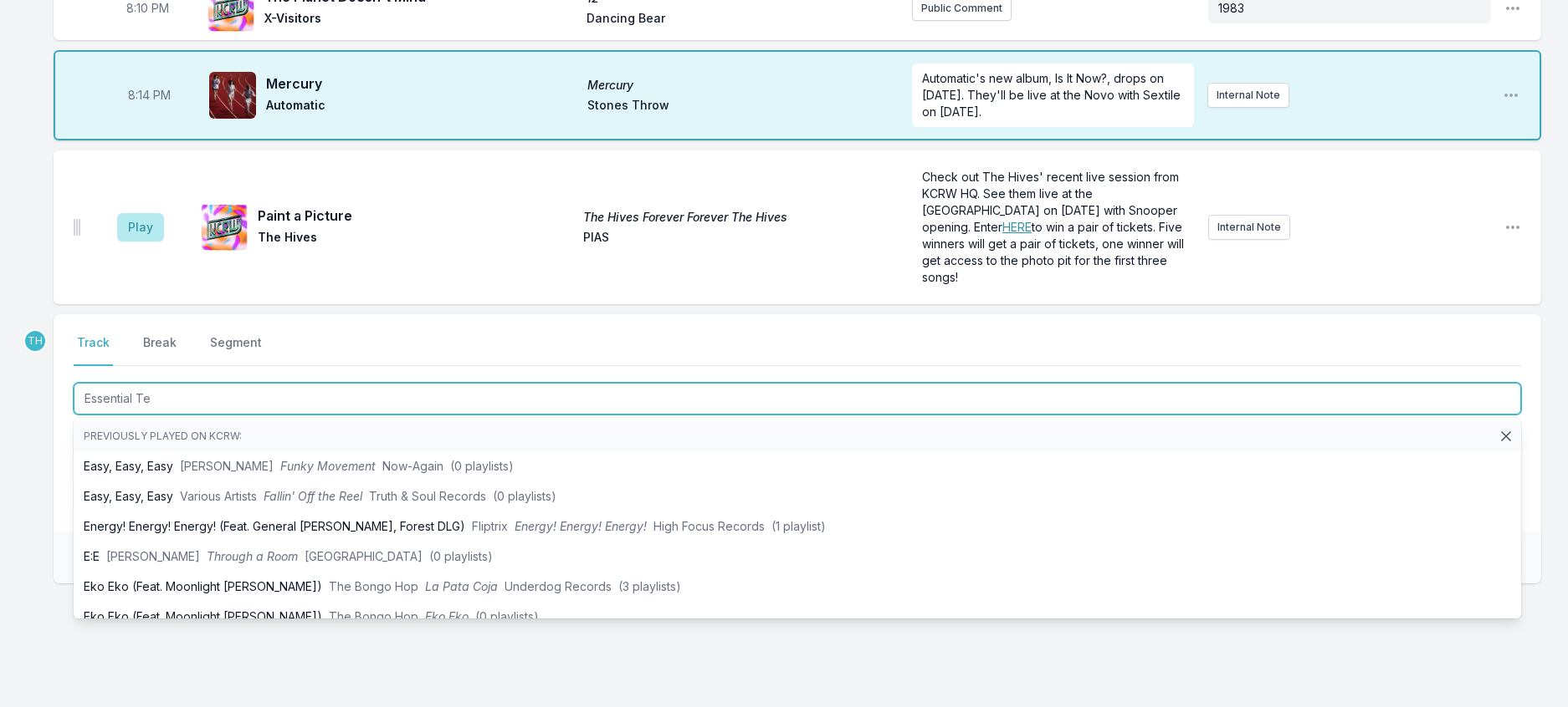
type input "Essential Ten"
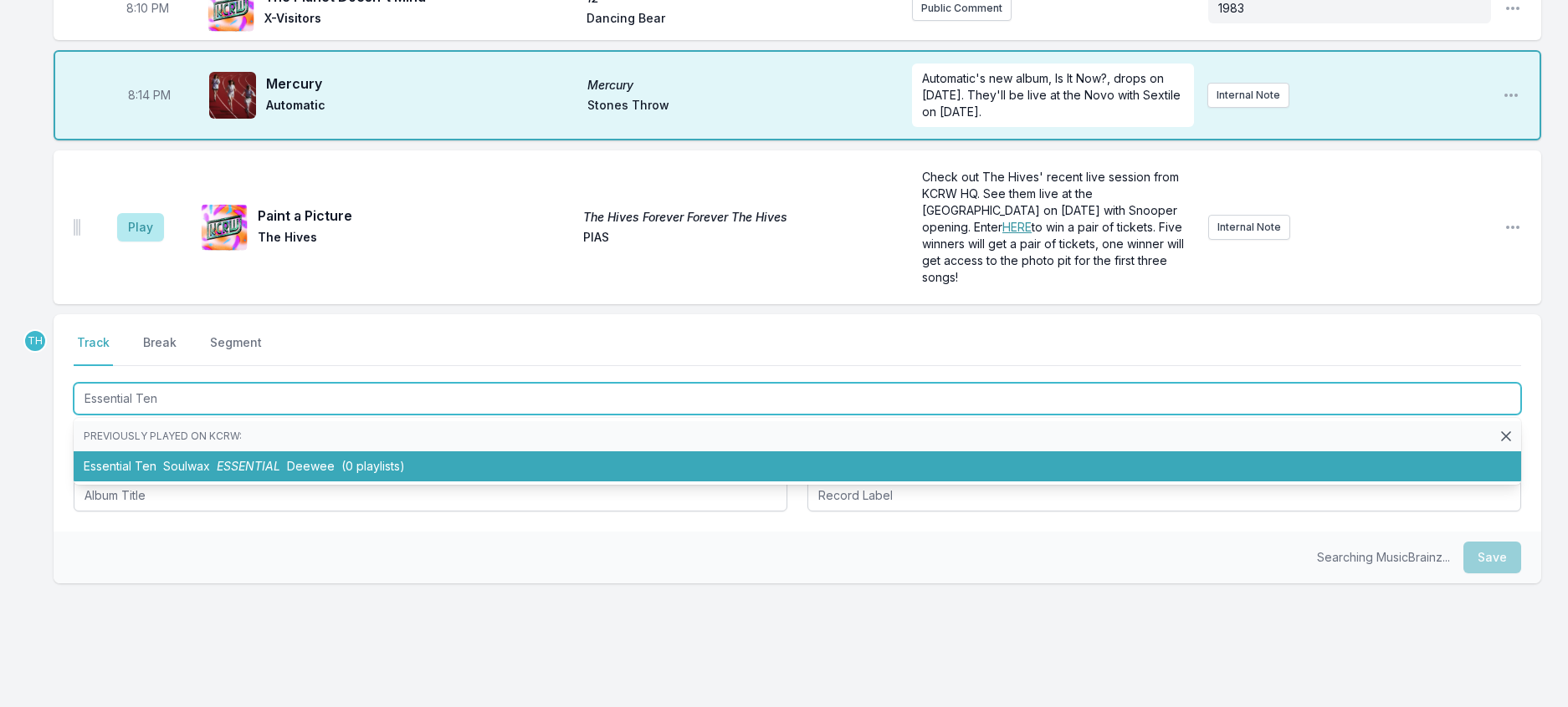
click at [210, 473] on span "Soulwax" at bounding box center [187, 465] width 47 height 14
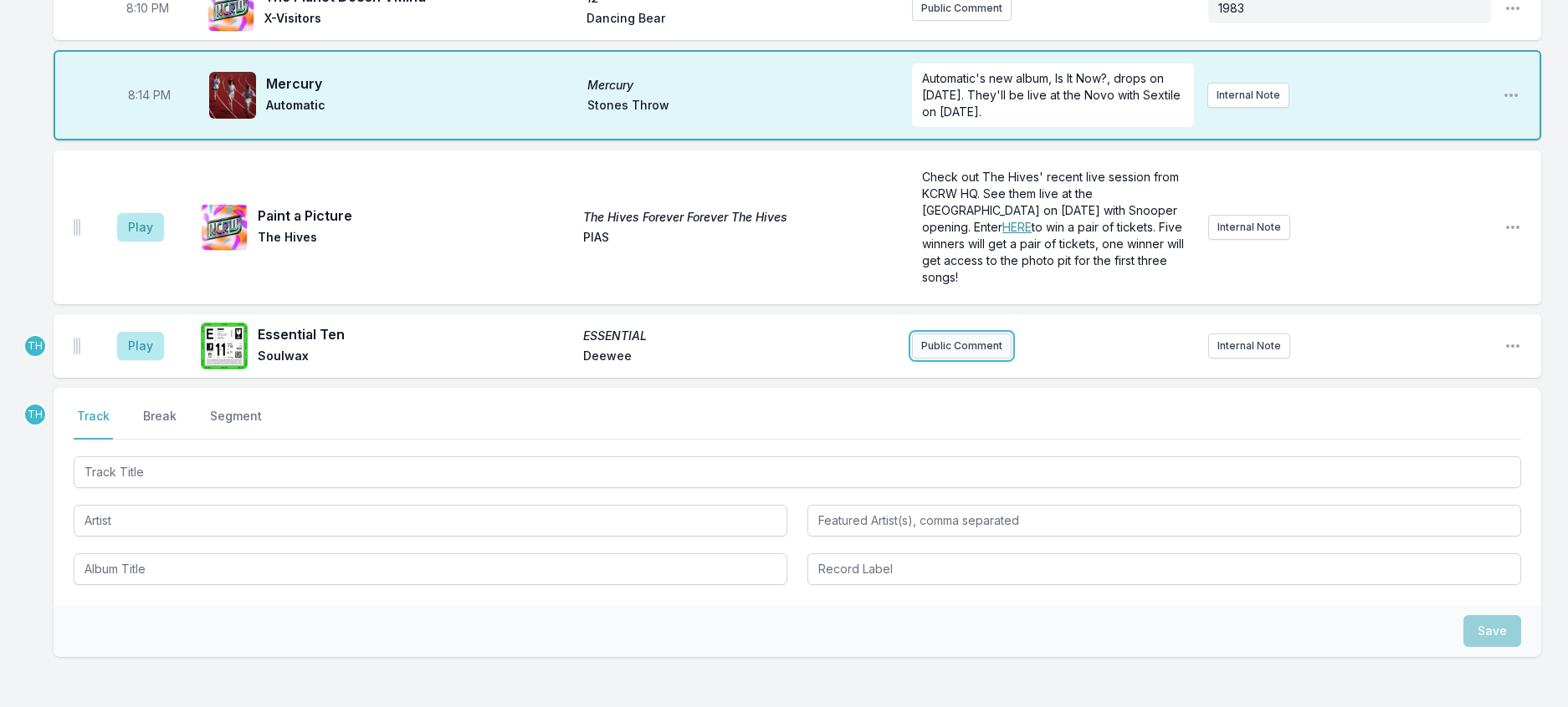
click at [954, 359] on button "Public Comment" at bounding box center [961, 346] width 100 height 25
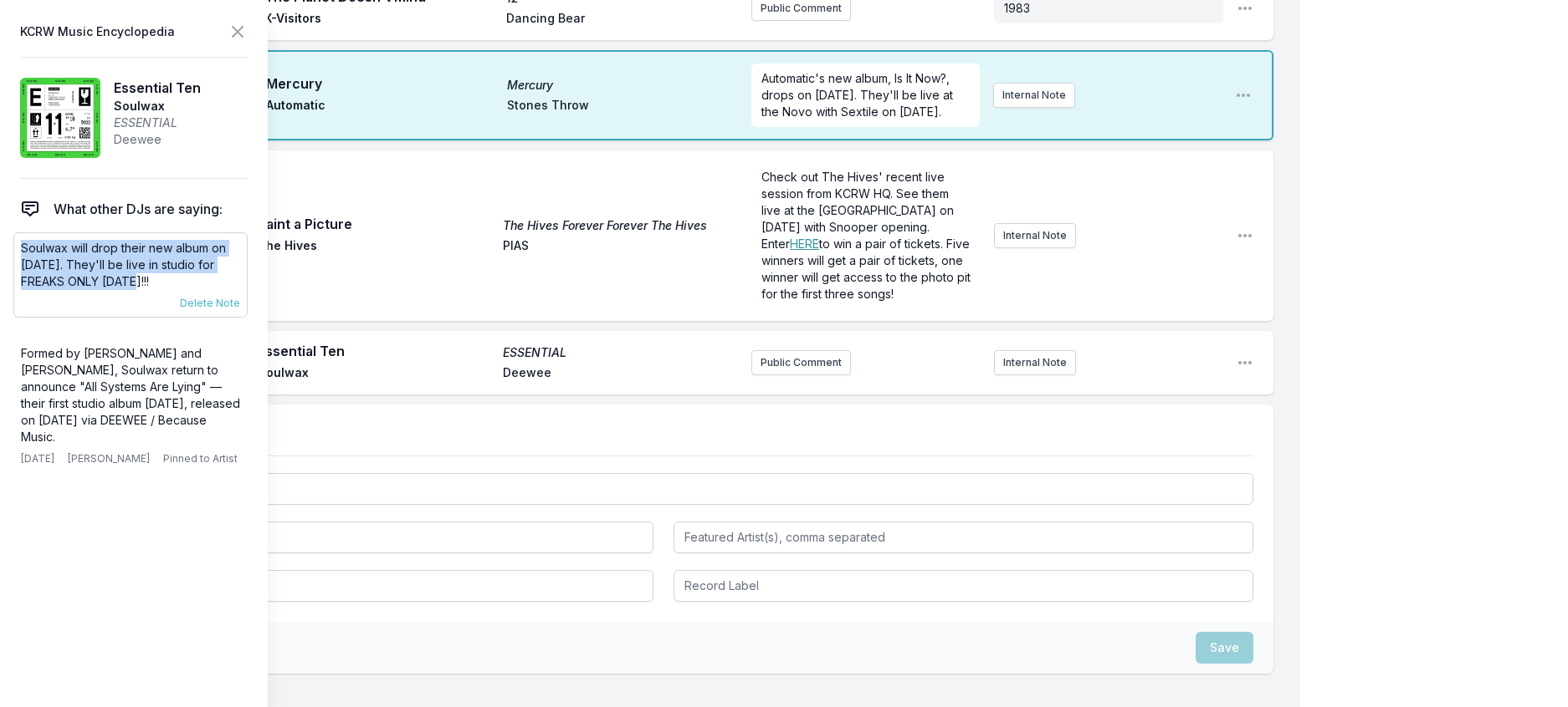
drag, startPoint x: 113, startPoint y: 315, endPoint x: 23, endPoint y: 274, distance: 98.9
click at [23, 274] on p "Soulwax will drop their new album on [DATE]. They'll be live in studio for FREA…" at bounding box center [130, 265] width 219 height 50
copy p "Soulwax will drop their new album on [DATE]. They'll be live in studio for FREA…"
click at [809, 376] on button "Public Comment" at bounding box center [801, 363] width 100 height 25
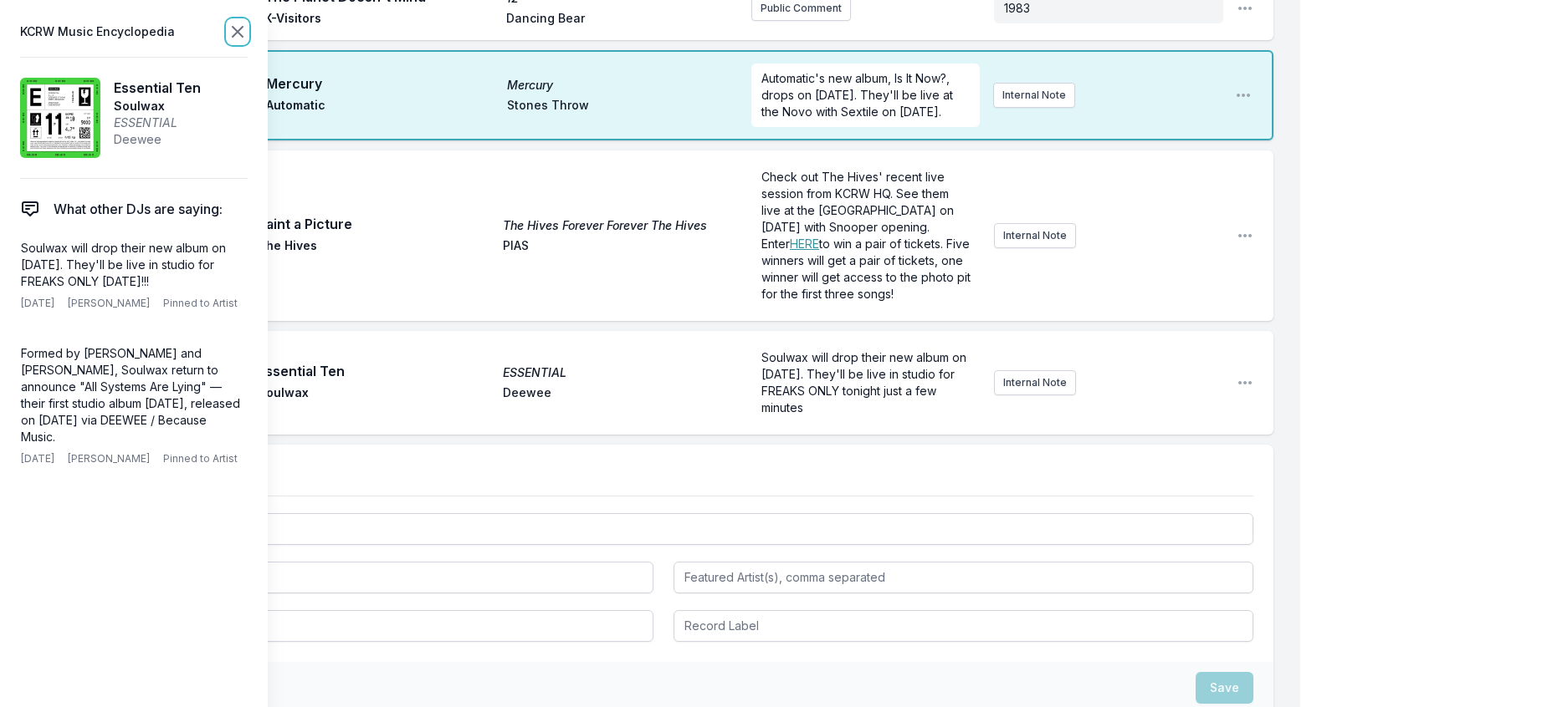
click at [243, 35] on icon at bounding box center [237, 32] width 10 height 10
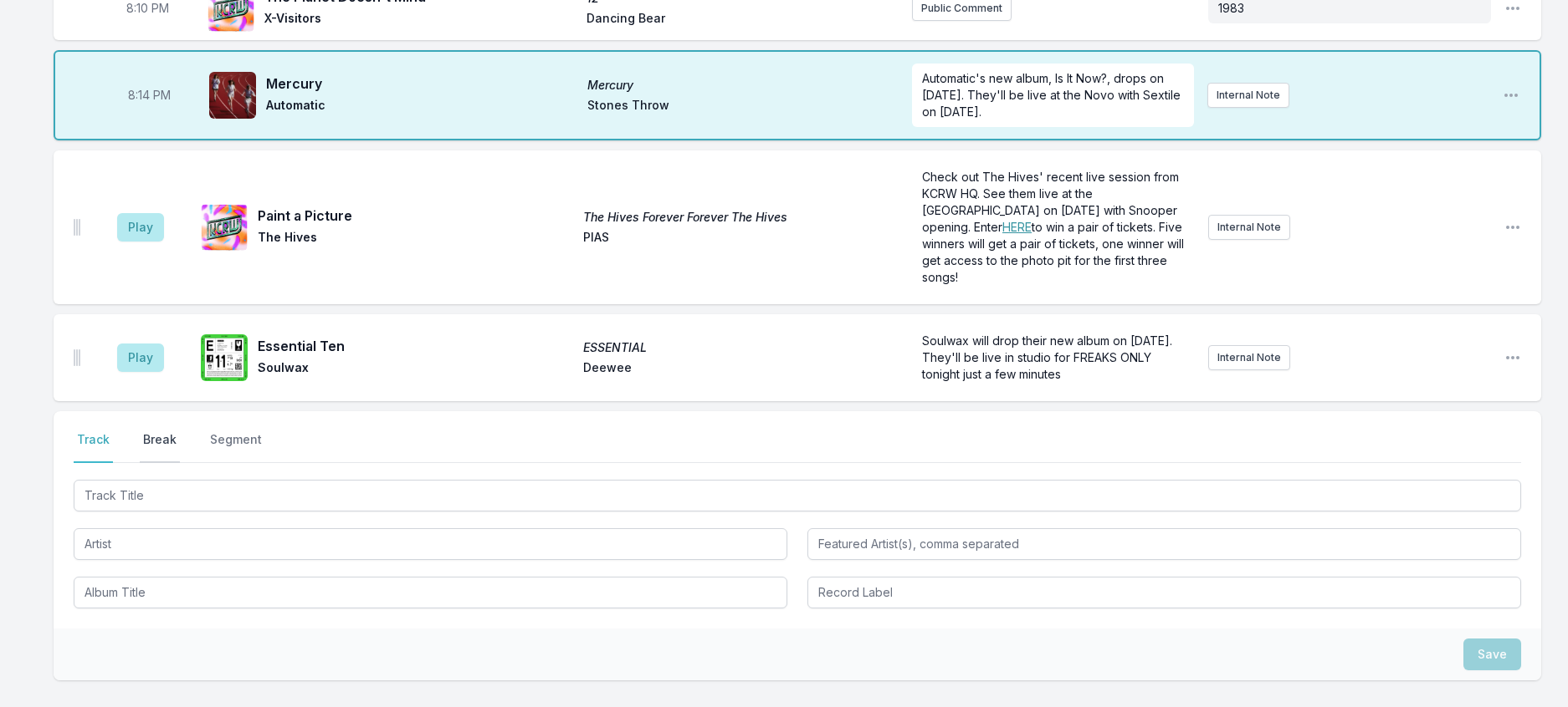
click at [157, 464] on button "Break" at bounding box center [160, 448] width 40 height 32
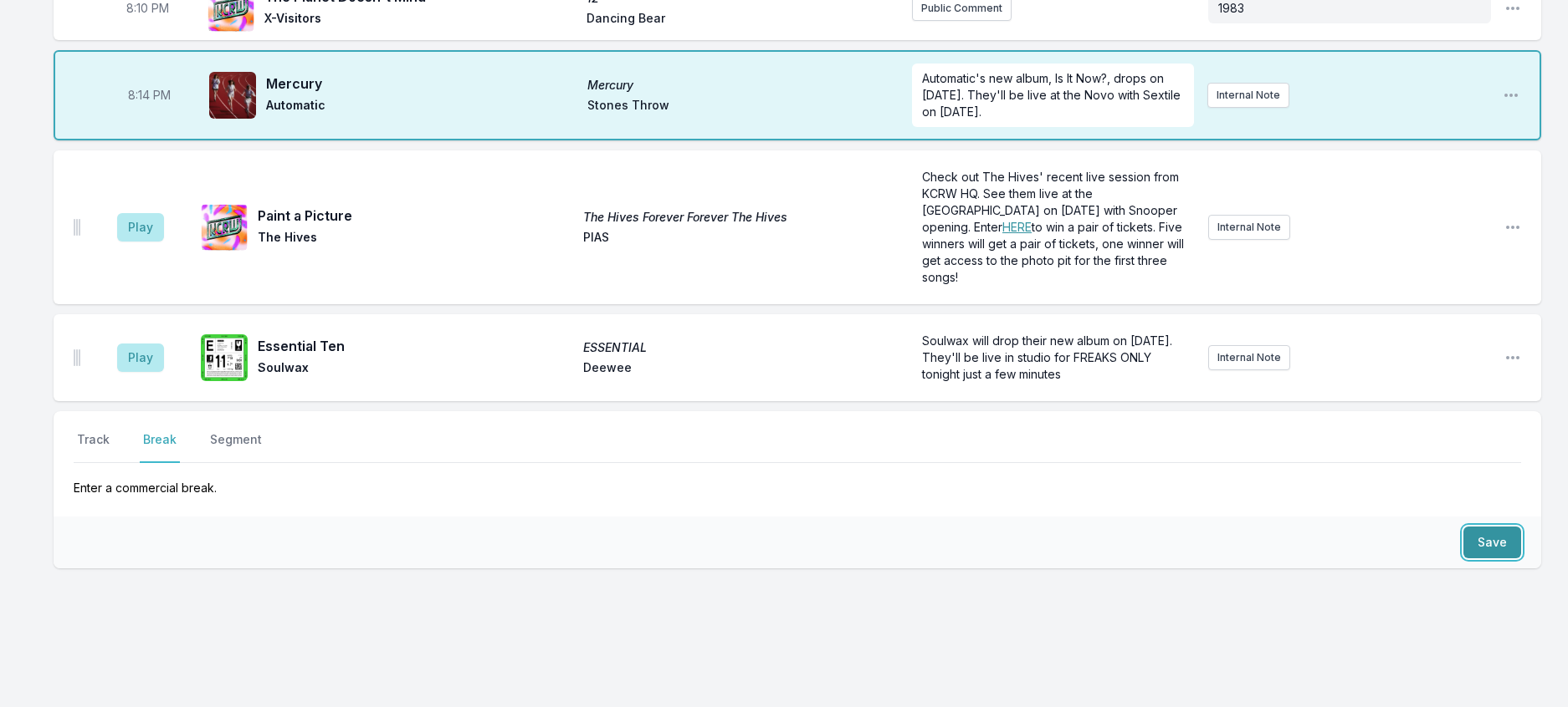
click at [1482, 559] on button "Save" at bounding box center [1492, 543] width 58 height 32
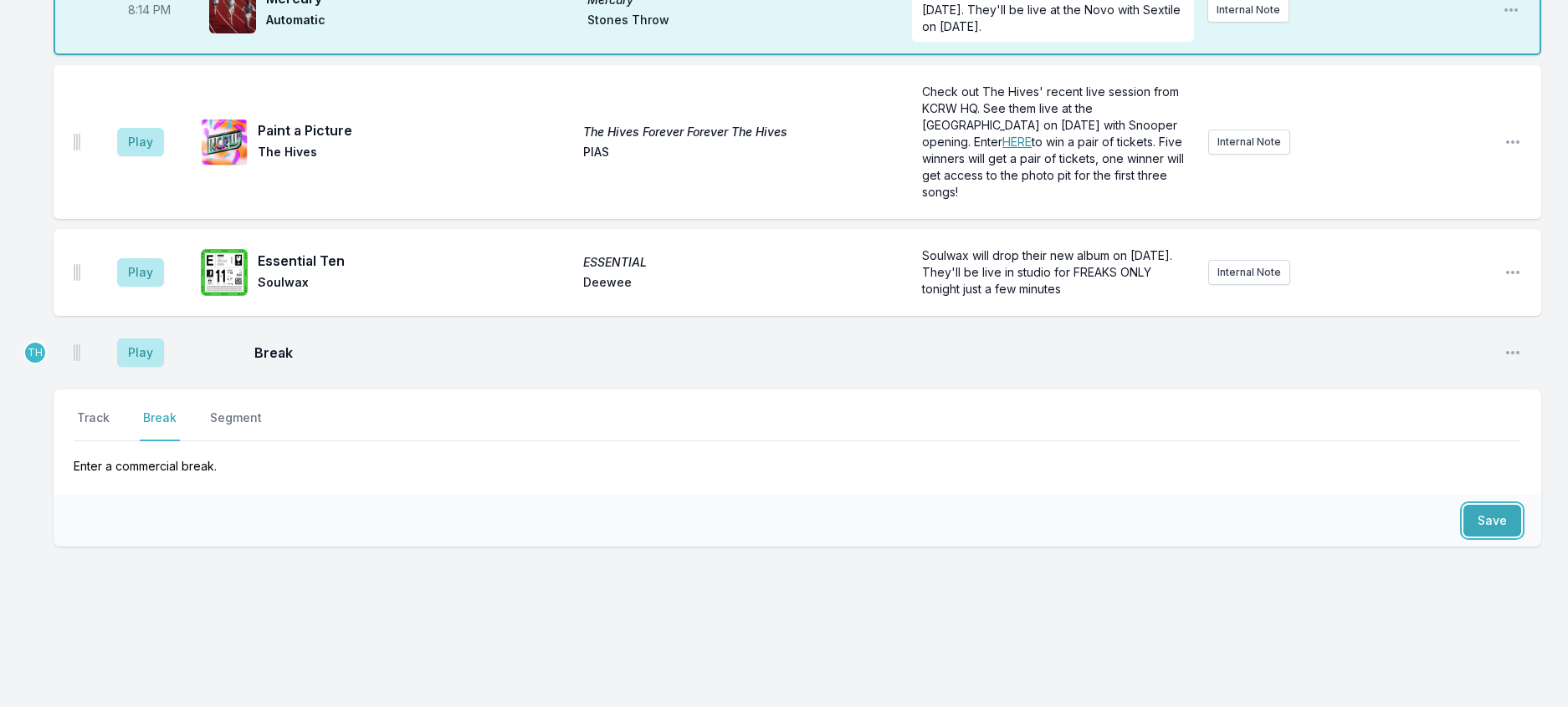
scroll to position [568, 0]
click at [93, 409] on button "Track" at bounding box center [93, 425] width 39 height 32
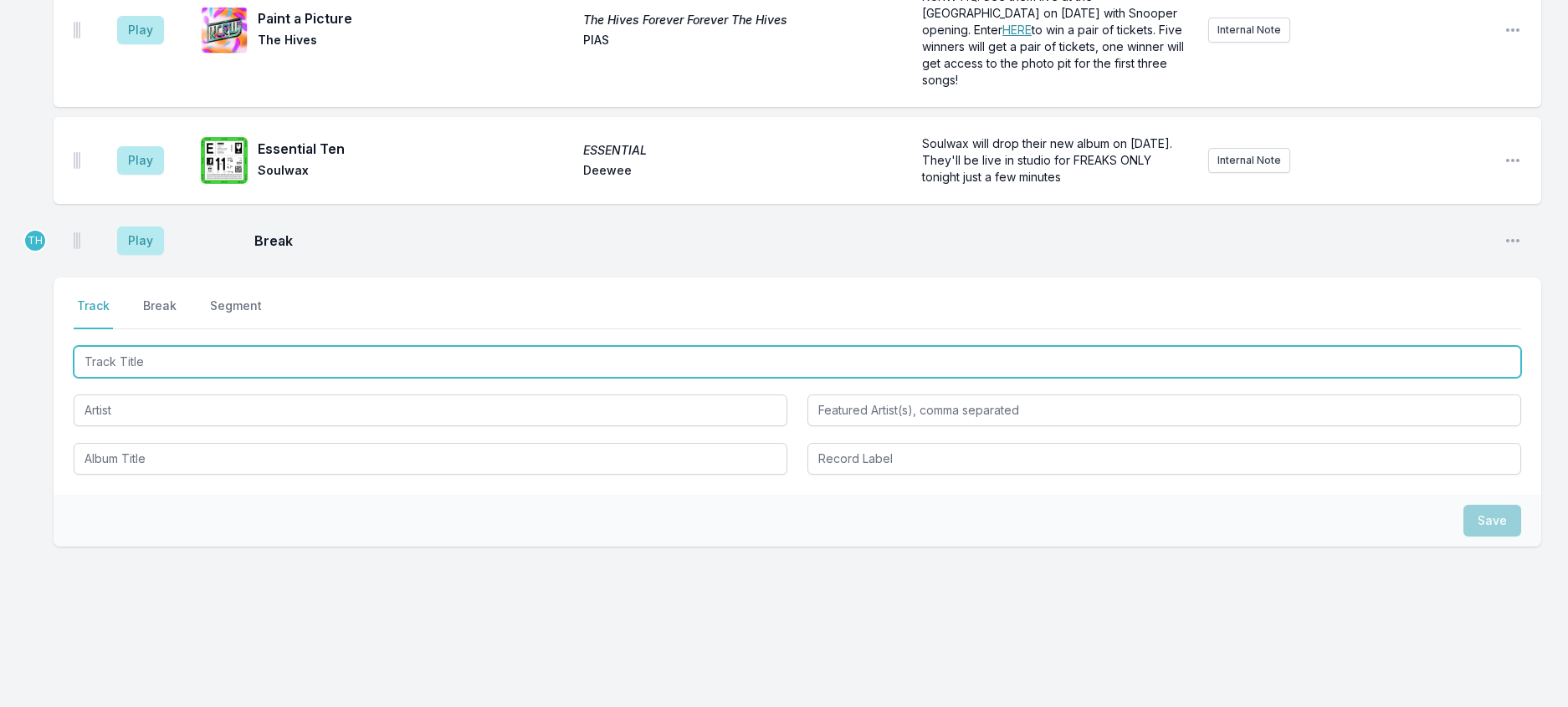
click at [149, 378] on input "Track Title" at bounding box center [797, 362] width 1448 height 32
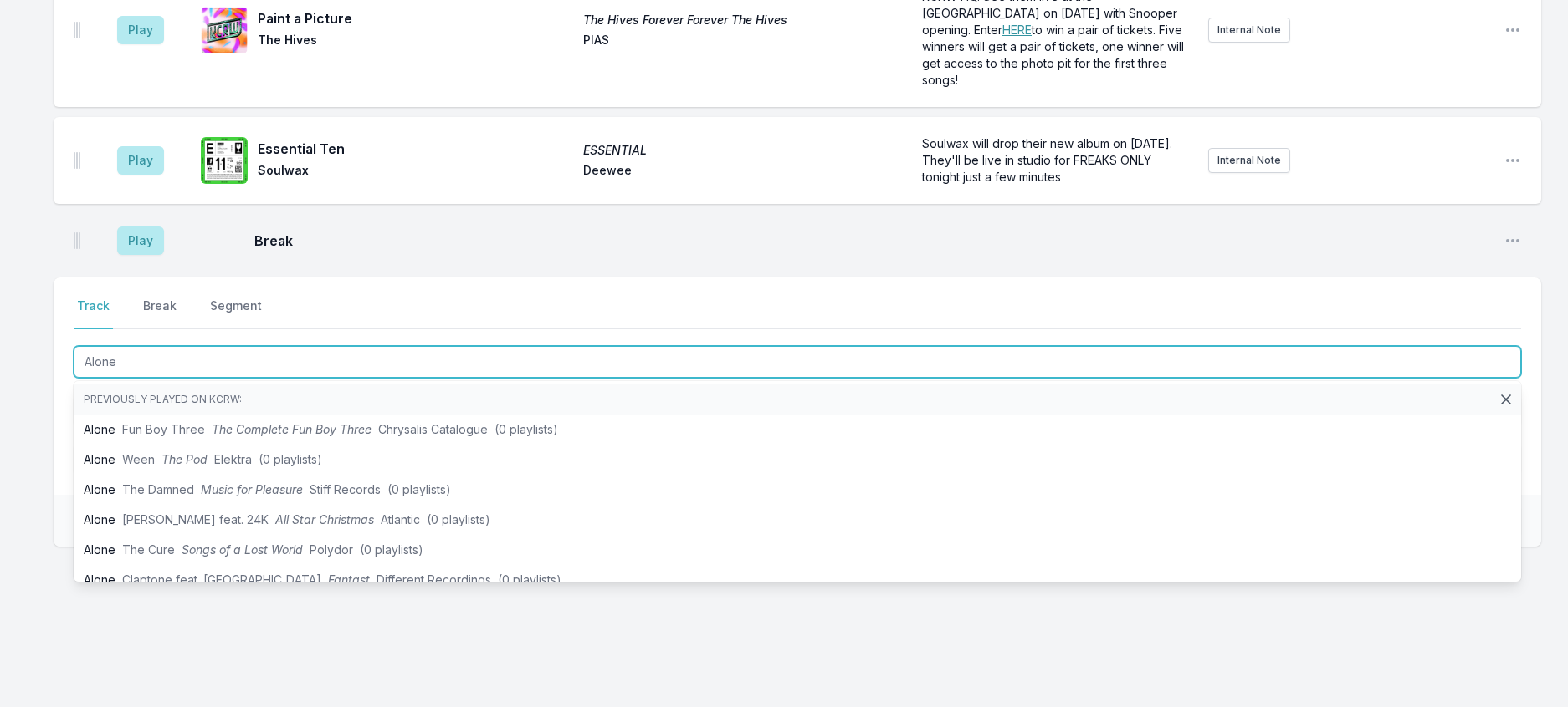
type input "Alone"
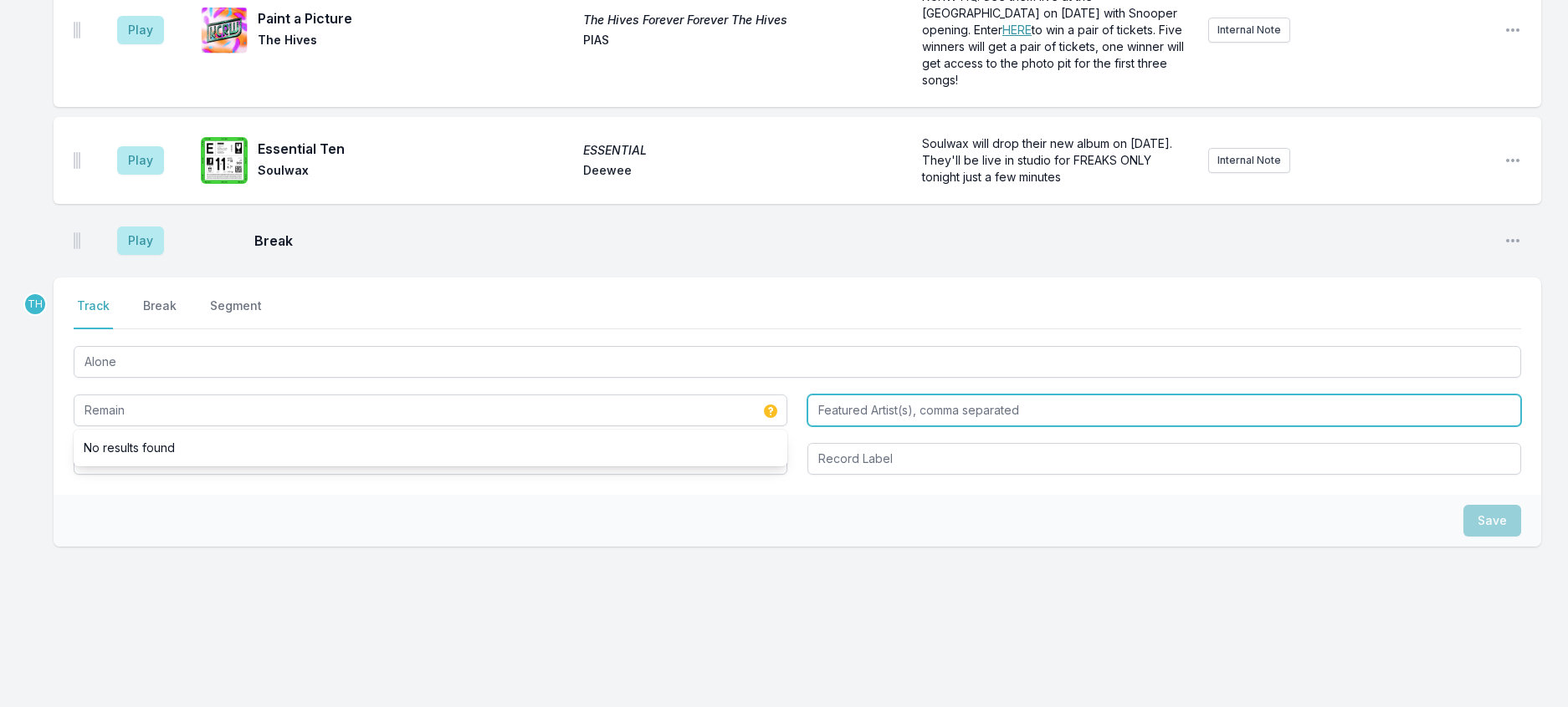
type input "Remain"
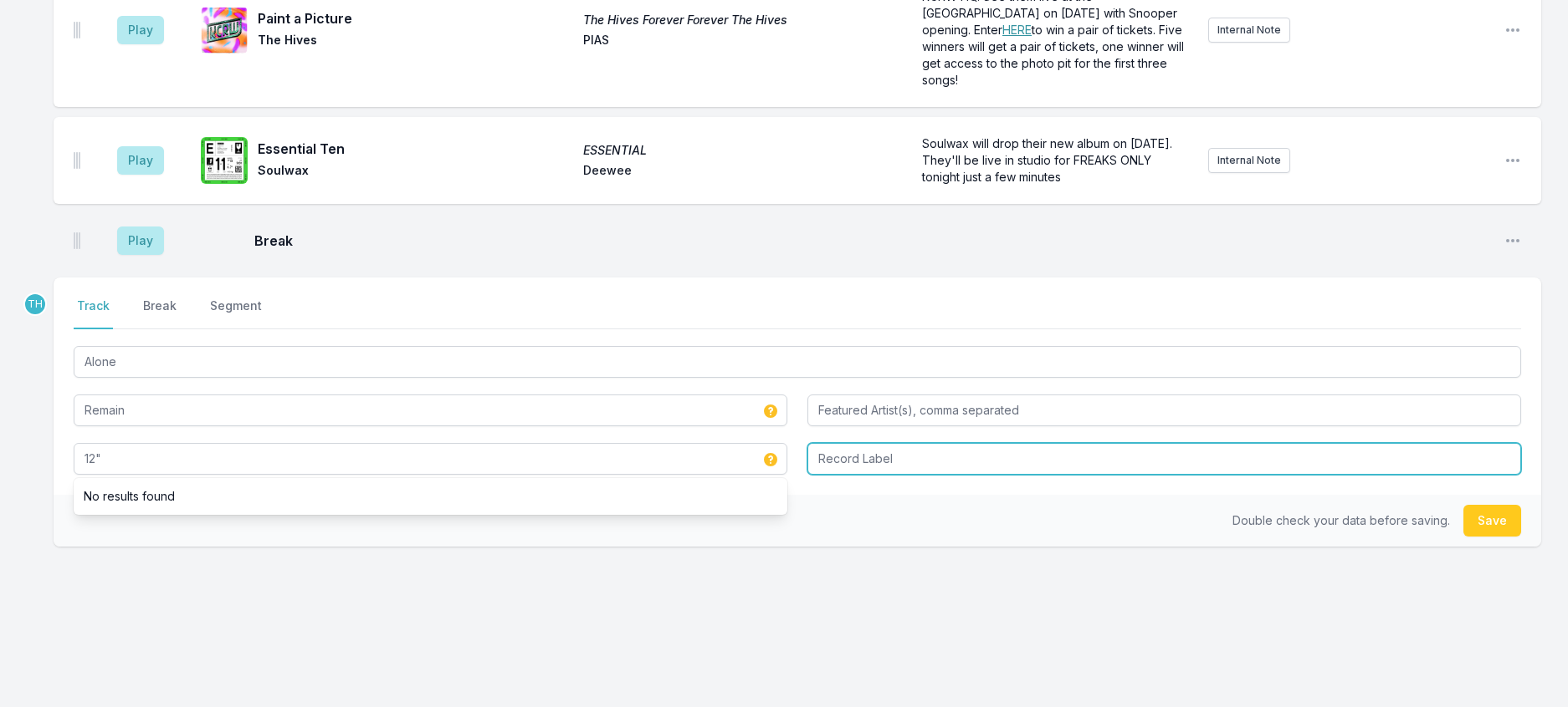
type input "12""
type input "Death On Wax"
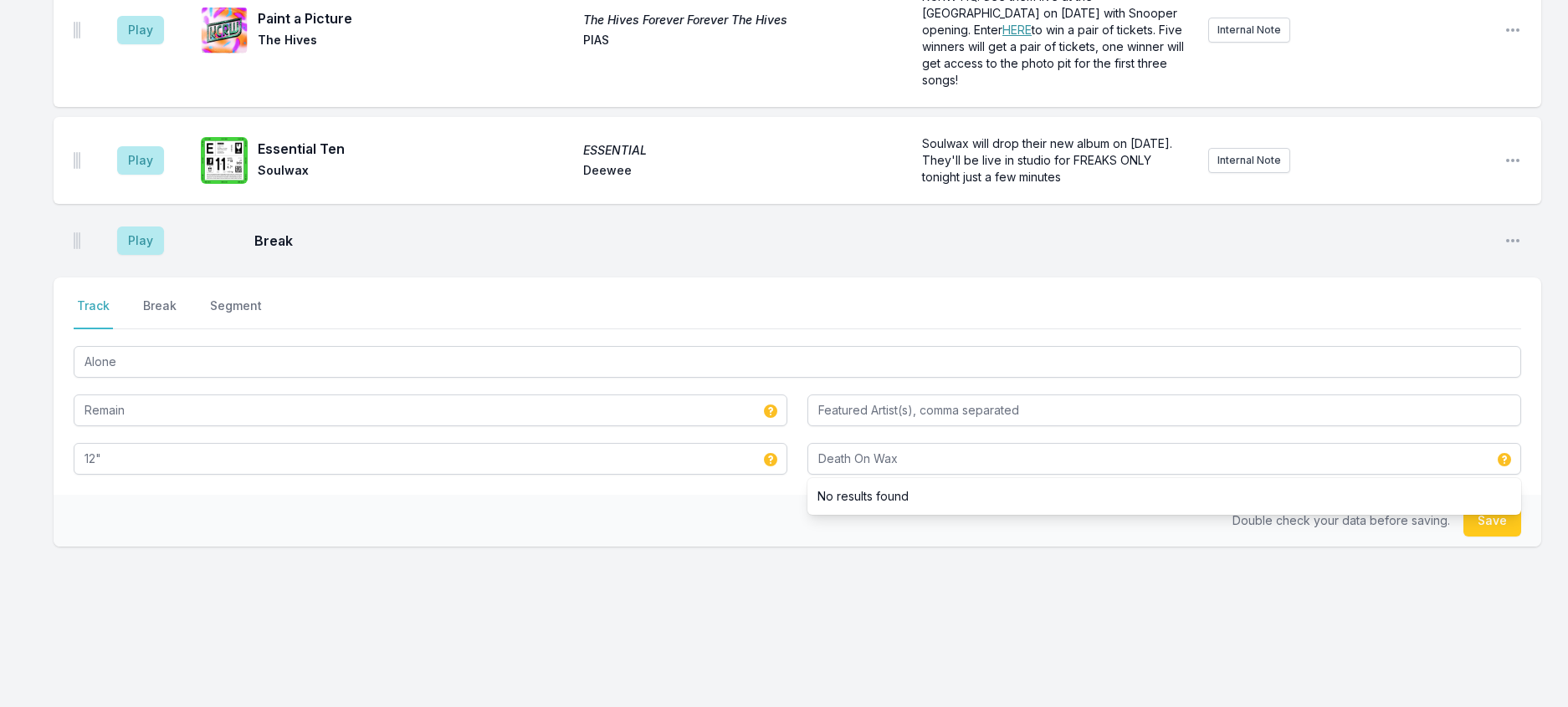
click at [618, 547] on div "Double check your data before saving. Save" at bounding box center [797, 521] width 1488 height 52
click at [1468, 537] on button "Save" at bounding box center [1492, 520] width 58 height 32
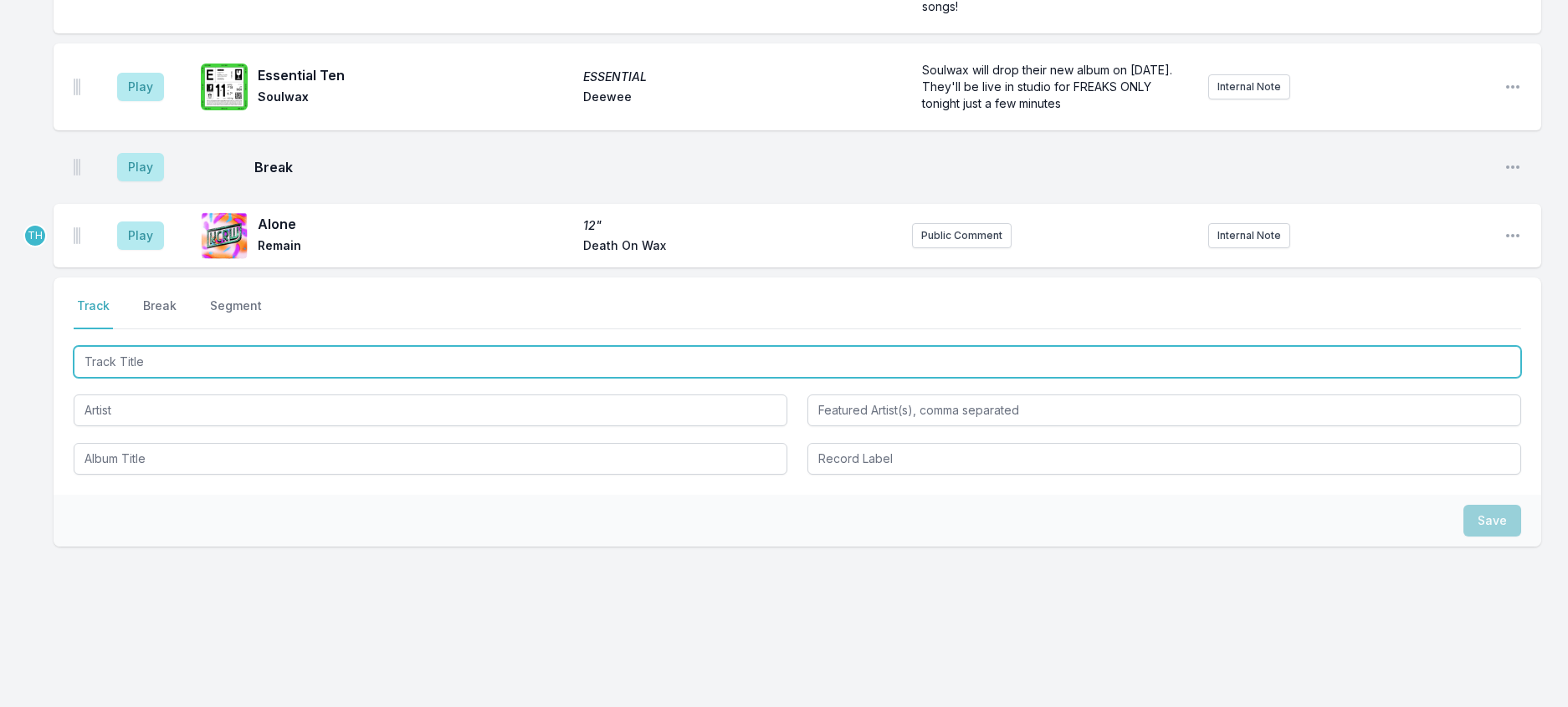
click at [283, 378] on input "Track Title" at bounding box center [797, 362] width 1448 height 32
type input "Tell You [DATE] (New Shoes) Part I & II"
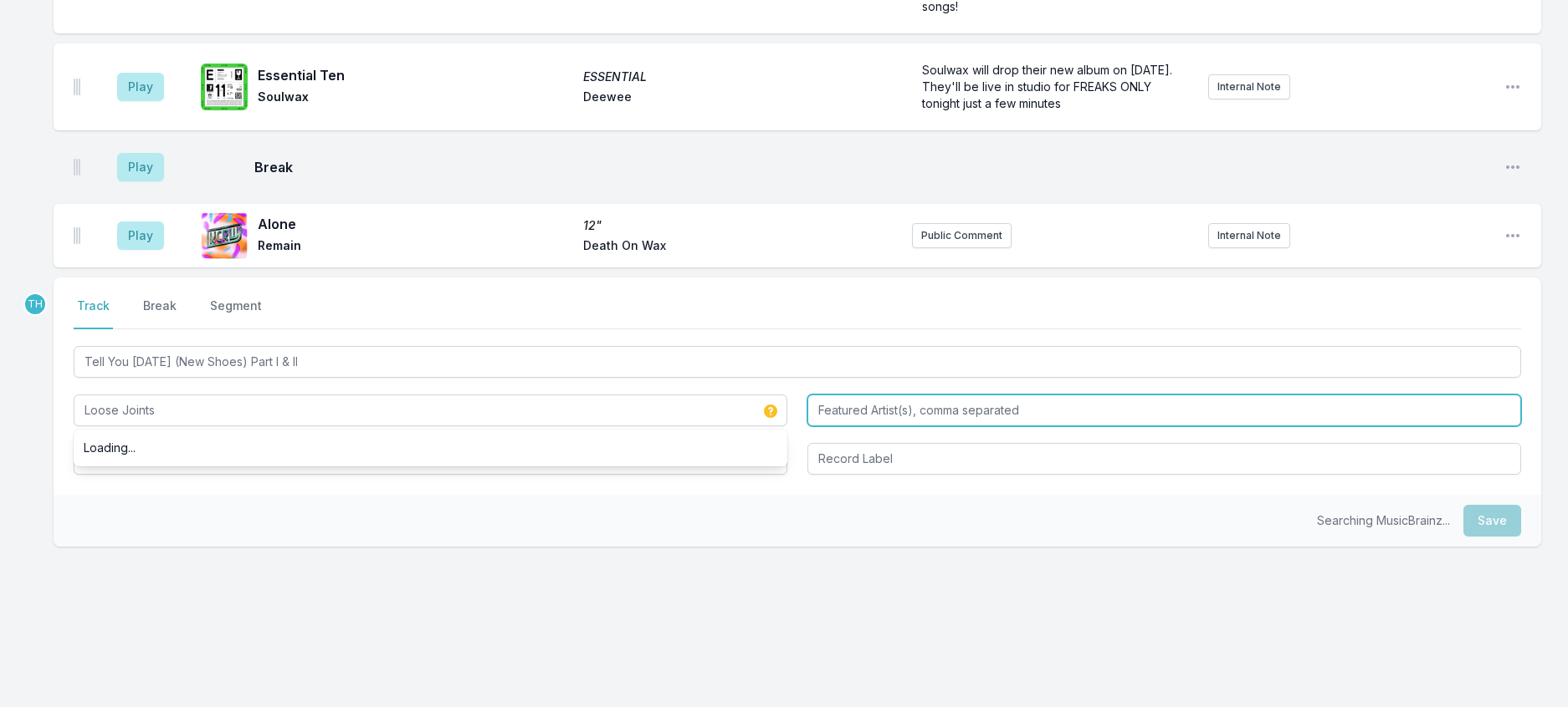
type input "Loose Joints"
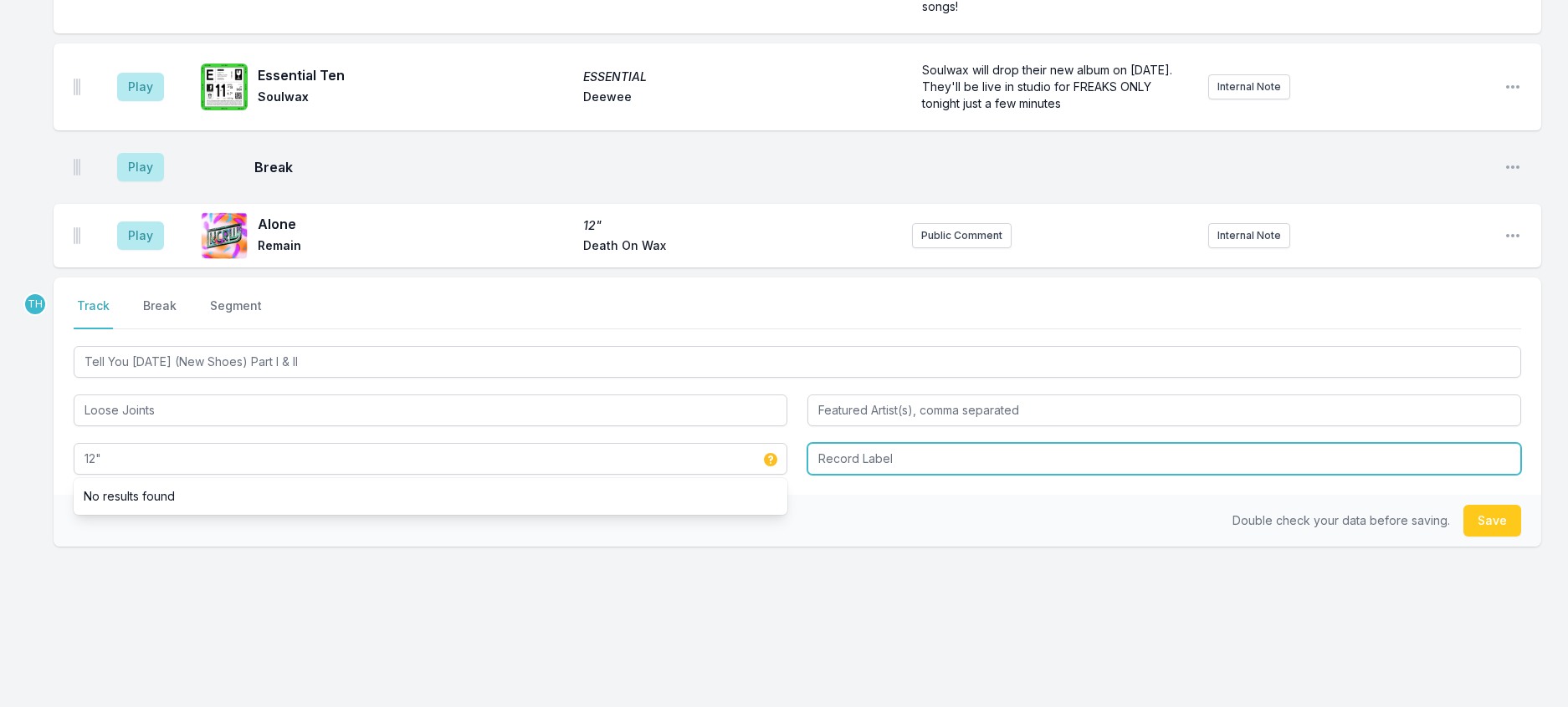
type input "12""
type input "DFP Vaults"
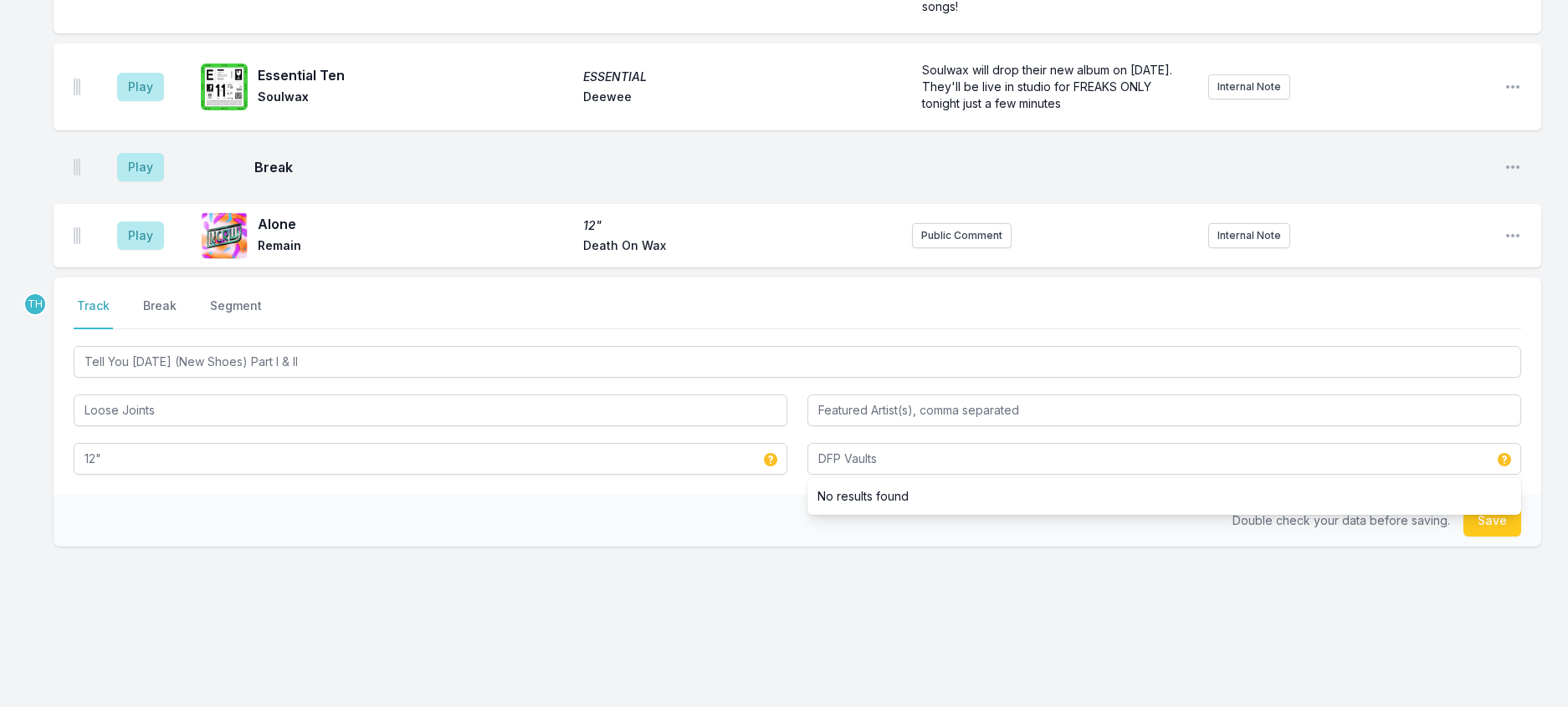
drag, startPoint x: 638, startPoint y: 605, endPoint x: 675, endPoint y: 597, distance: 37.9
click at [638, 547] on div "Double check your data before saving. Save" at bounding box center [797, 521] width 1488 height 52
click at [1471, 537] on button "Save" at bounding box center [1492, 520] width 58 height 32
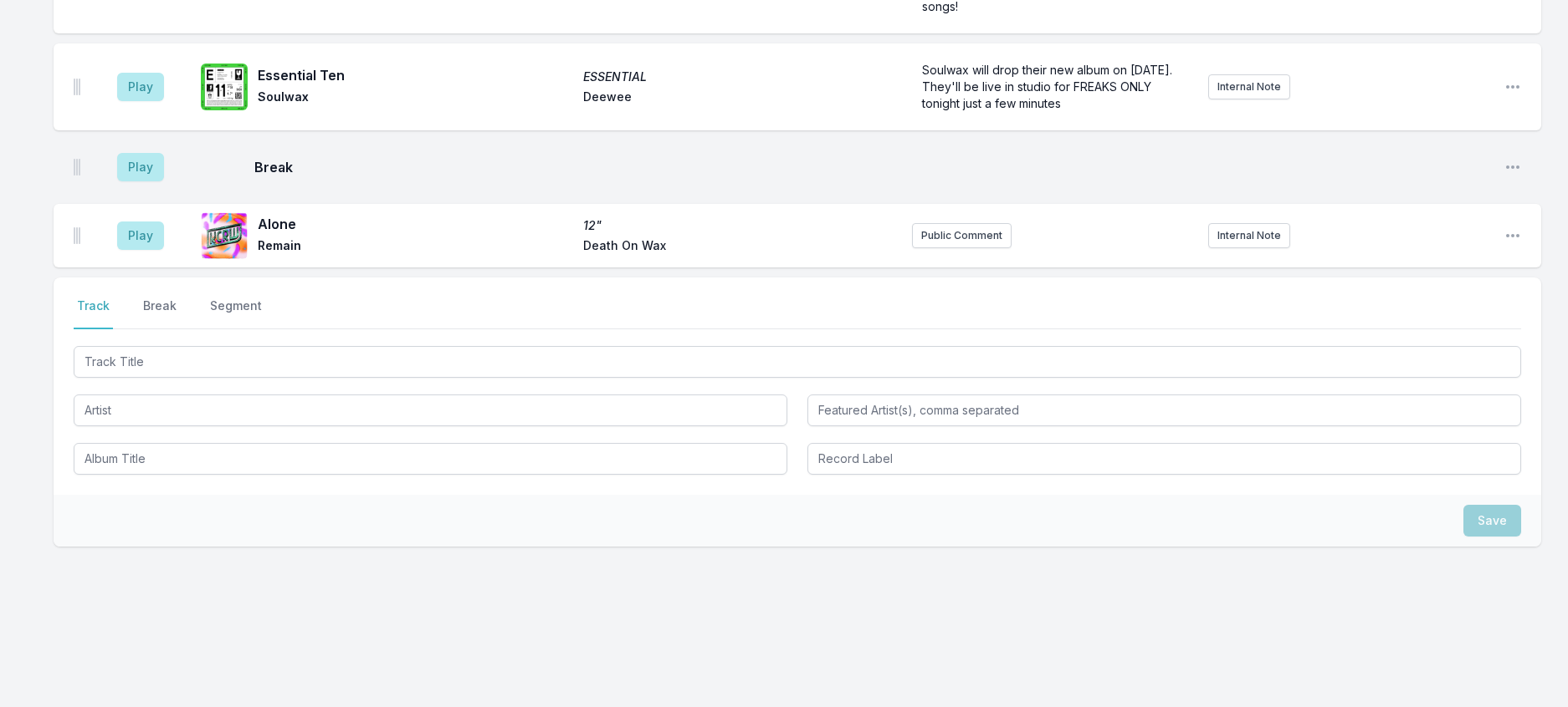
scroll to position [733, 0]
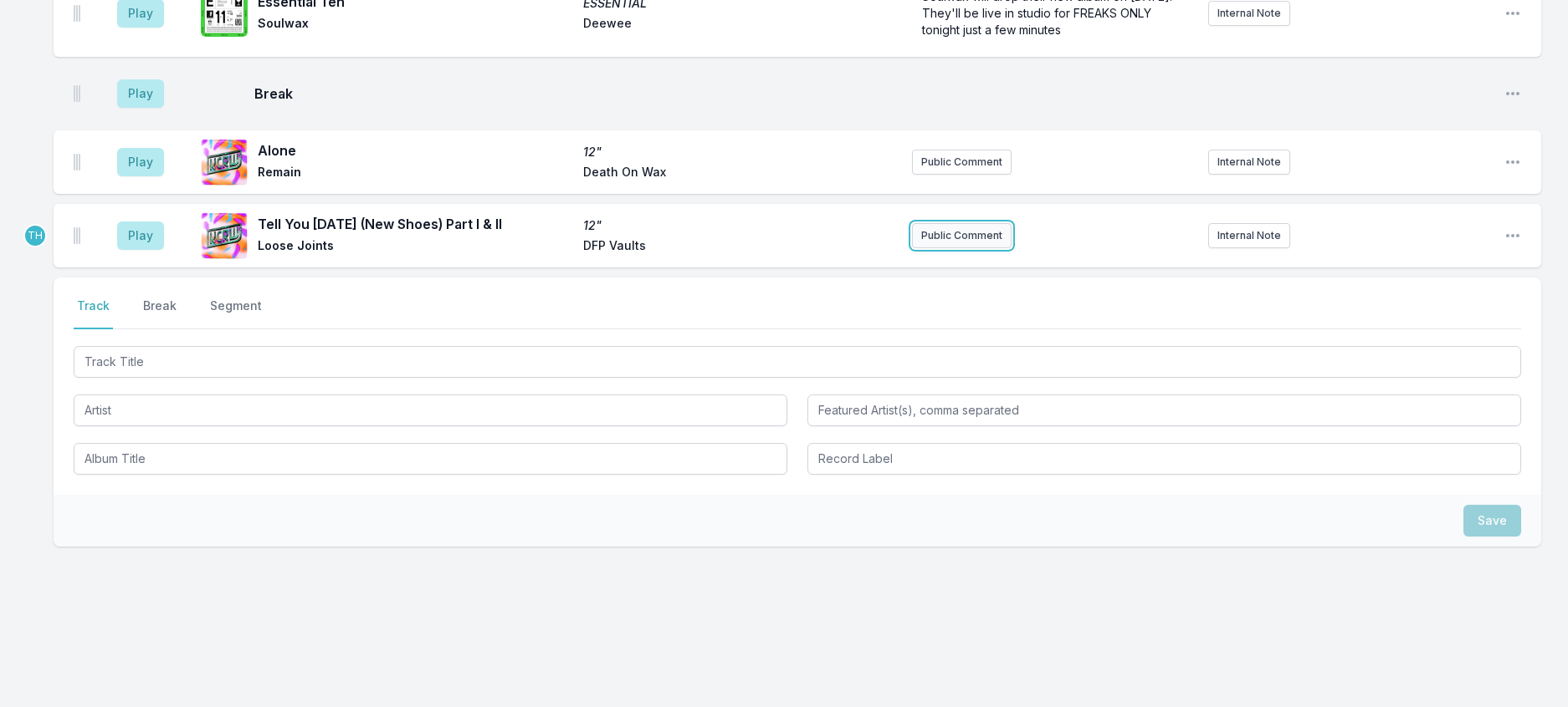
click at [939, 248] on button "Public Comment" at bounding box center [961, 235] width 100 height 25
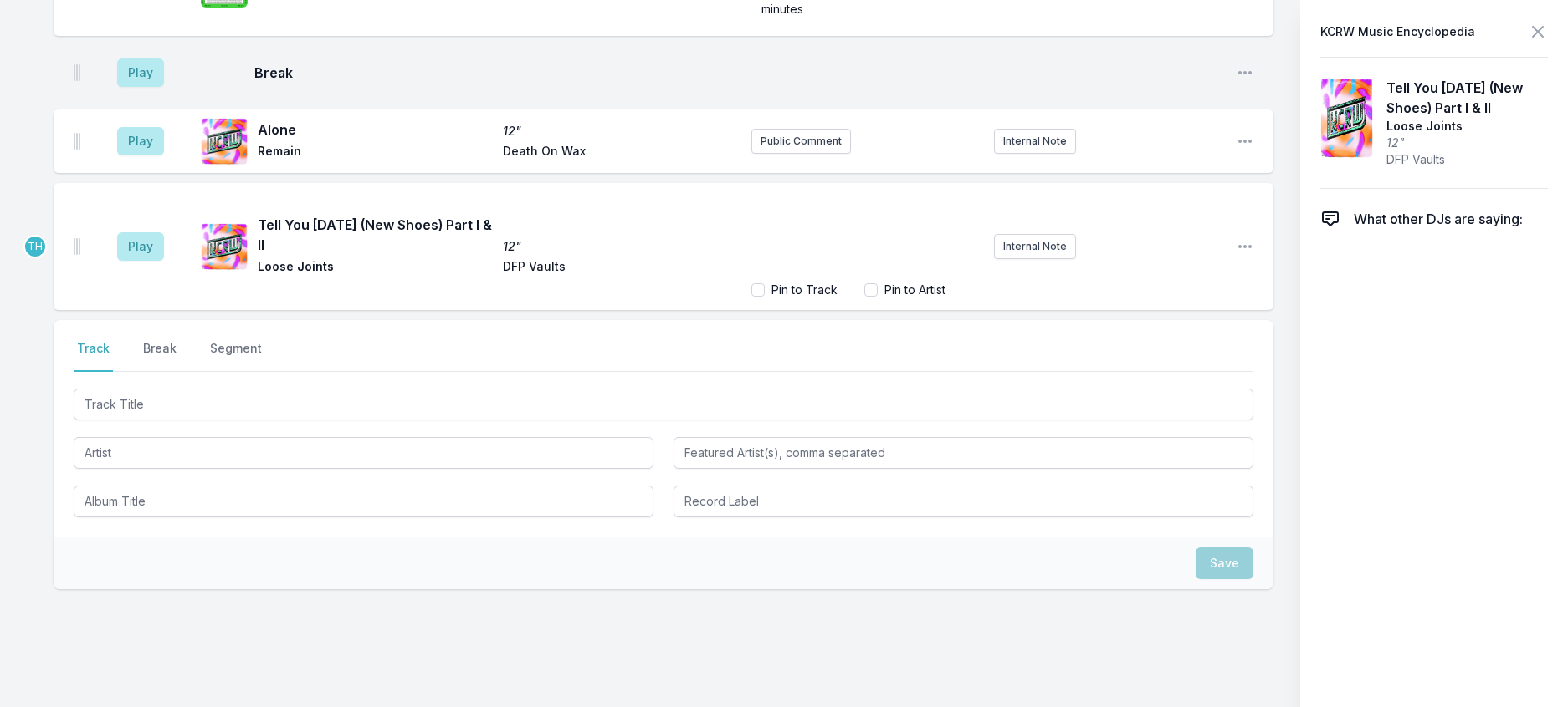
scroll to position [804, 0]
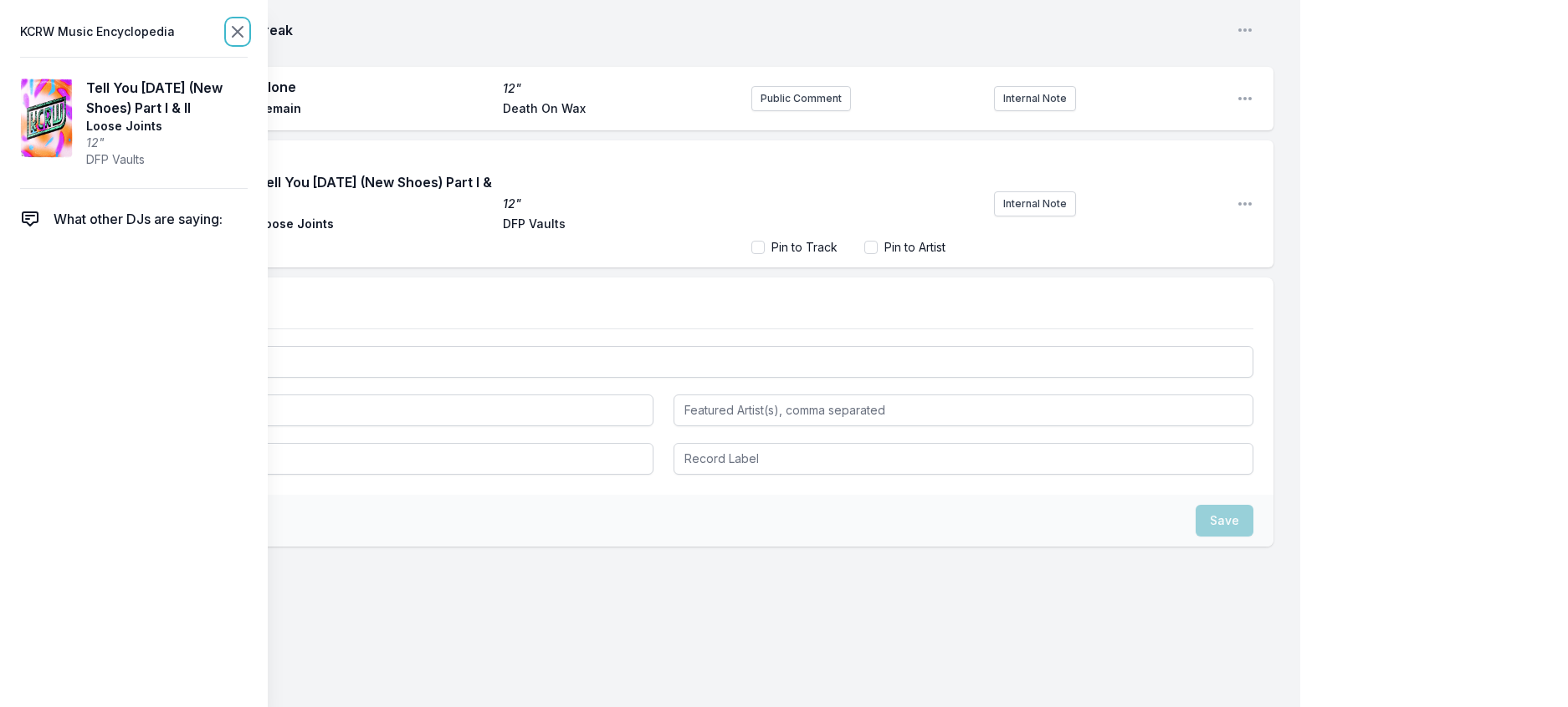
click at [247, 33] on icon at bounding box center [238, 32] width 21 height 21
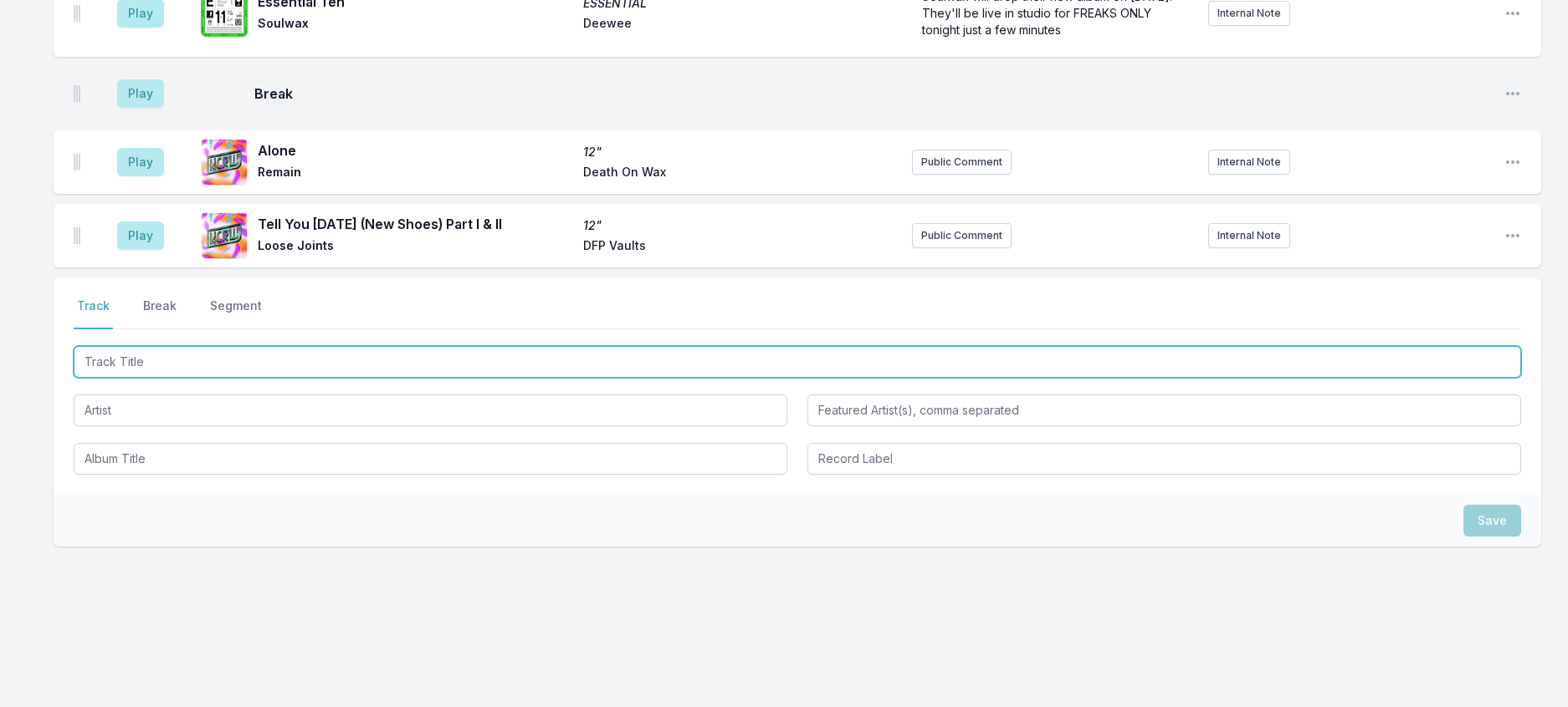
click at [238, 378] on input "Track Title" at bounding box center [797, 362] width 1448 height 32
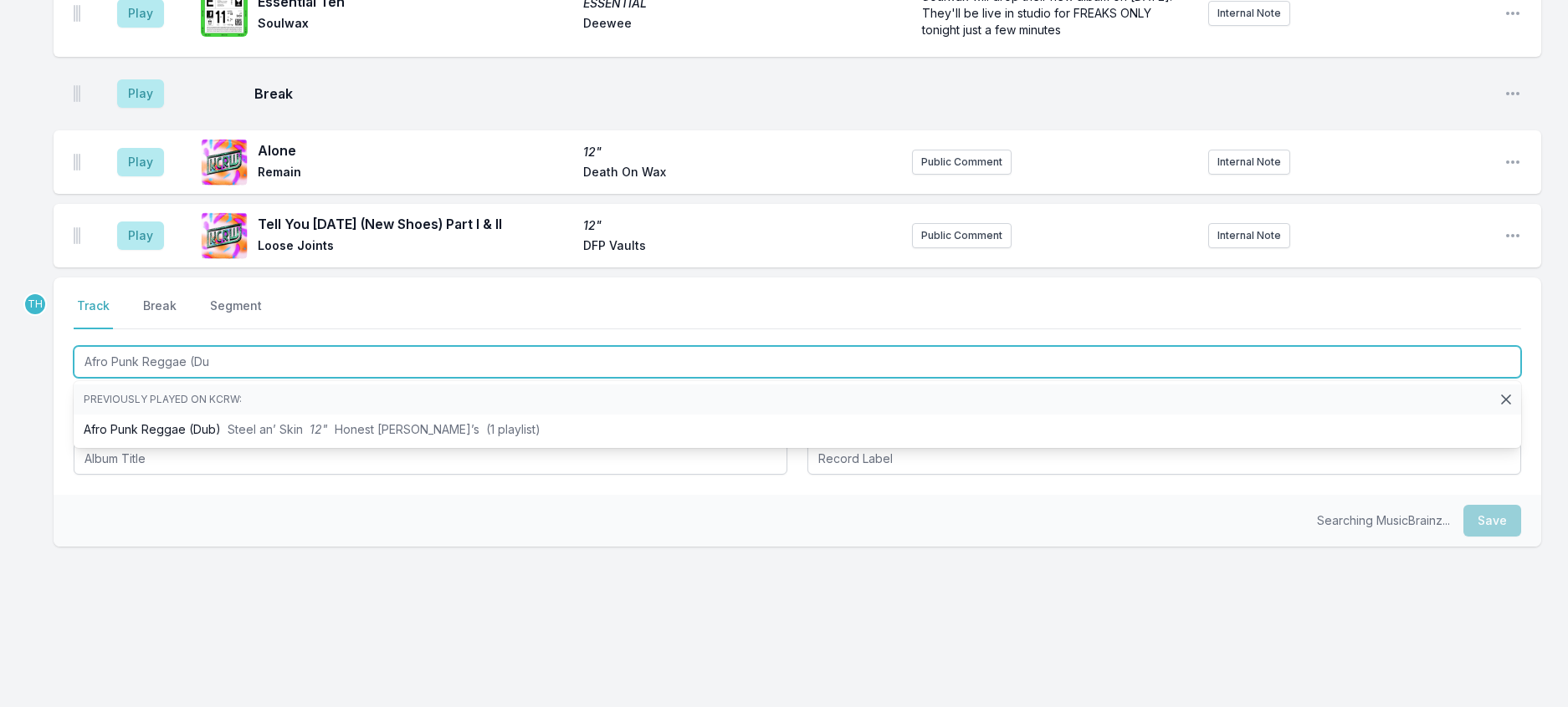
type input "Afro Punk Reggae (Dub"
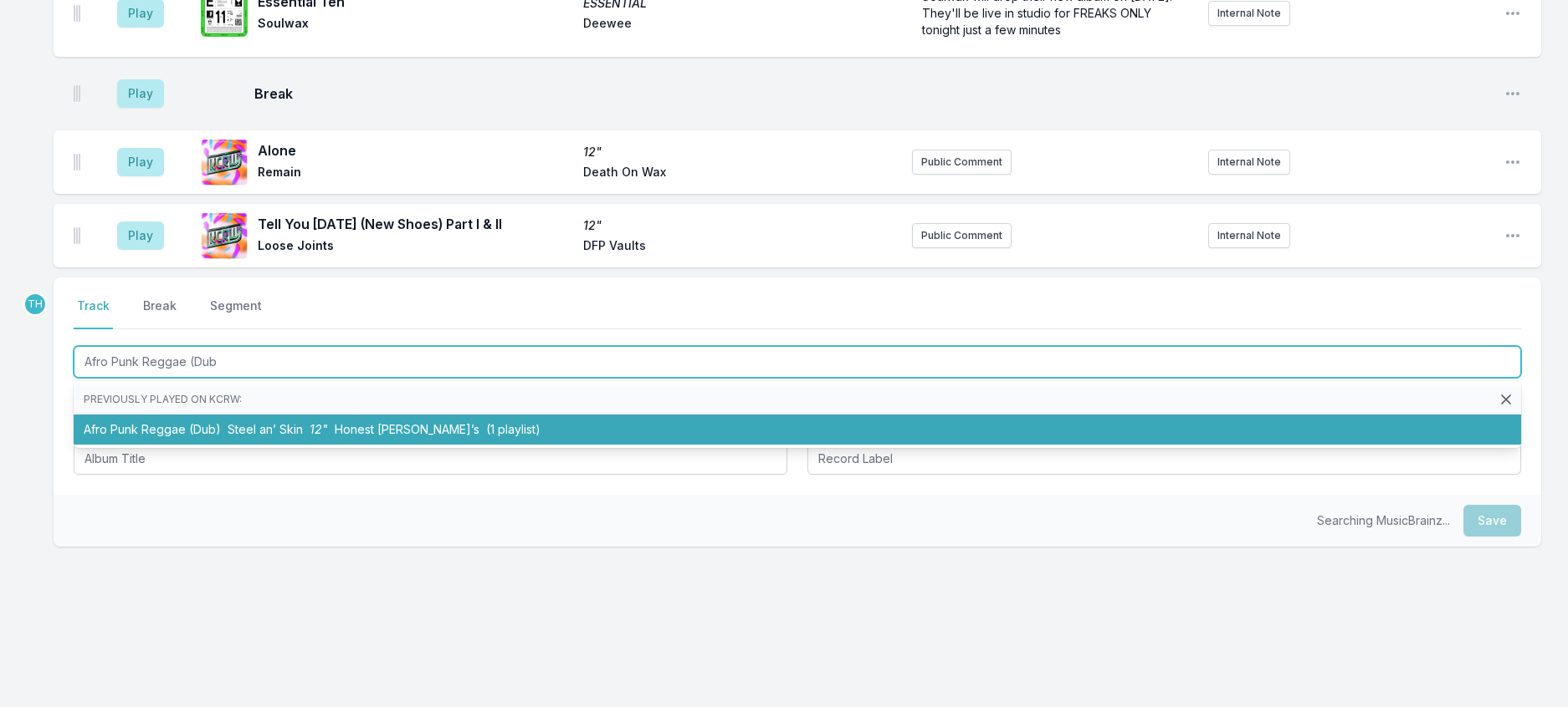
click at [303, 437] on span "Steel an’ Skin" at bounding box center [265, 429] width 76 height 14
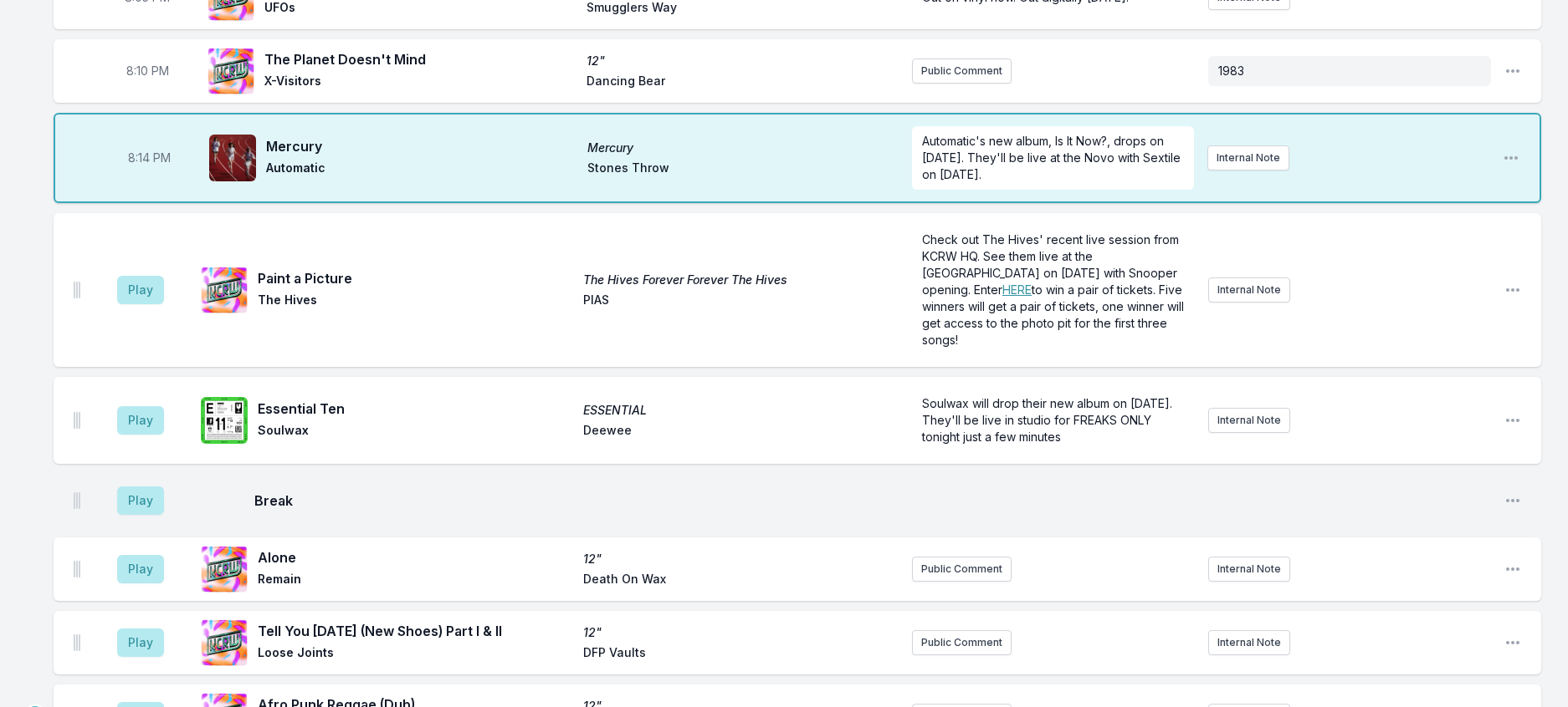
scroll to position [242, 0]
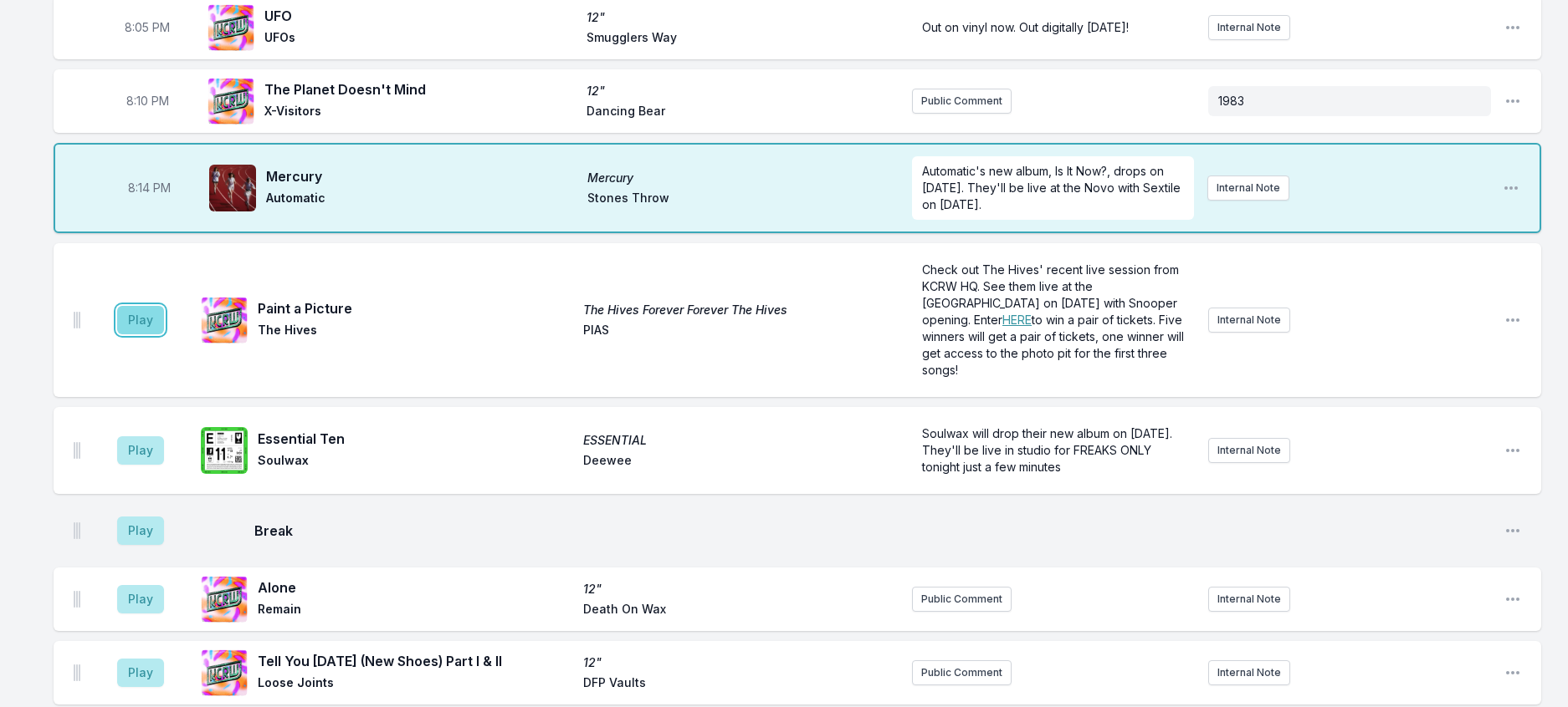
click at [142, 335] on button "Play" at bounding box center [141, 320] width 47 height 28
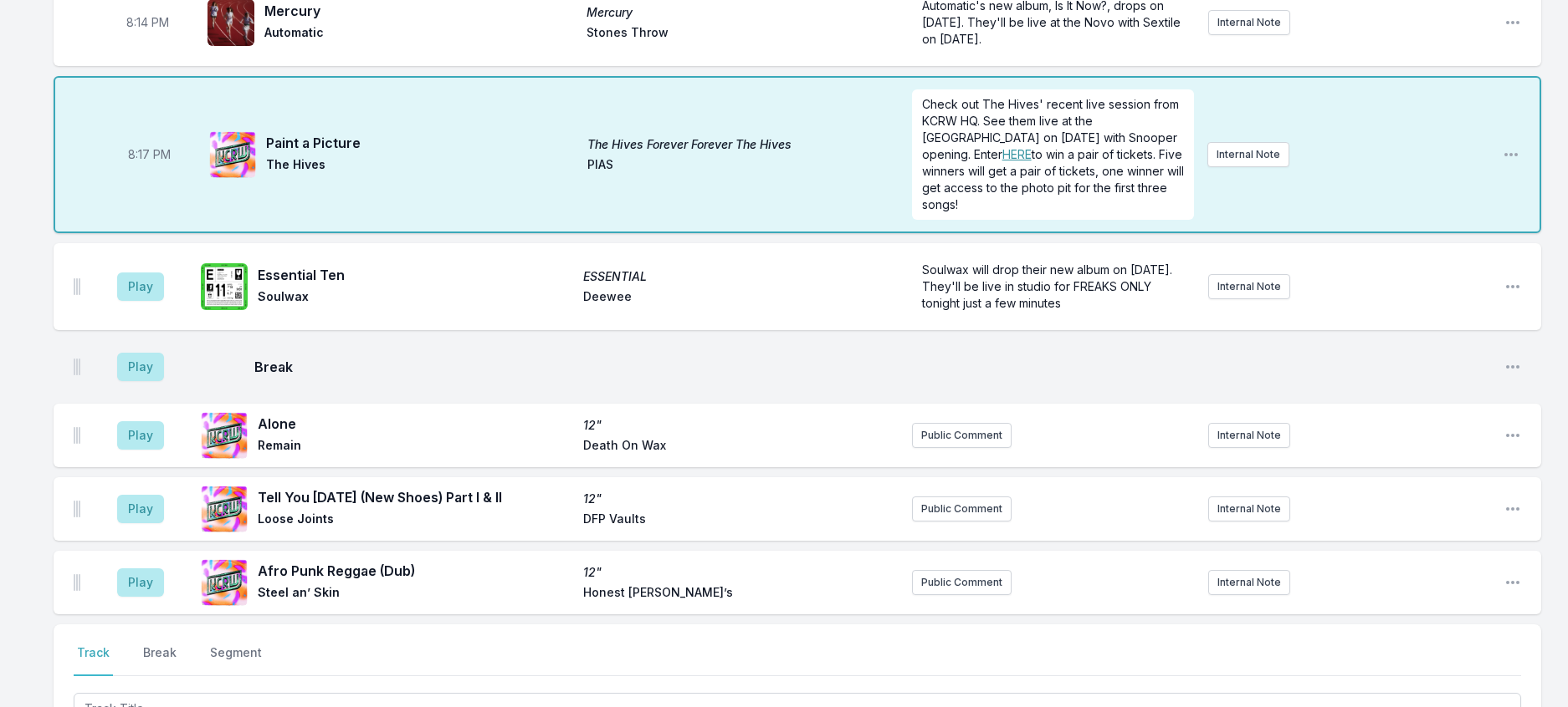
scroll to position [409, 0]
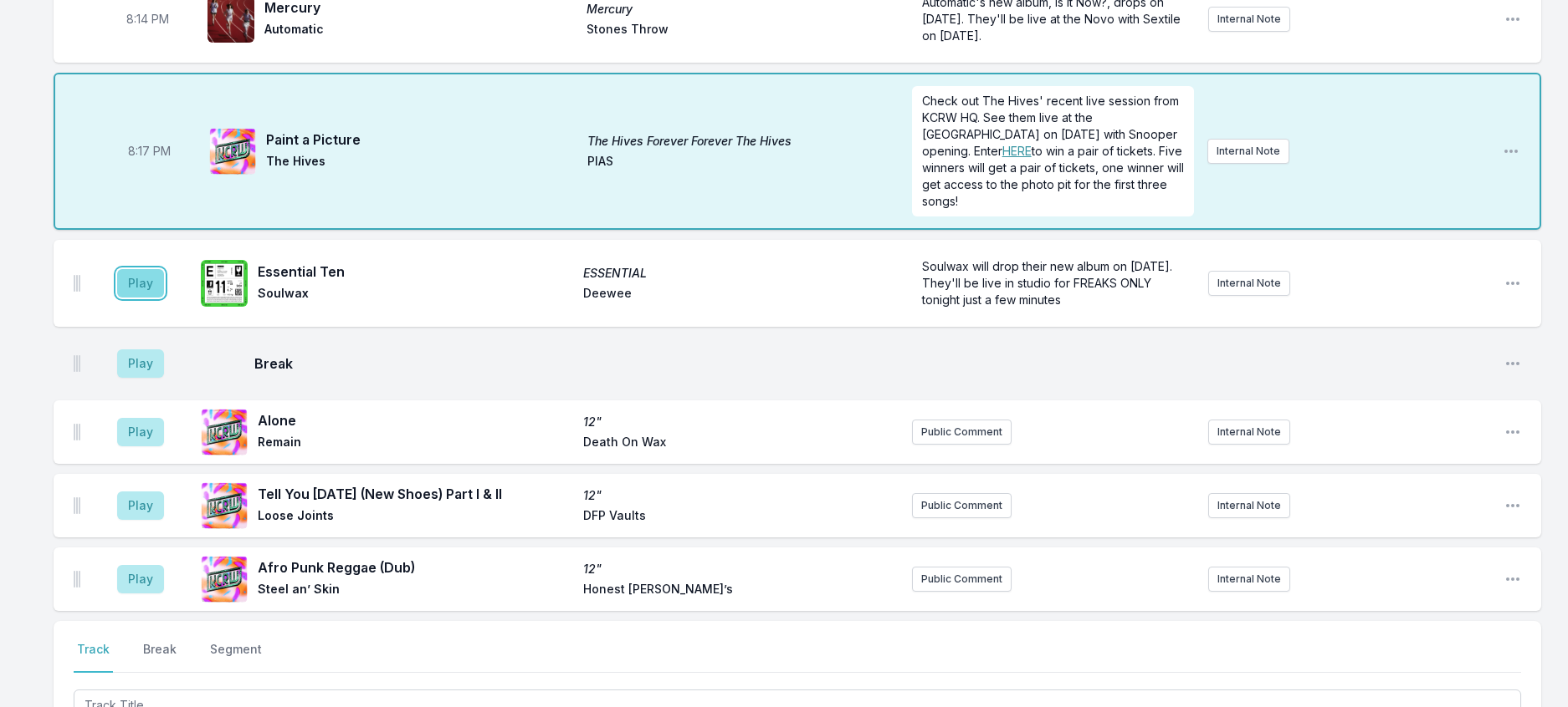
click at [164, 298] on button "Play" at bounding box center [141, 284] width 47 height 28
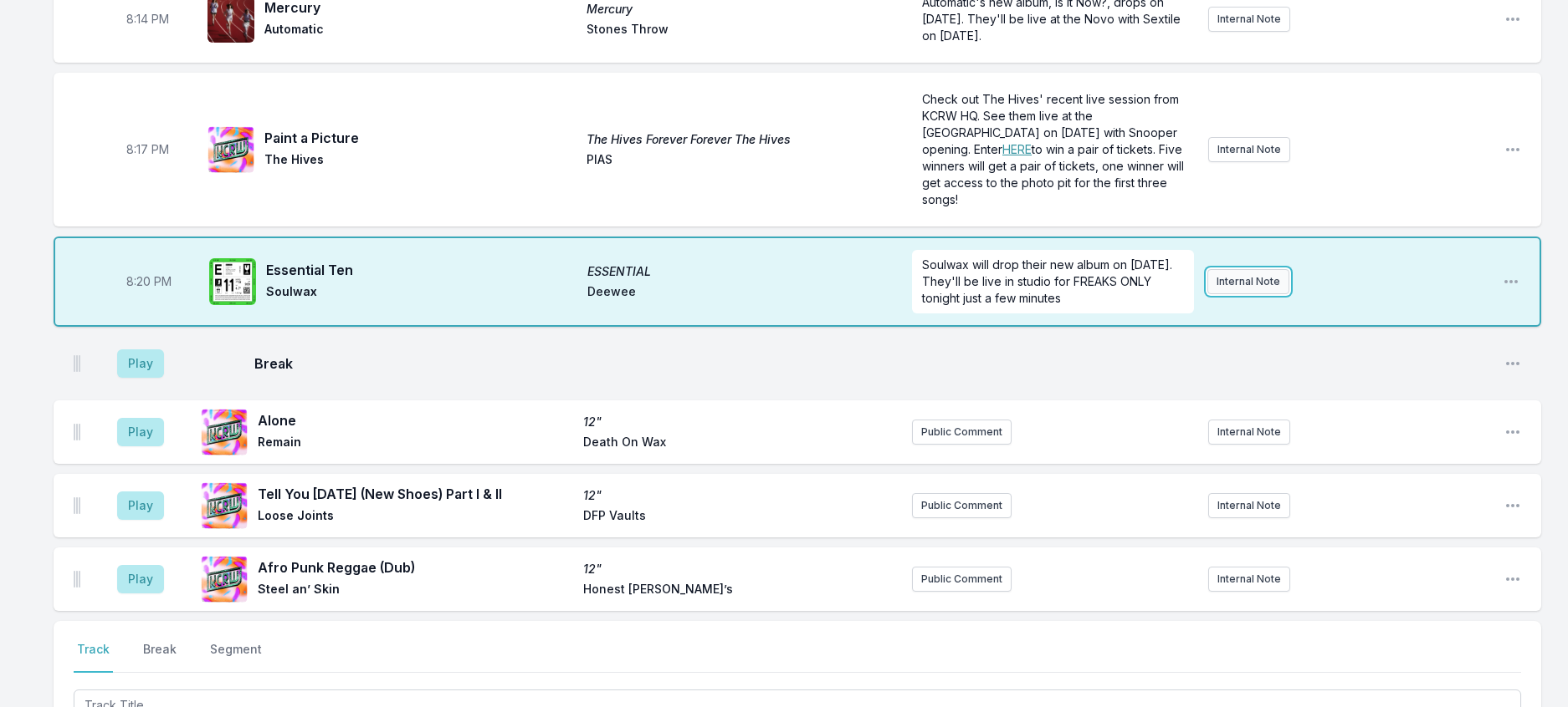
click at [1240, 295] on button "Internal Note" at bounding box center [1249, 282] width 82 height 25
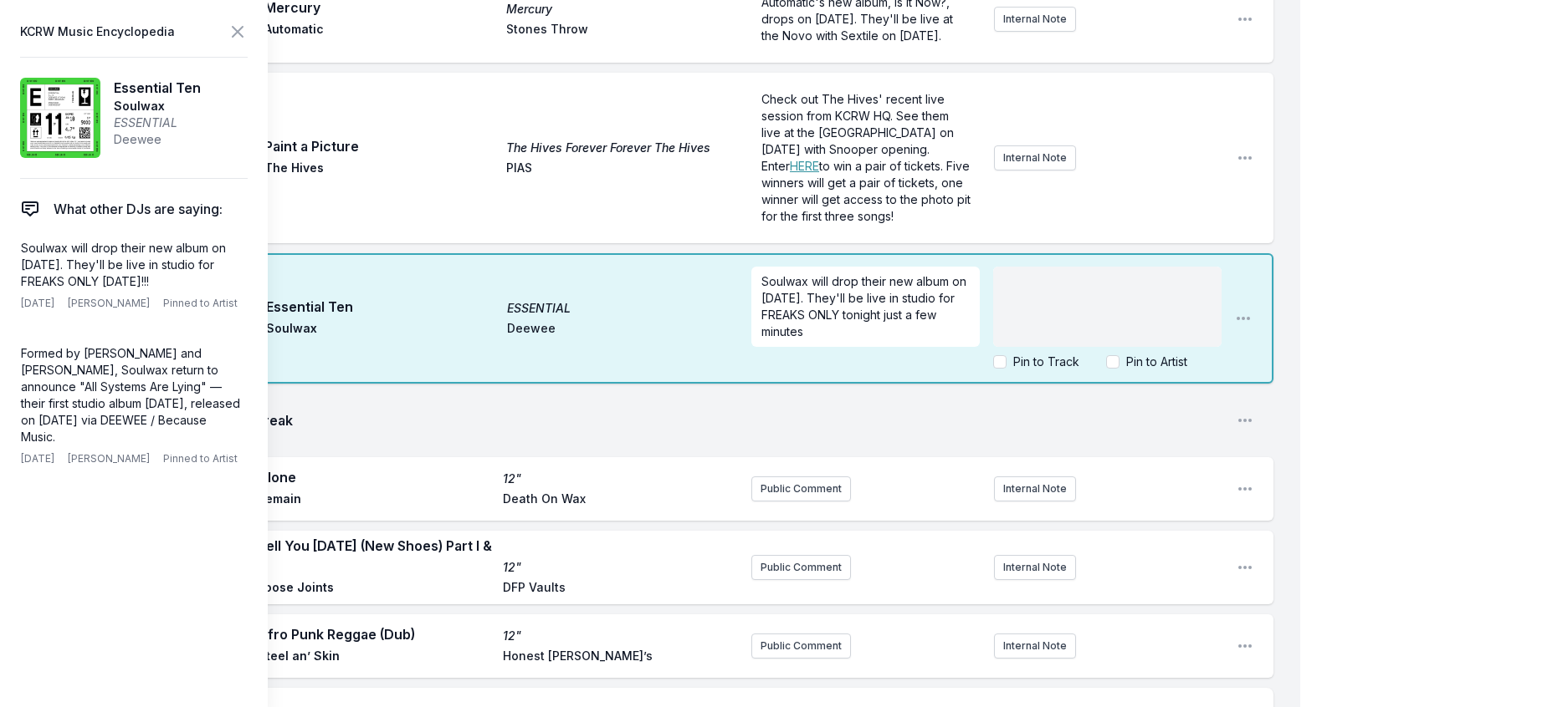
click at [1119, 377] on div "Soulwax will drop their new album on [DATE]. They'll be live in studio for FREA…" at bounding box center [987, 319] width 470 height 118
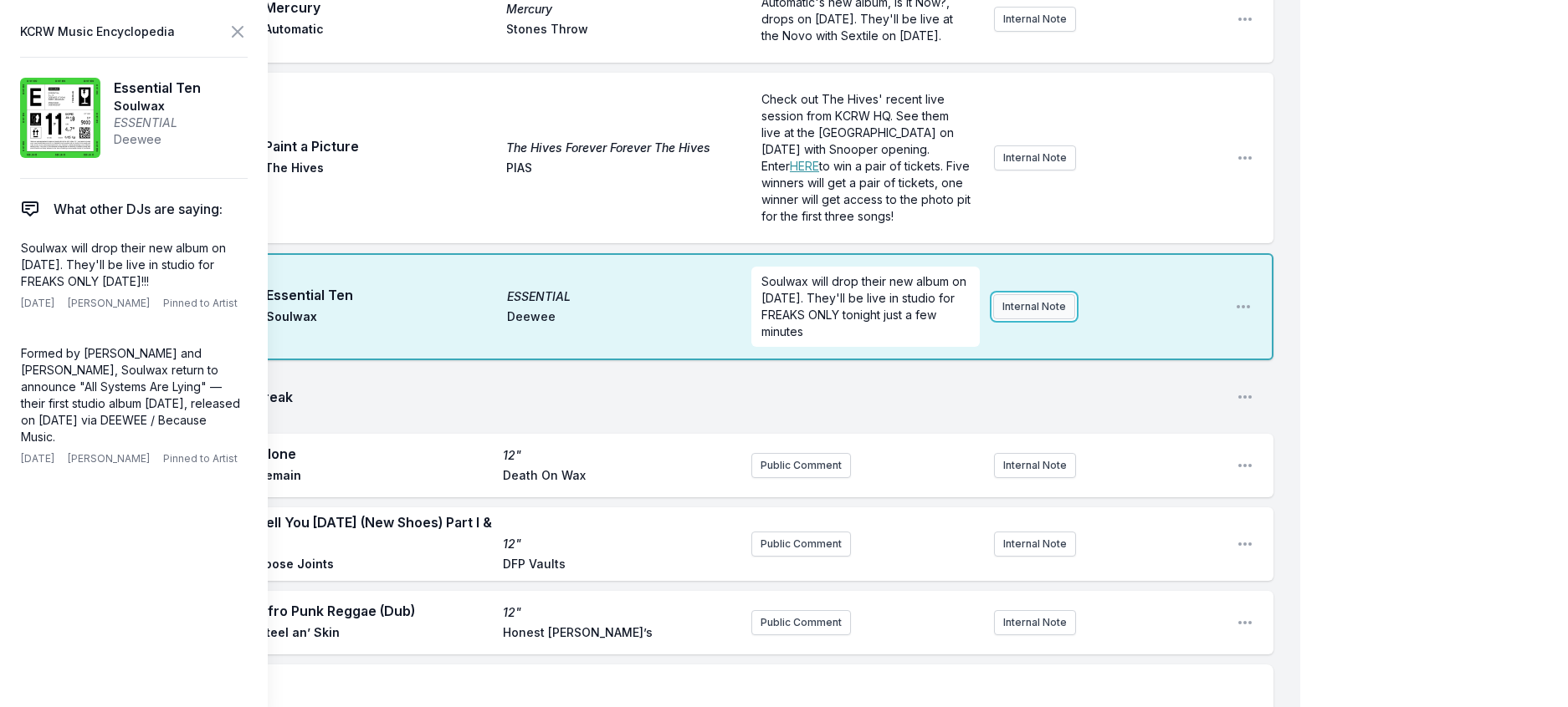
click at [993, 319] on button "Internal Note" at bounding box center [1034, 307] width 82 height 25
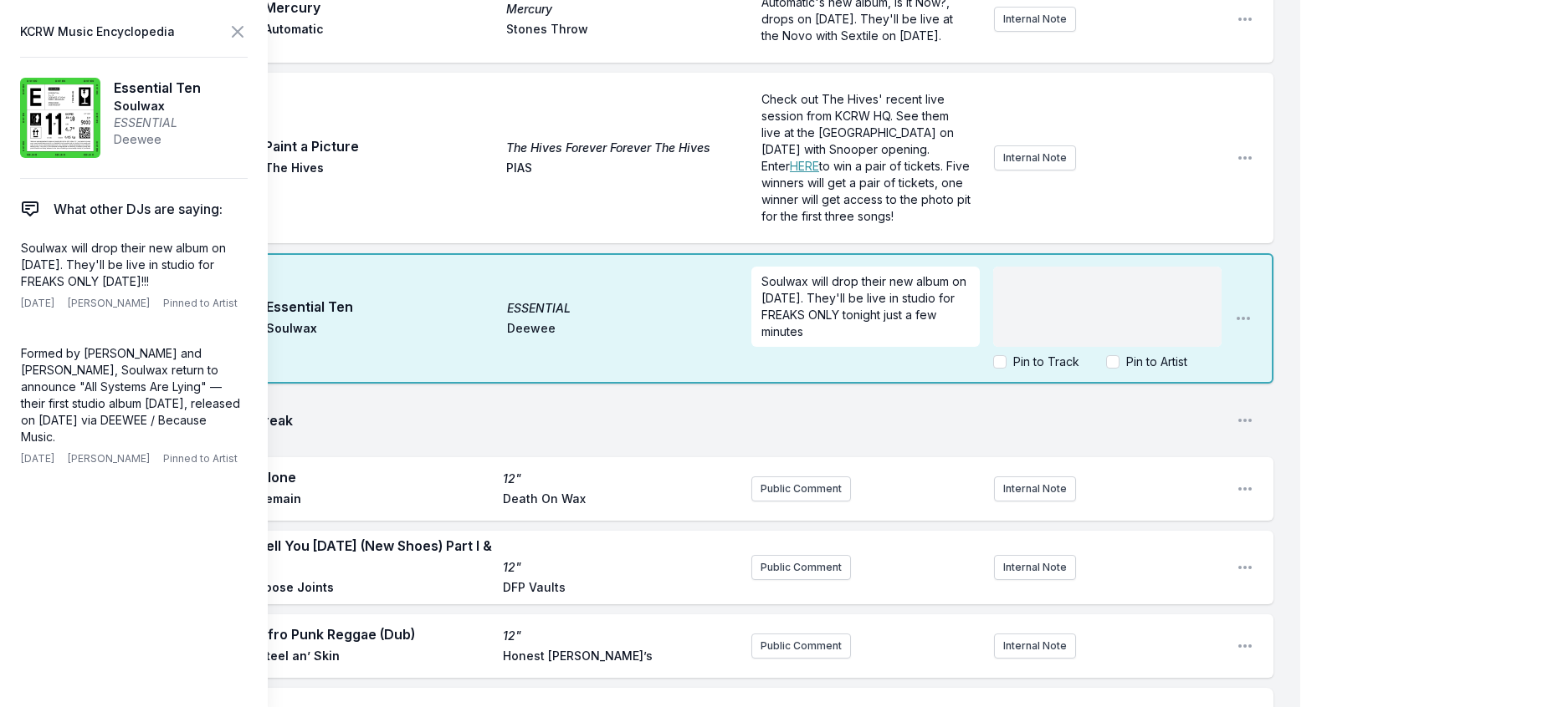
click at [1003, 290] on p "﻿" at bounding box center [1107, 282] width 208 height 17
click at [243, 35] on icon at bounding box center [237, 32] width 10 height 10
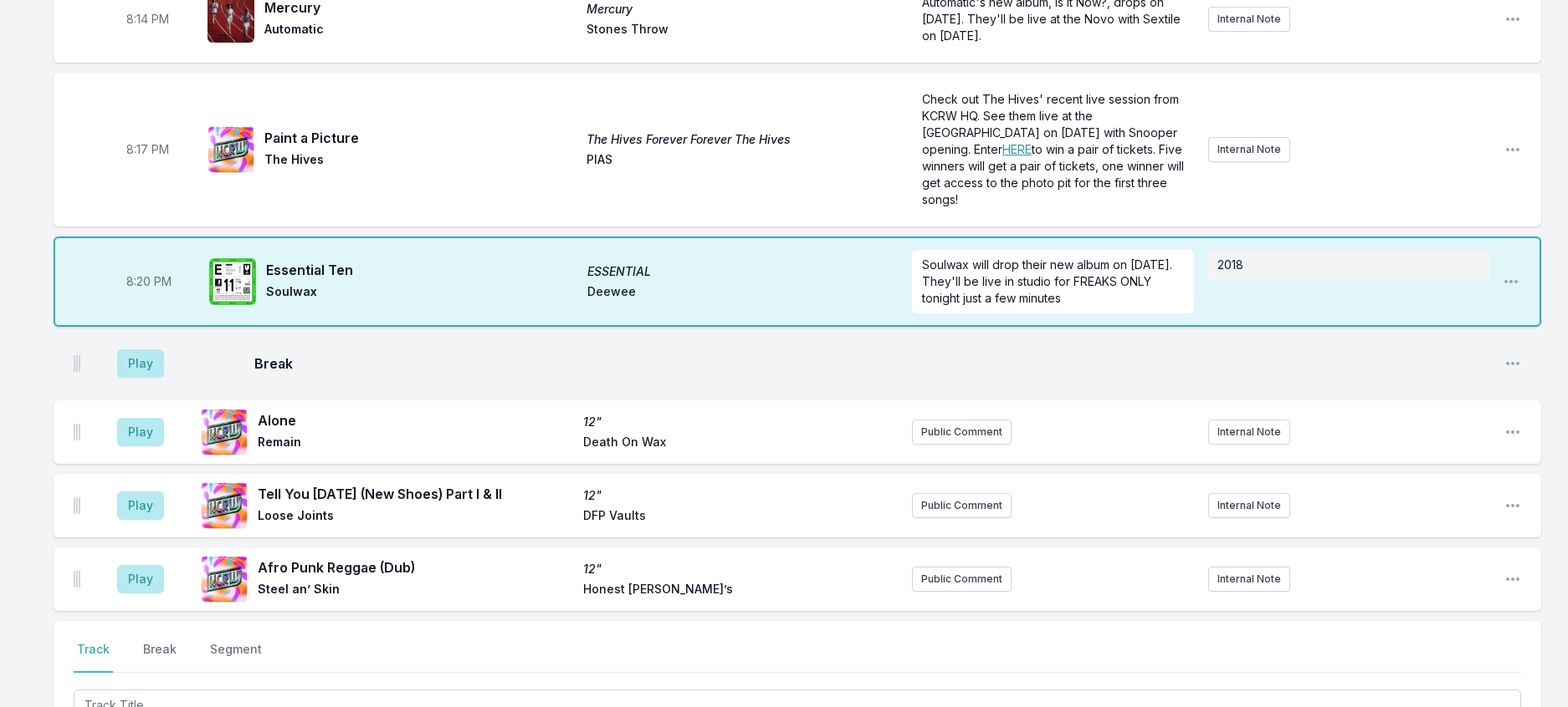
click at [1558, 510] on div "8:00 PM Blurry Moon Blurry Moon [PERSON_NAME] Saint Laurent / Because Public Co…" at bounding box center [784, 402] width 1568 height 1296
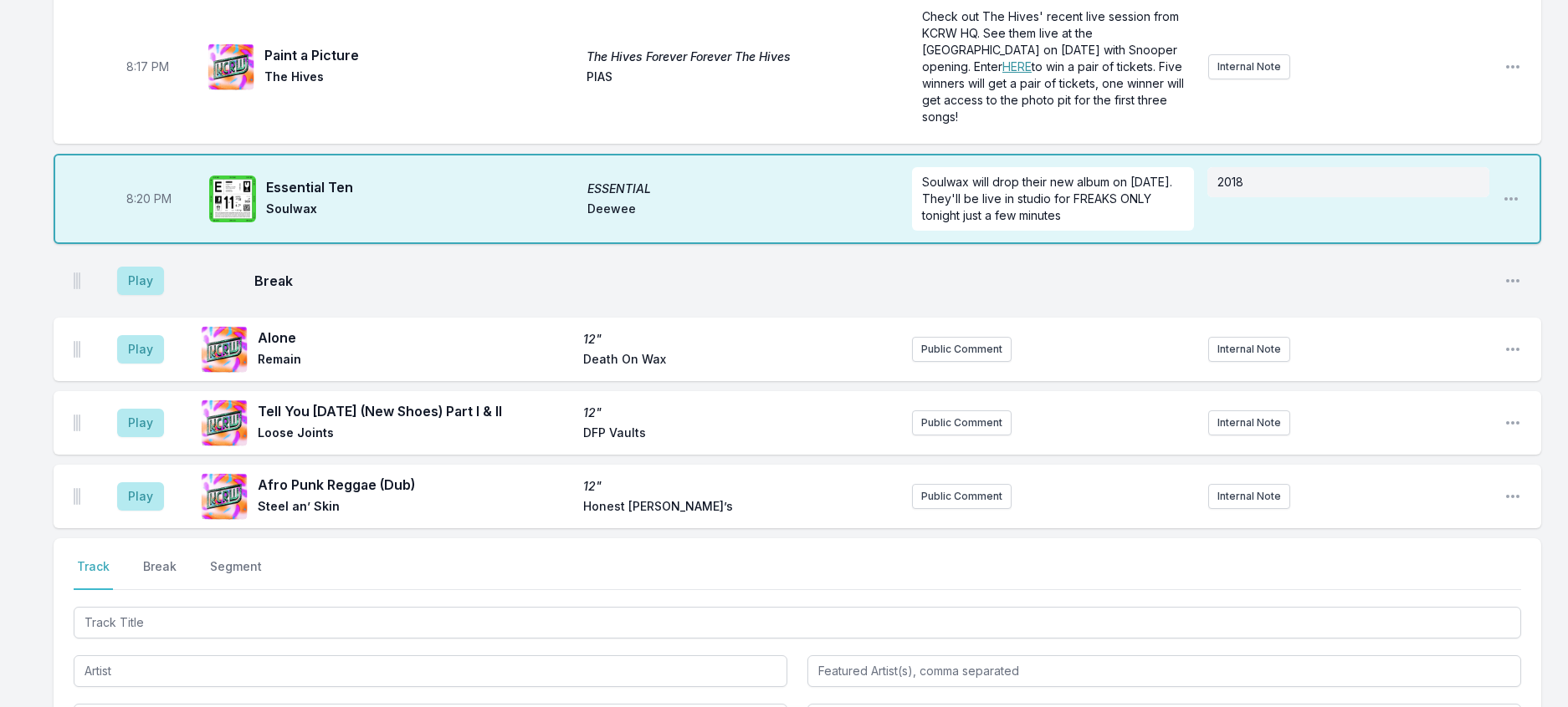
scroll to position [492, 0]
click at [146, 295] on button "Play" at bounding box center [141, 280] width 47 height 28
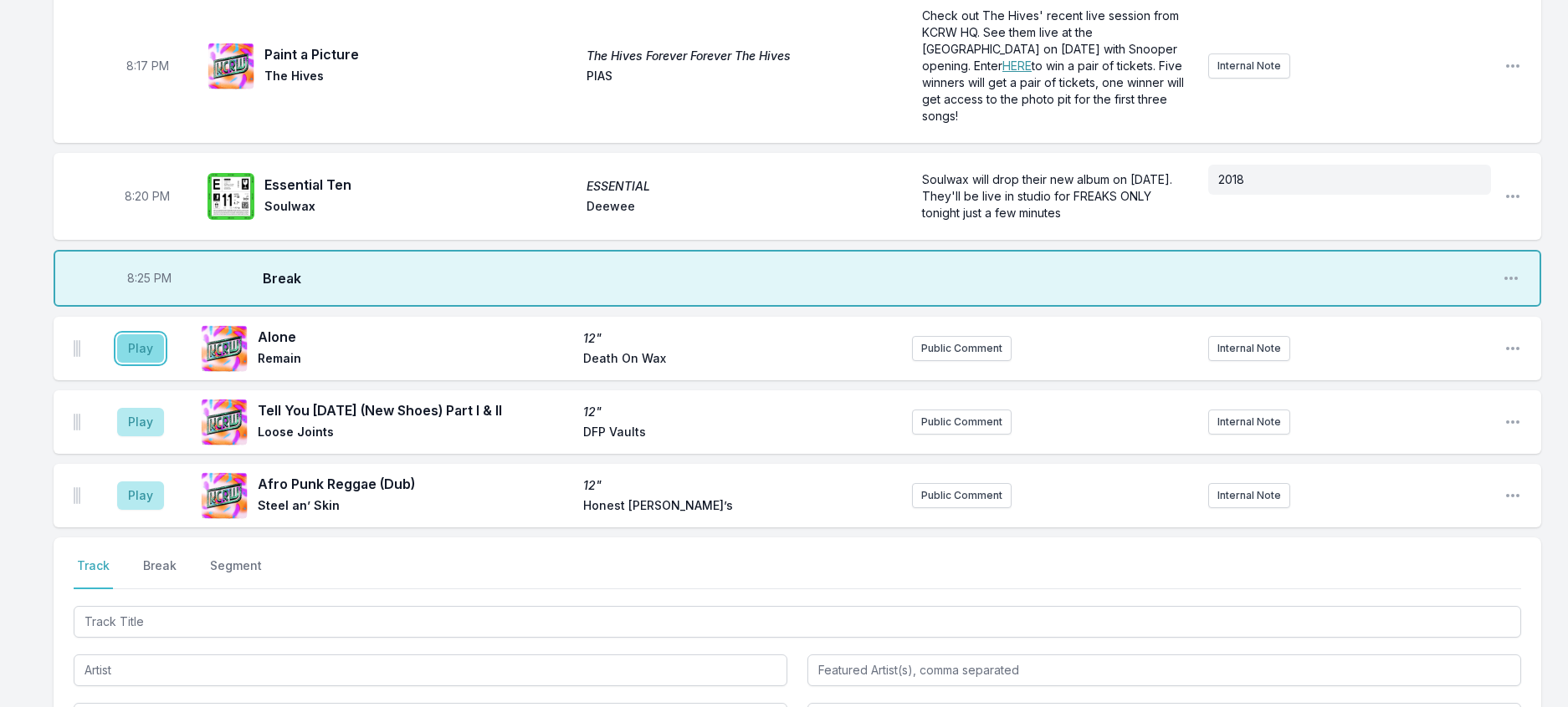
click at [153, 363] on button "Play" at bounding box center [141, 349] width 47 height 28
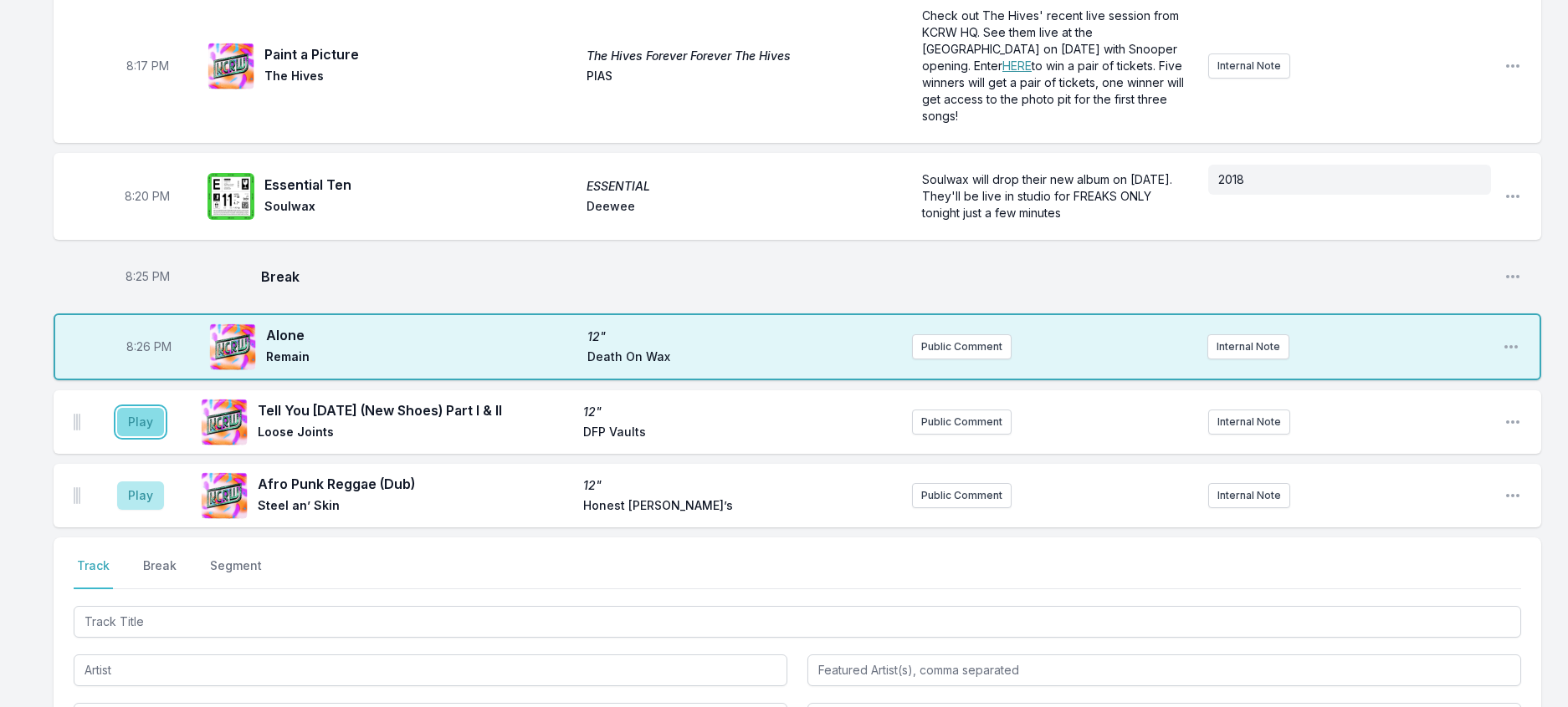
click at [162, 437] on button "Play" at bounding box center [141, 422] width 47 height 28
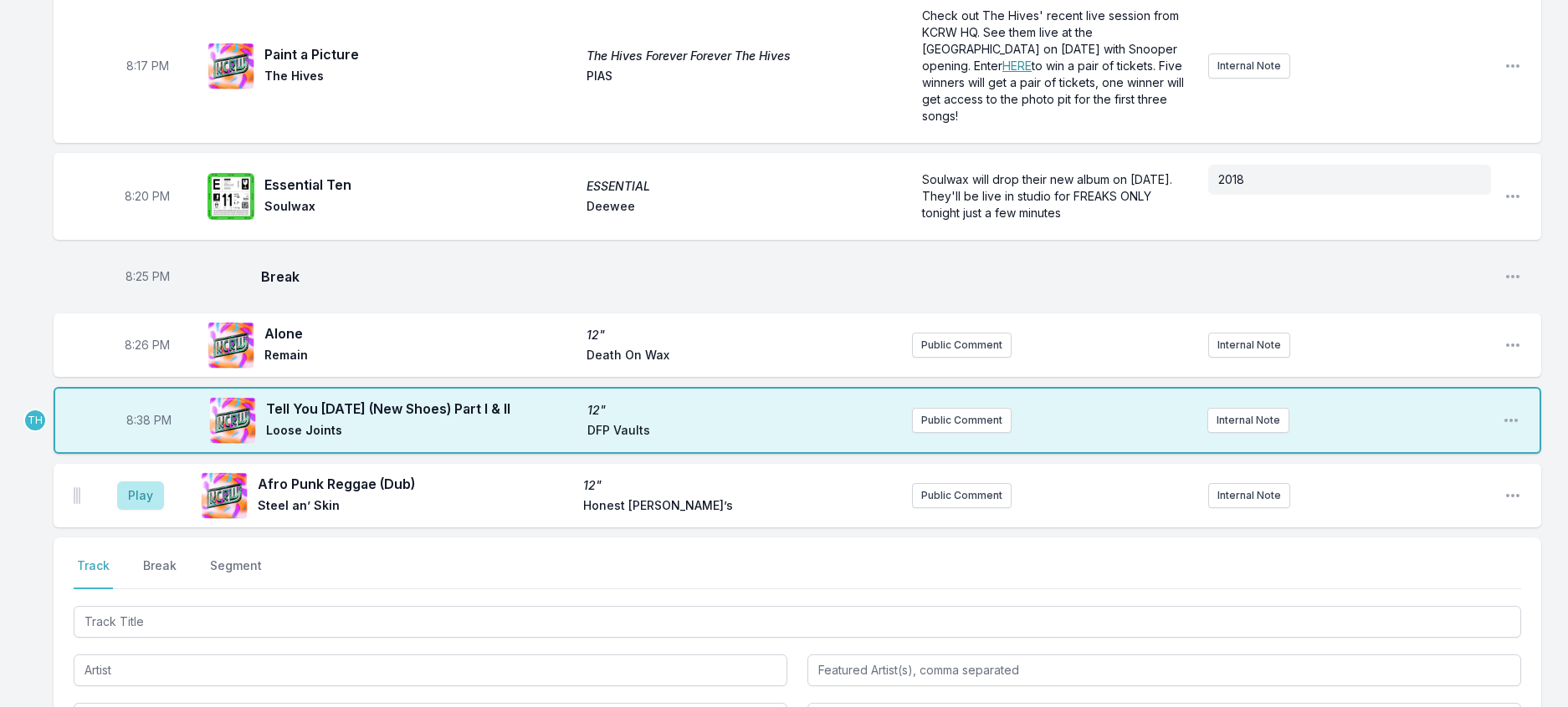
click at [157, 429] on span "8:38 PM" at bounding box center [148, 421] width 45 height 17
click at [157, 437] on input "20:38" at bounding box center [148, 421] width 93 height 32
type input "20:30"
click at [1560, 520] on div "8:00 PM Blurry Moon Blurry Moon [PERSON_NAME] Saint Laurent / Because Public Co…" at bounding box center [784, 319] width 1568 height 1296
